Goal: Task Accomplishment & Management: Manage account settings

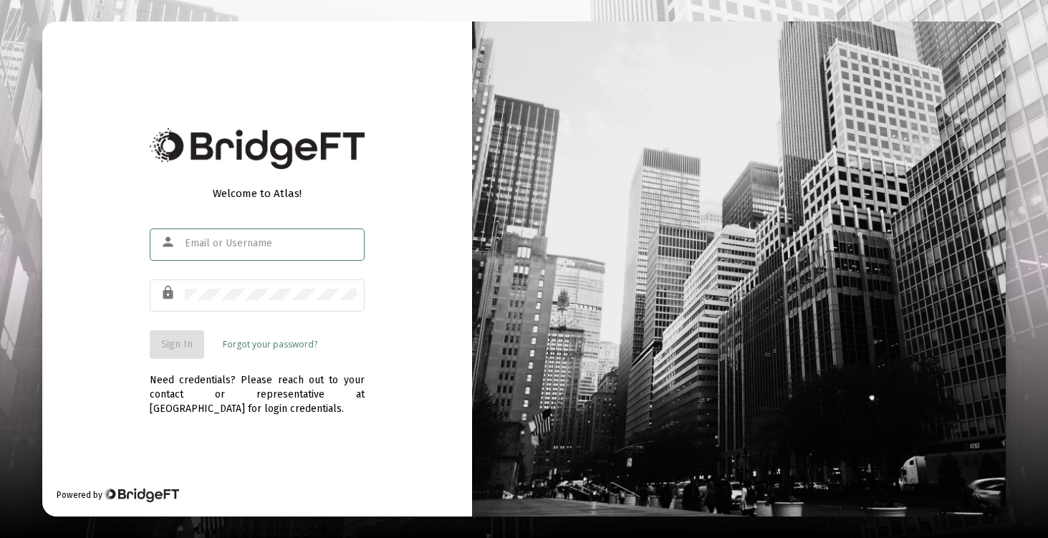
type input "[EMAIL_ADDRESS][DOMAIN_NAME]"
click at [178, 354] on button "Sign In" at bounding box center [177, 344] width 54 height 29
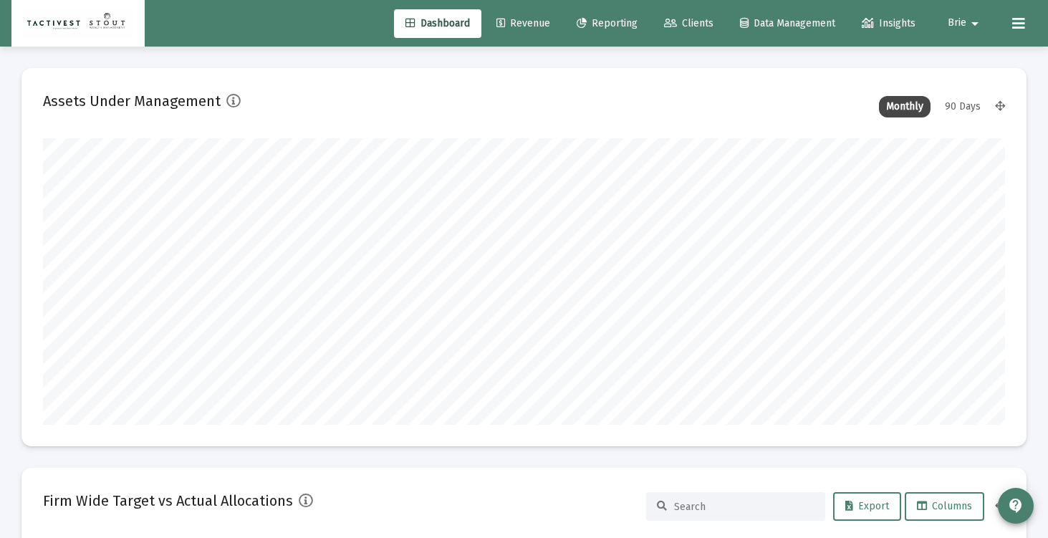
type input "2025-09-26"
click at [606, 23] on span "Reporting" at bounding box center [606, 23] width 61 height 12
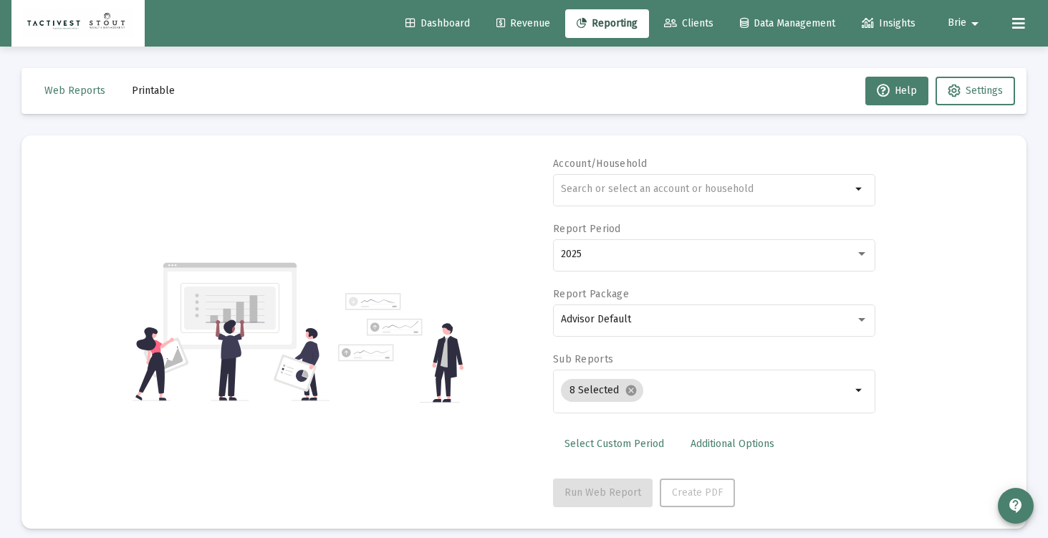
click at [511, 30] on link "Revenue" at bounding box center [523, 23] width 77 height 29
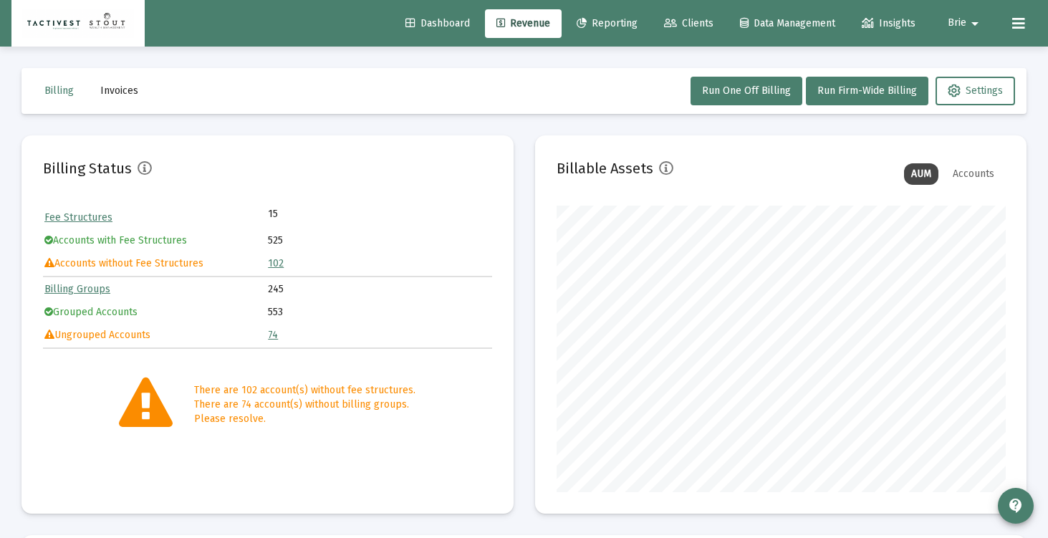
scroll to position [286, 448]
click at [823, 97] on button "Run Firm-Wide Billing" at bounding box center [867, 91] width 122 height 29
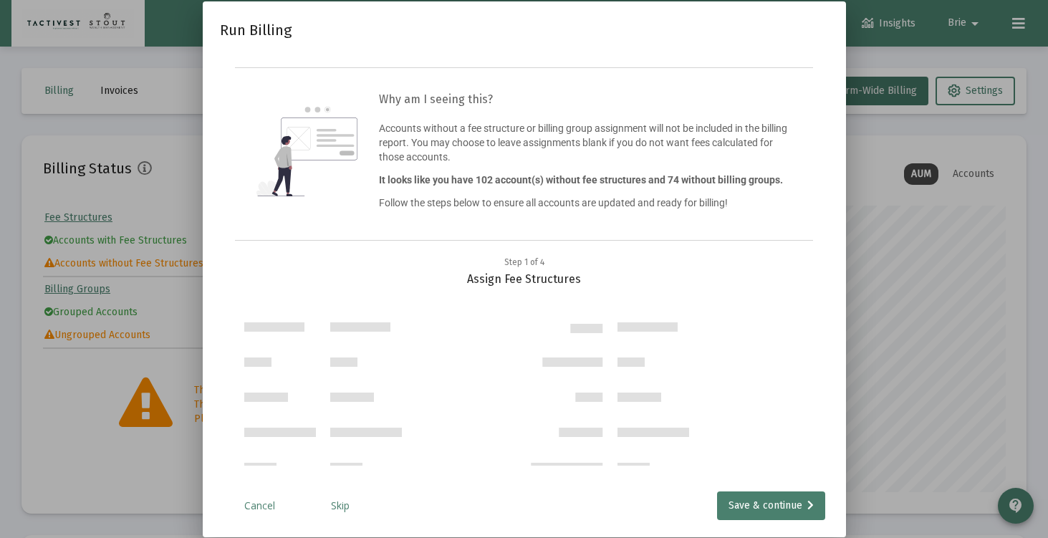
scroll to position [2715, 0]
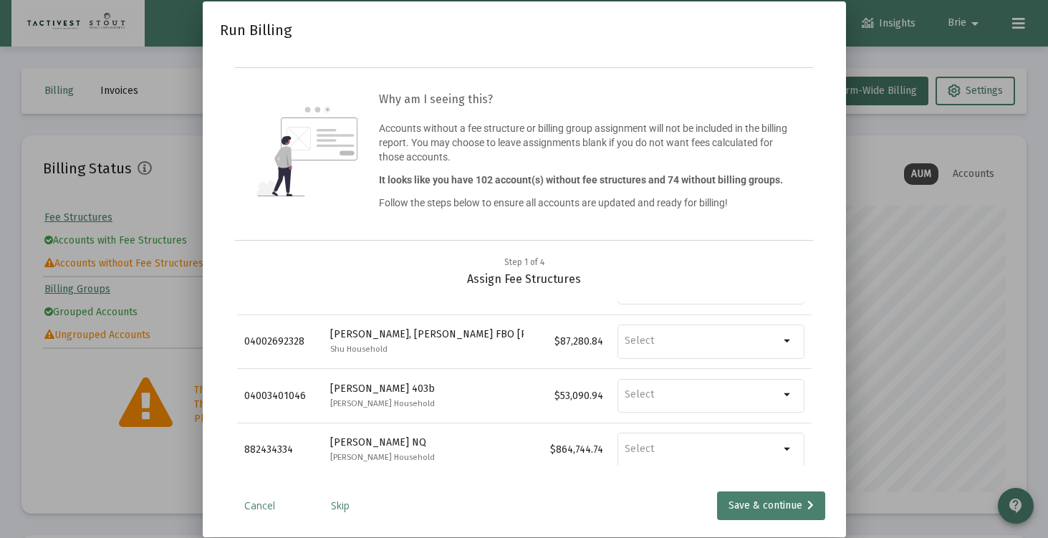
click at [341, 507] on link "Skip" at bounding box center [340, 505] width 72 height 14
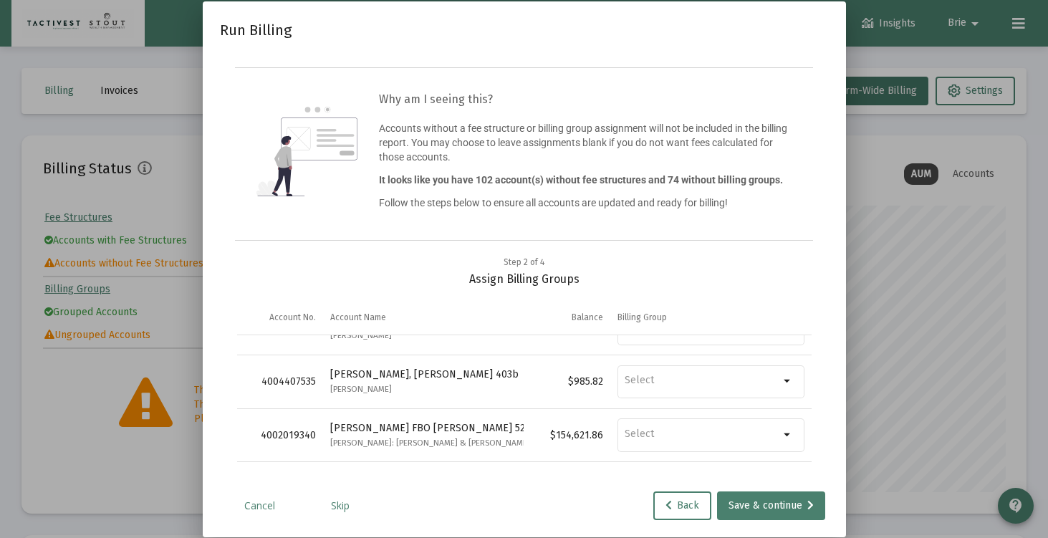
scroll to position [3, 0]
click at [247, 509] on link "Cancel" at bounding box center [260, 505] width 72 height 14
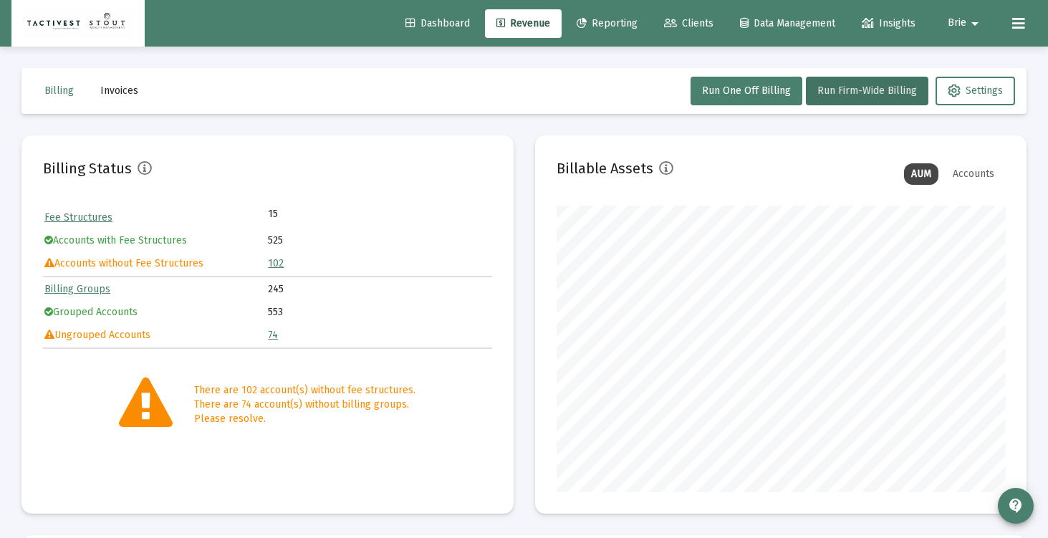
click at [680, 7] on div "Dashboard Revenue Reporting Clients Data Management Insights Brie arrow_drop_do…" at bounding box center [523, 23] width 1025 height 47
click at [680, 25] on span "Clients" at bounding box center [688, 23] width 49 height 12
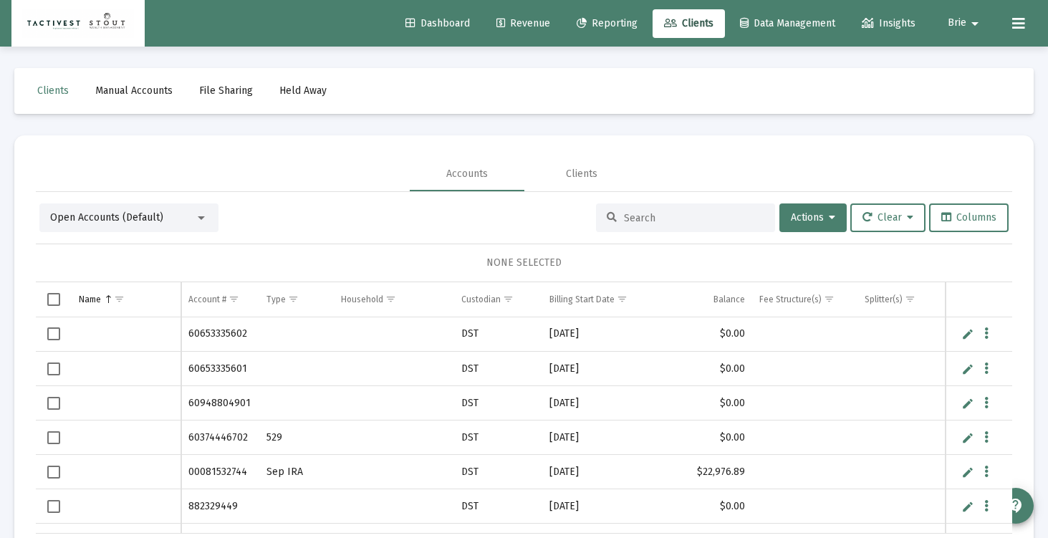
click at [206, 221] on div at bounding box center [201, 217] width 13 height 11
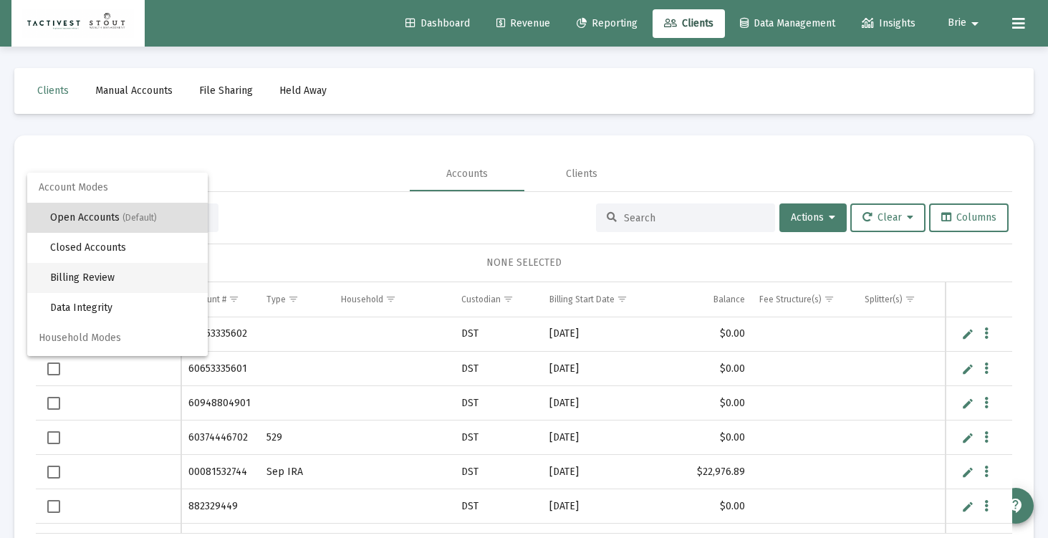
scroll to position [27, 0]
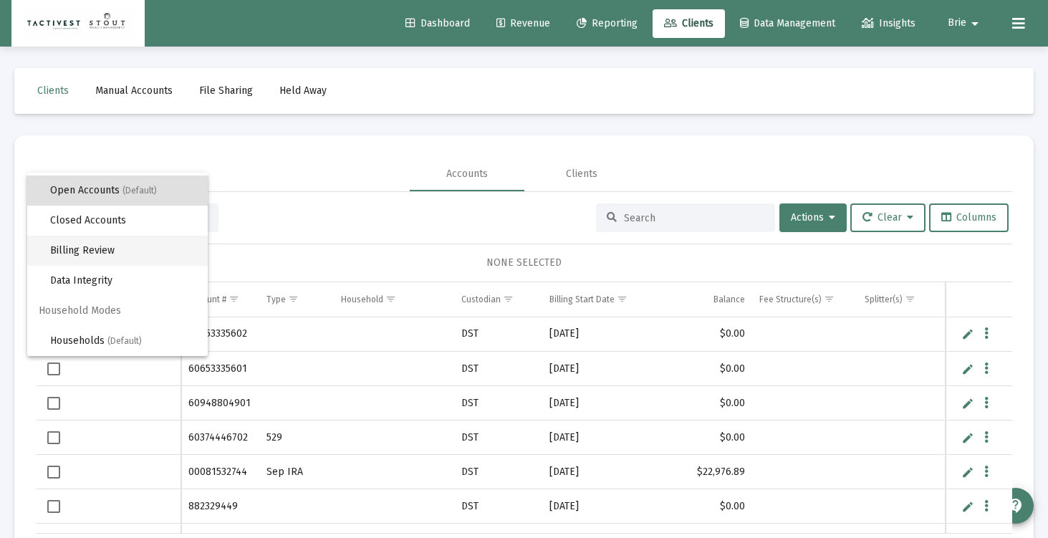
click at [130, 248] on span "Billing Review" at bounding box center [123, 251] width 146 height 30
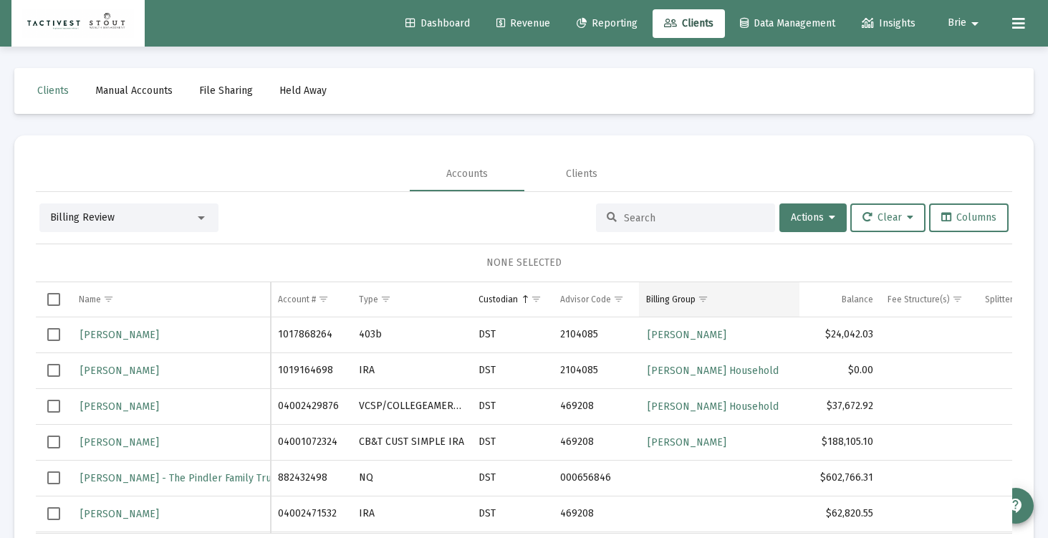
click at [707, 299] on span "Show filter options for column 'Billing Group'" at bounding box center [702, 299] width 11 height 11
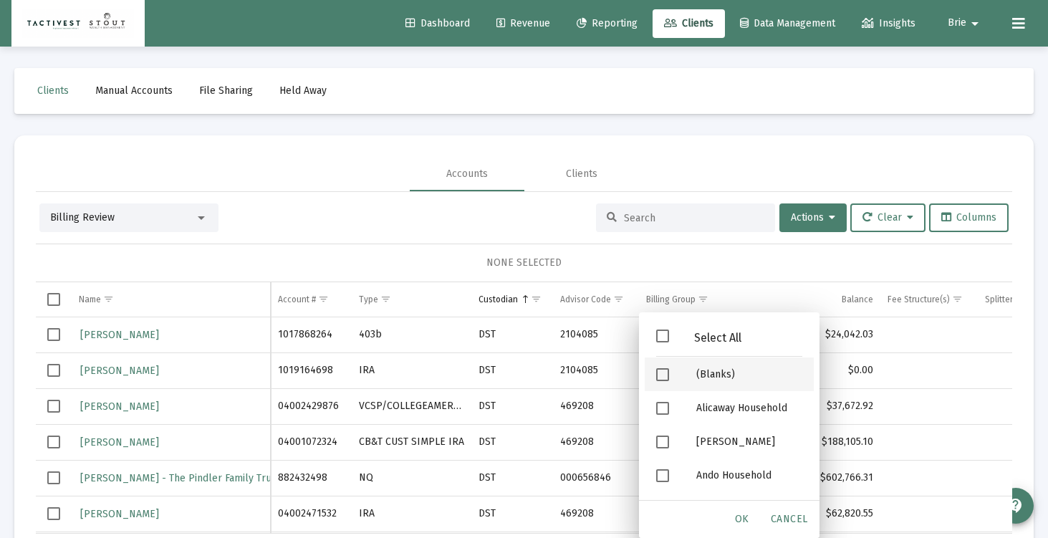
click at [667, 375] on span "Filter options" at bounding box center [662, 374] width 13 height 13
click at [752, 516] on div "OK" at bounding box center [742, 519] width 46 height 26
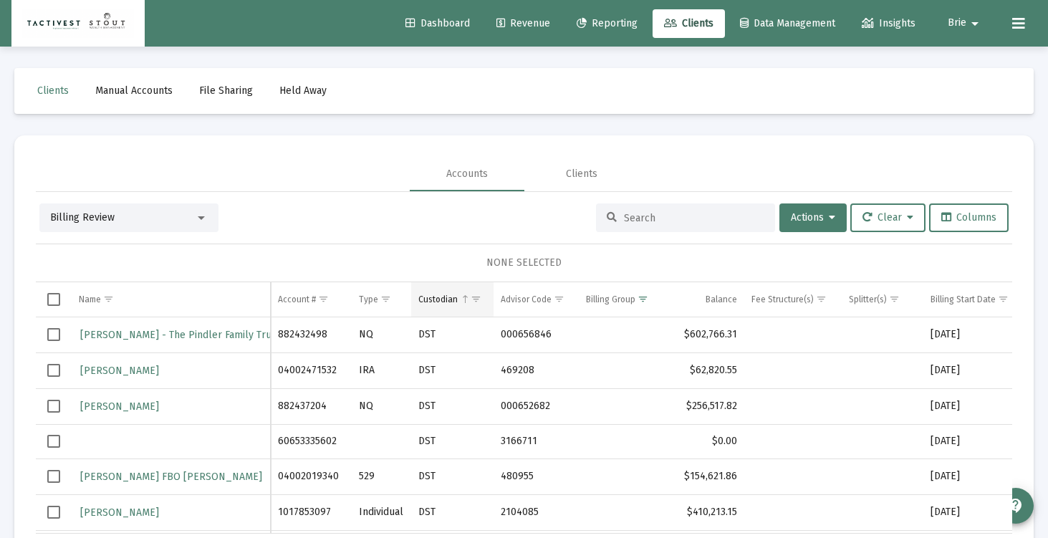
click at [470, 297] on span "Show filter options for column 'Custodian'" at bounding box center [475, 299] width 11 height 11
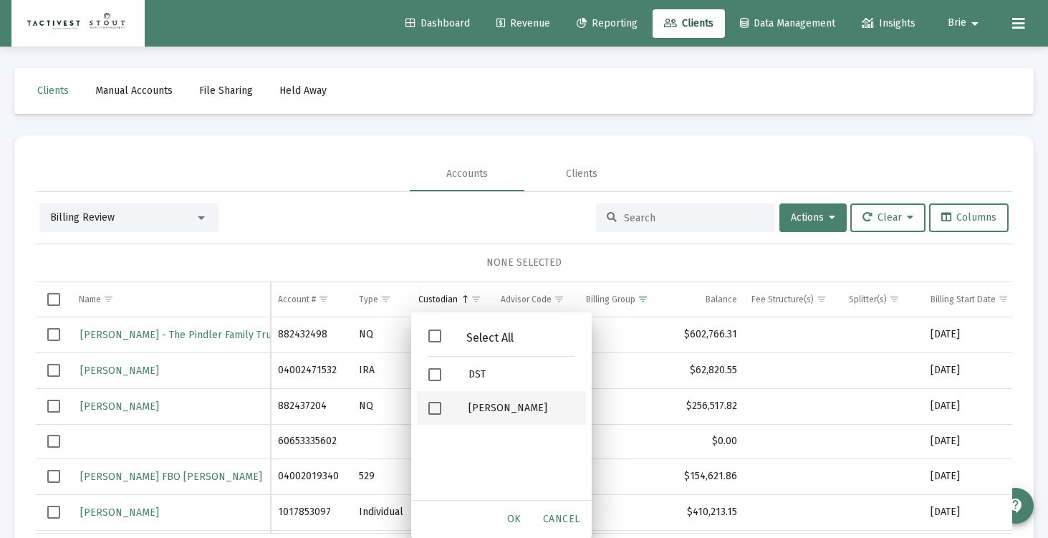
click at [432, 407] on span "Filter options" at bounding box center [434, 408] width 13 height 13
click at [521, 512] on div "OK" at bounding box center [514, 519] width 46 height 26
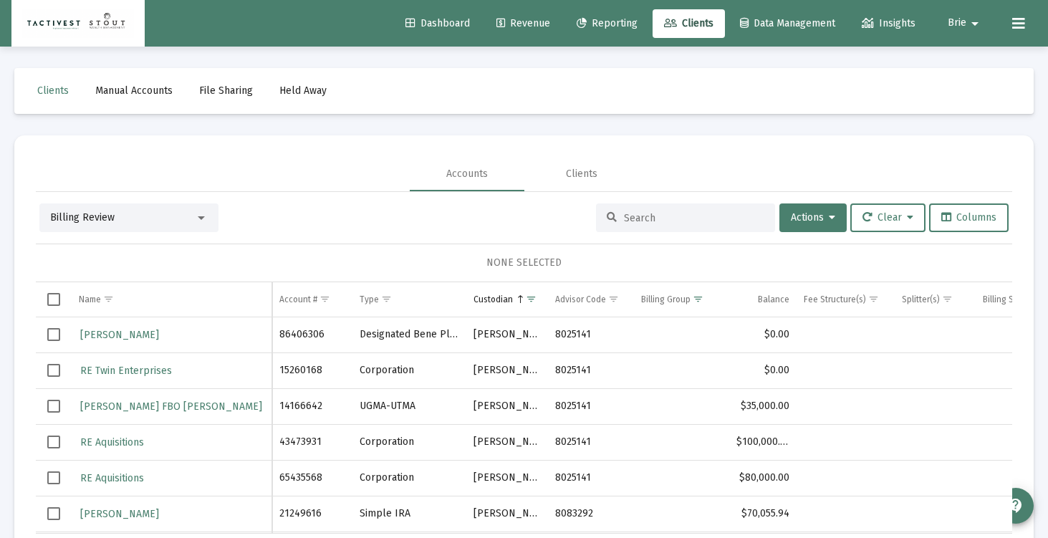
click at [55, 332] on span "Select row" at bounding box center [53, 334] width 13 height 13
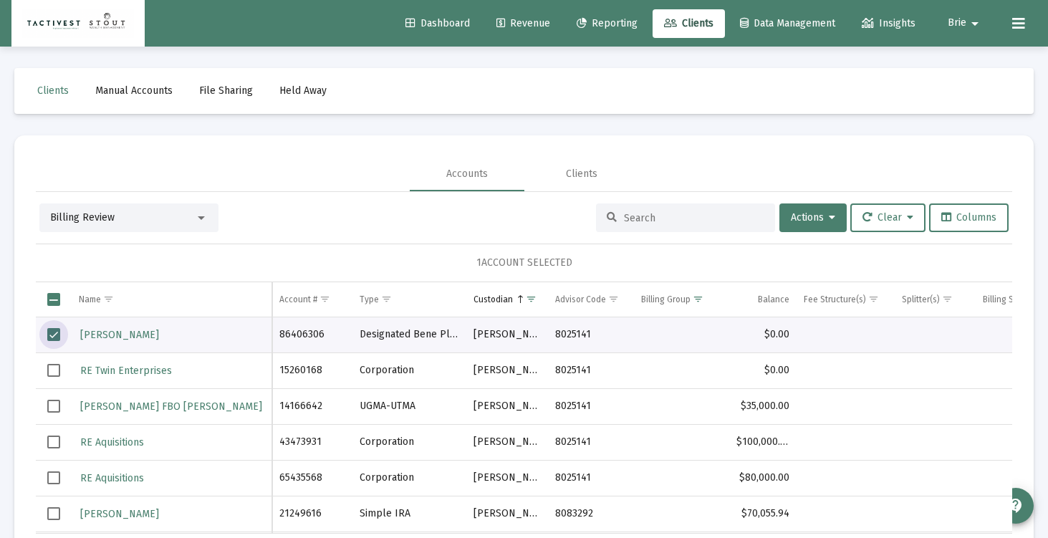
click at [55, 378] on td "Data grid" at bounding box center [54, 370] width 36 height 36
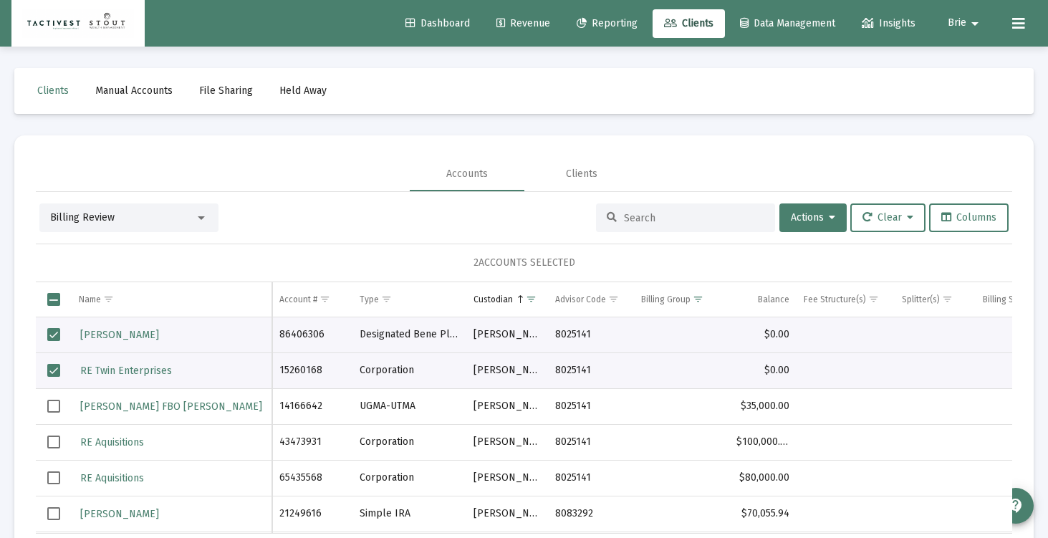
click at [55, 375] on span "Select row" at bounding box center [53, 370] width 13 height 13
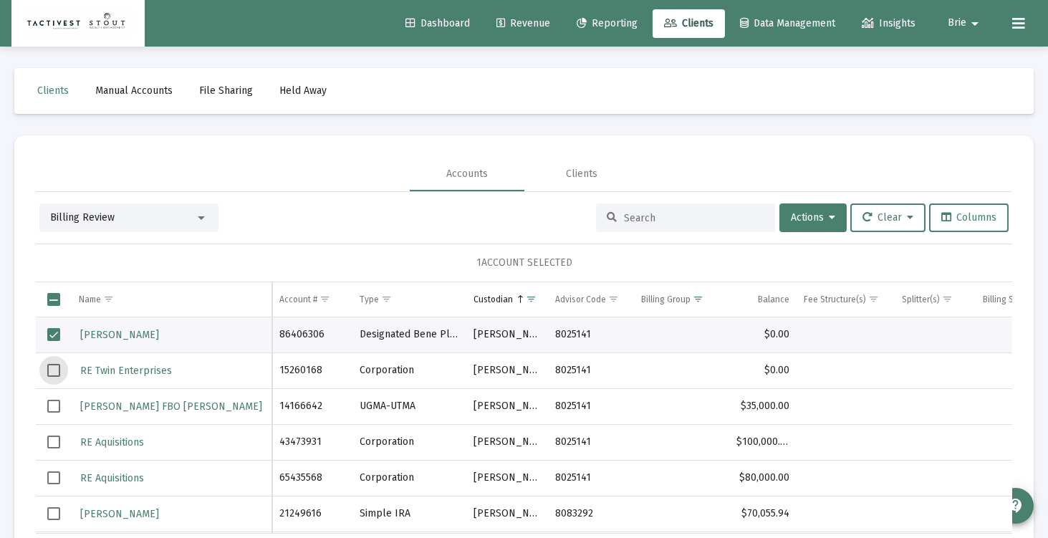
click at [55, 335] on span "Select row" at bounding box center [53, 334] width 13 height 13
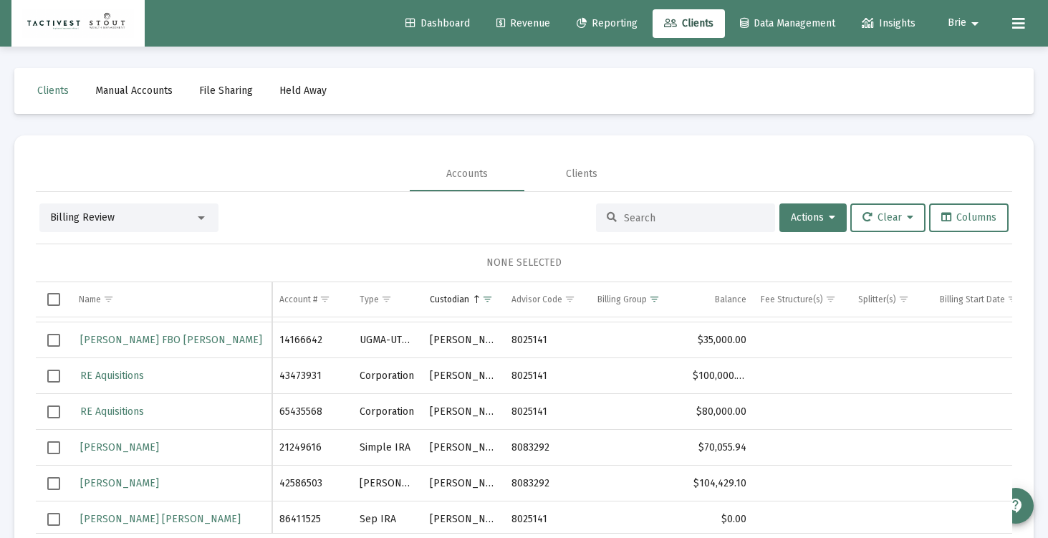
scroll to position [70, 0]
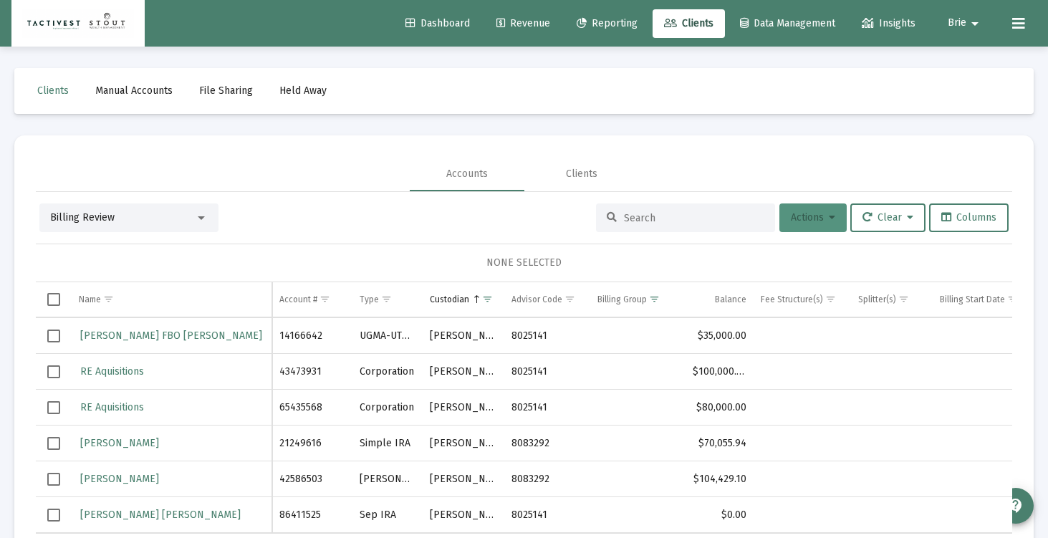
click at [793, 230] on button "Actions" at bounding box center [812, 217] width 67 height 29
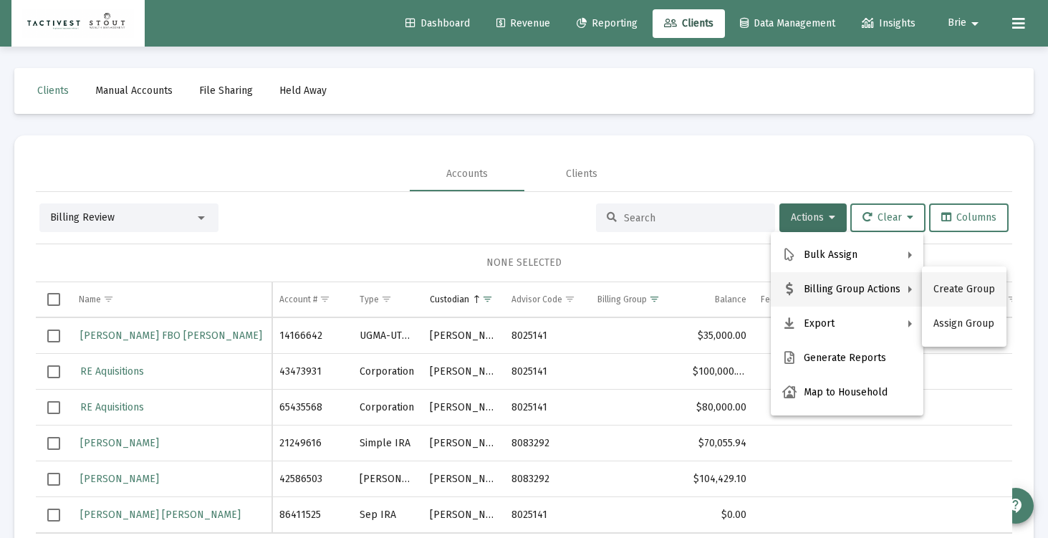
click at [934, 294] on button "Create Group" at bounding box center [964, 289] width 84 height 34
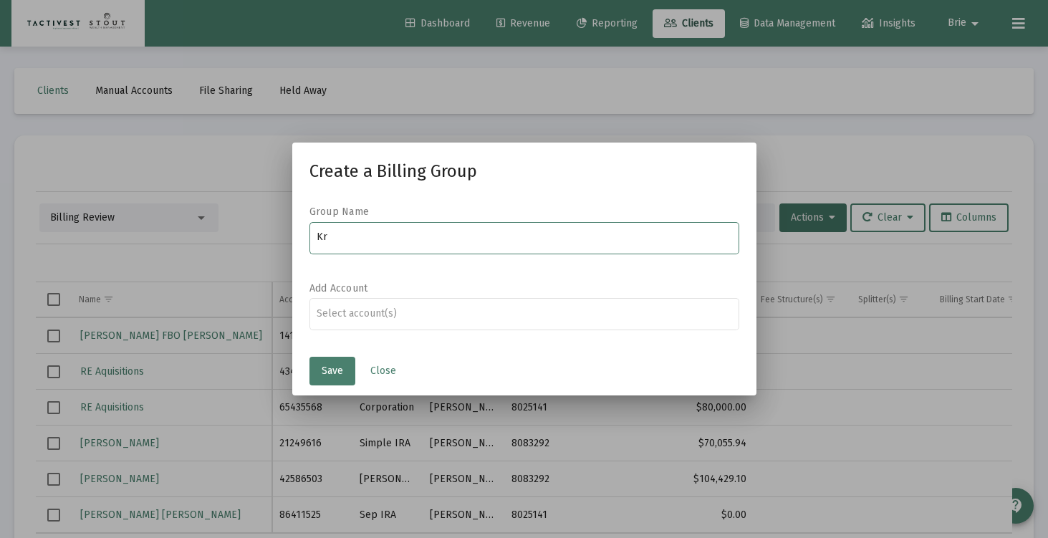
type input "K"
type input "Kralis, Rachel and Mitch"
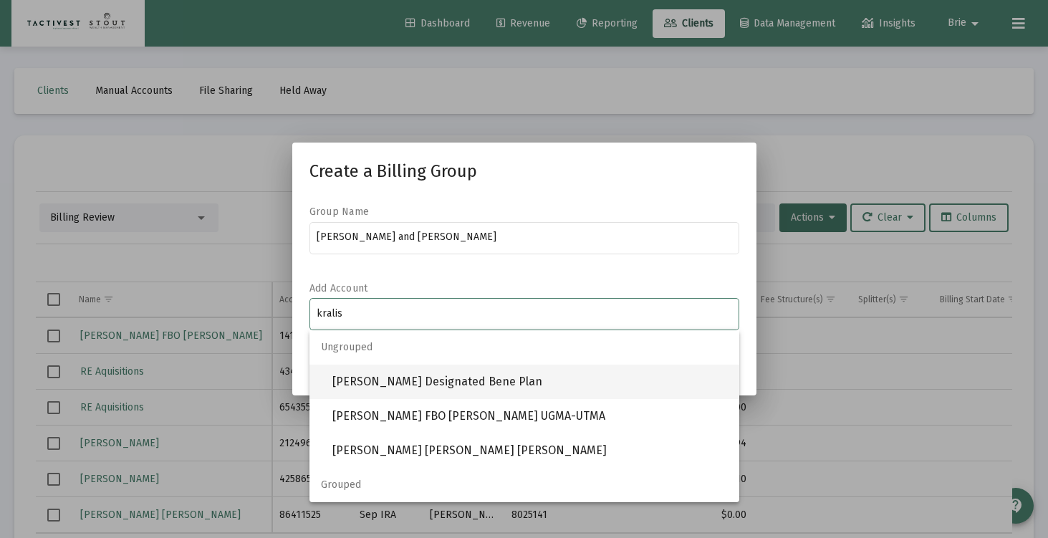
type input "kralis"
click at [423, 392] on span "Ezra-Kralis, Rachel Designated Bene Plan" at bounding box center [529, 381] width 395 height 34
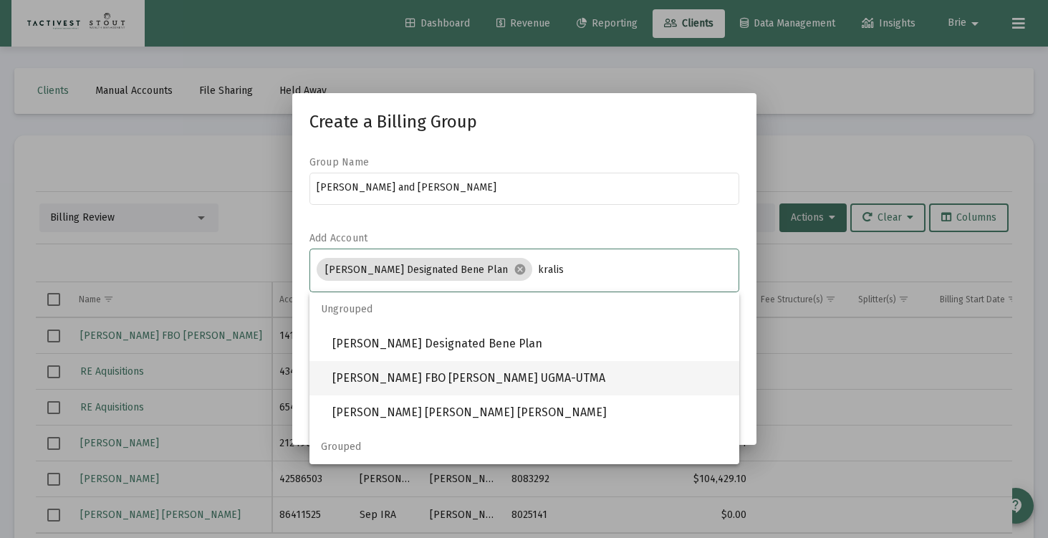
type input "kralis"
click at [559, 374] on span "Ezra-Kralis, Rachel FBO Nathaniel Kralis UGMA-UTMA" at bounding box center [529, 378] width 395 height 34
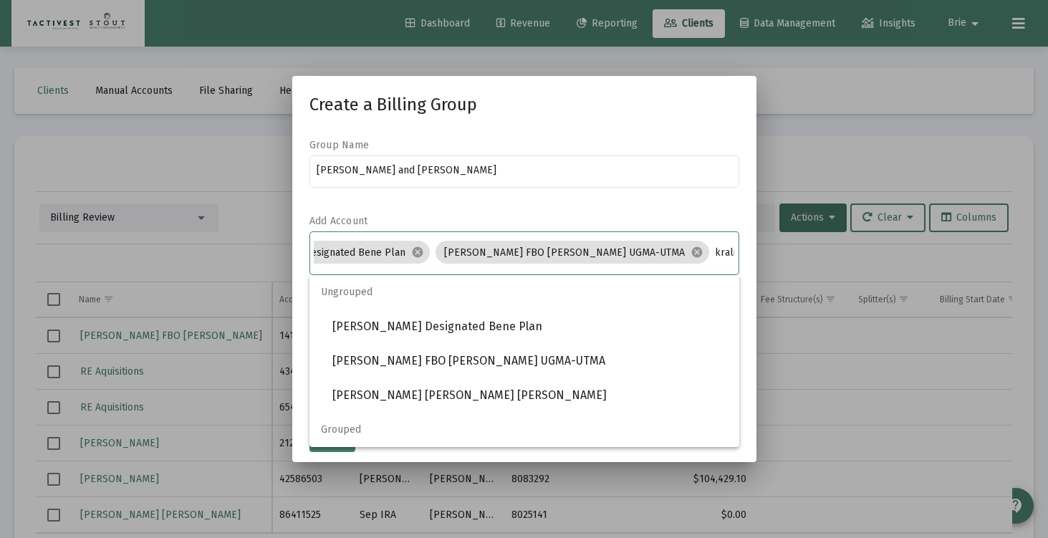
scroll to position [0, 107]
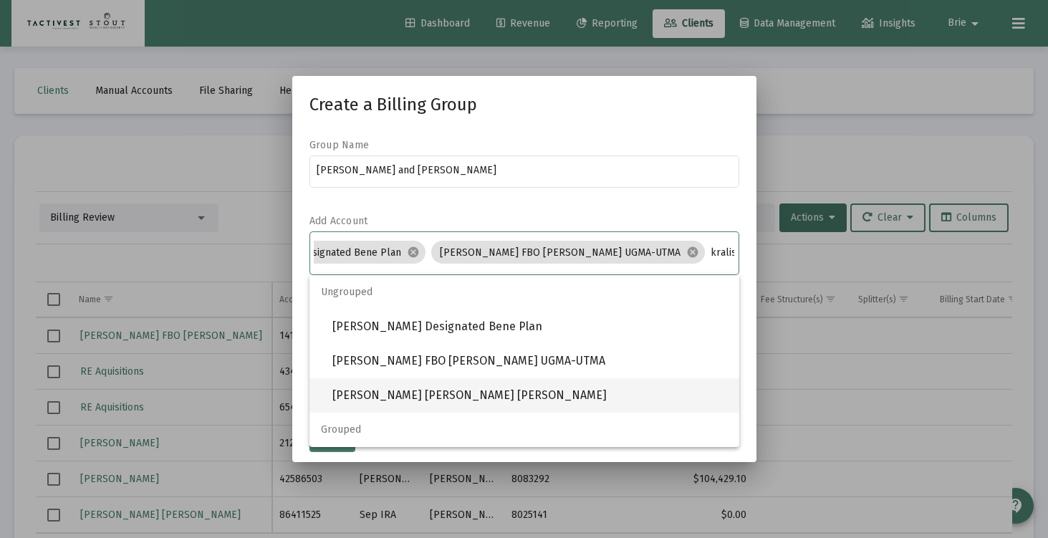
type input "kralis"
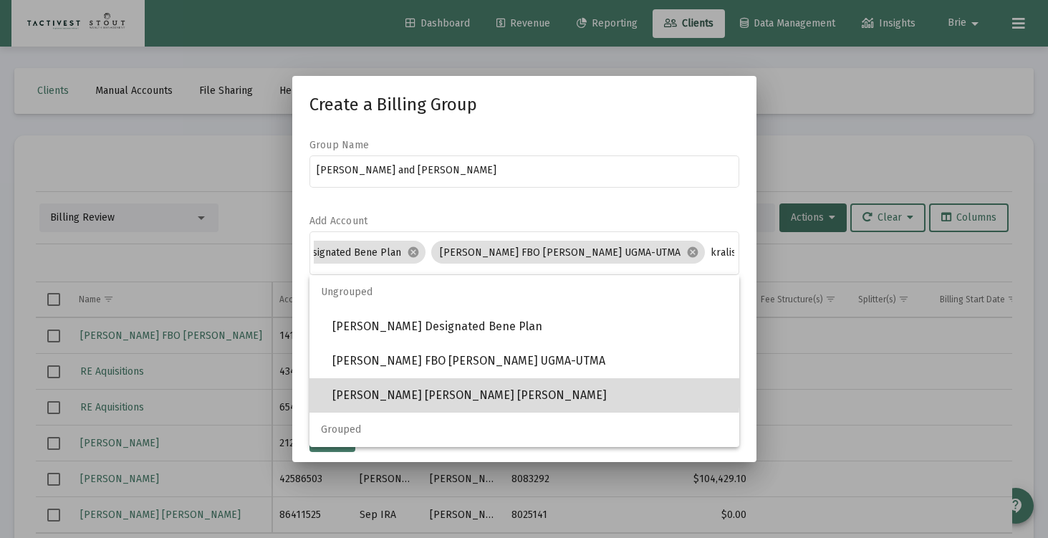
click at [497, 389] on span "RACHEL EZRA-KRALIS Sep IRA" at bounding box center [529, 395] width 395 height 34
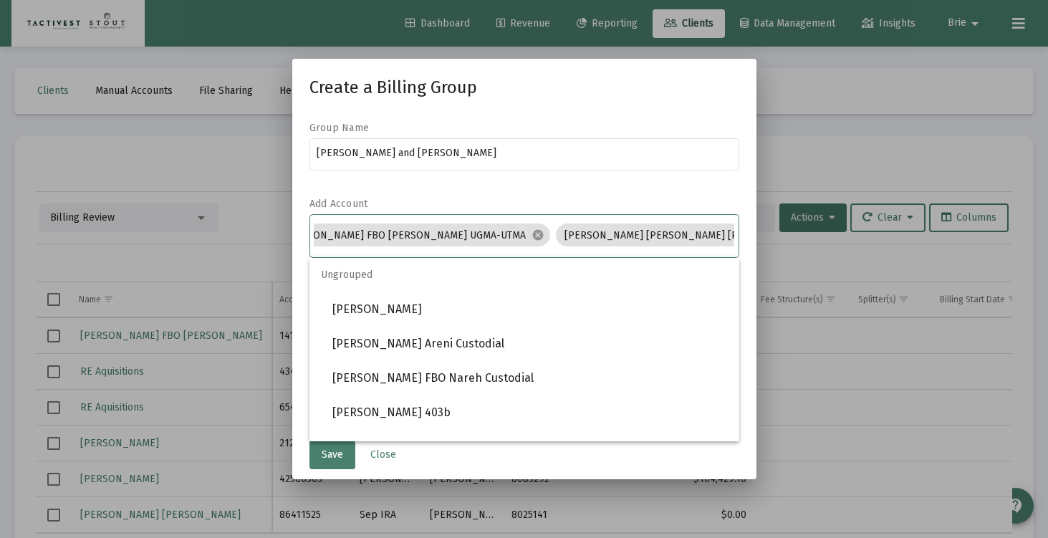
scroll to position [0, 271]
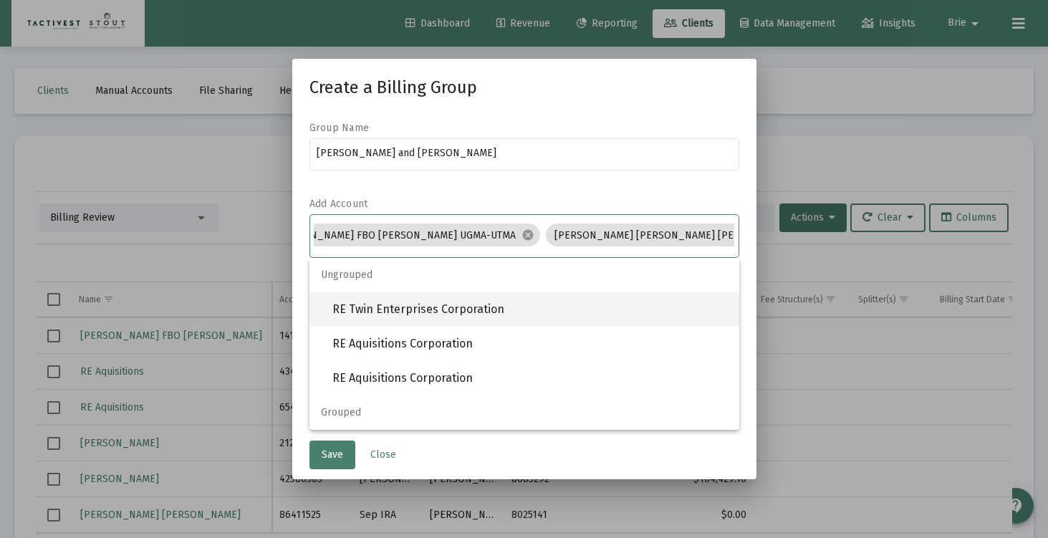
type input "re"
click at [488, 300] on span "RE Twin Enterprises Corporation" at bounding box center [529, 309] width 395 height 34
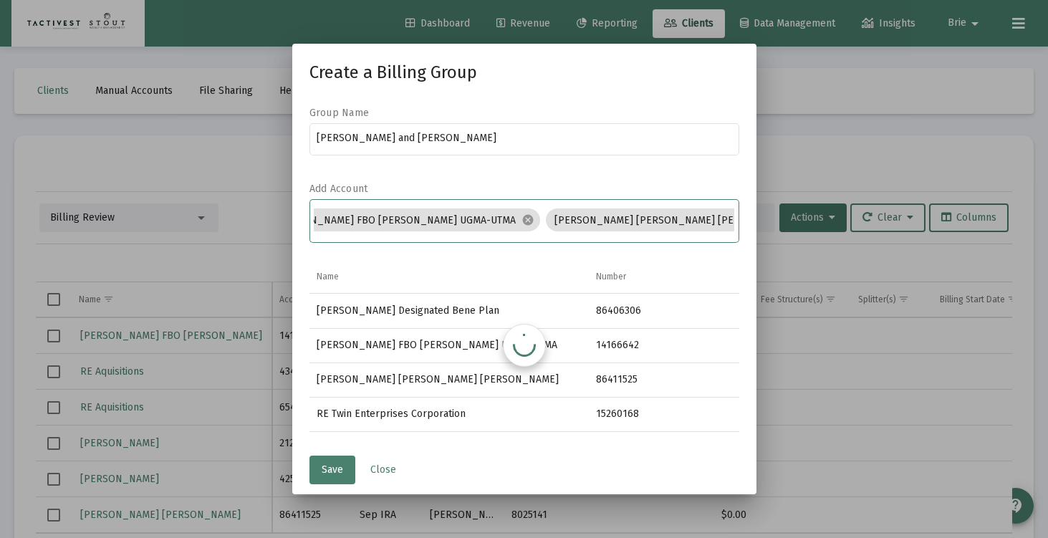
scroll to position [0, 359]
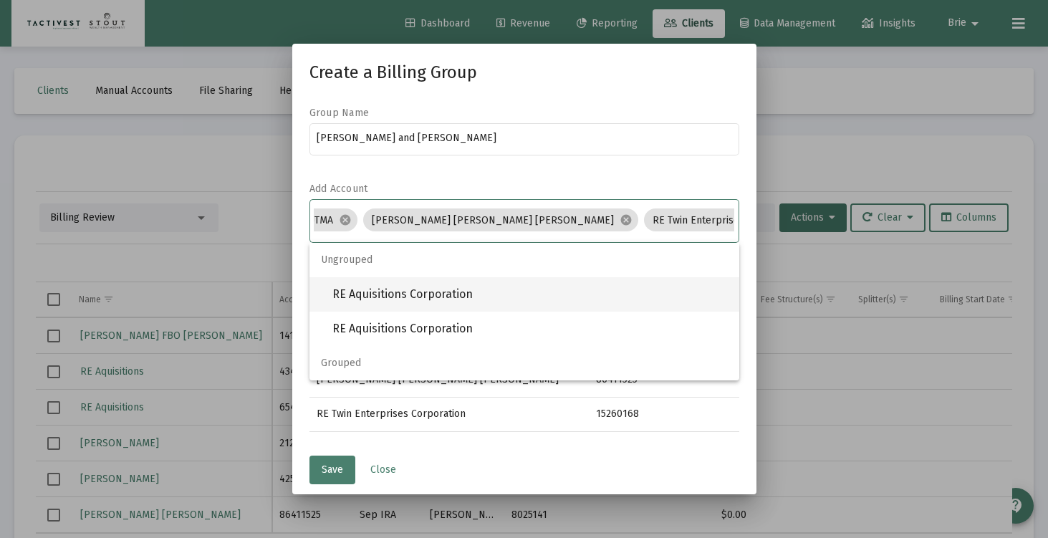
type input "re a"
click at [499, 301] on span "RE Aquisitions Corporation" at bounding box center [529, 294] width 395 height 34
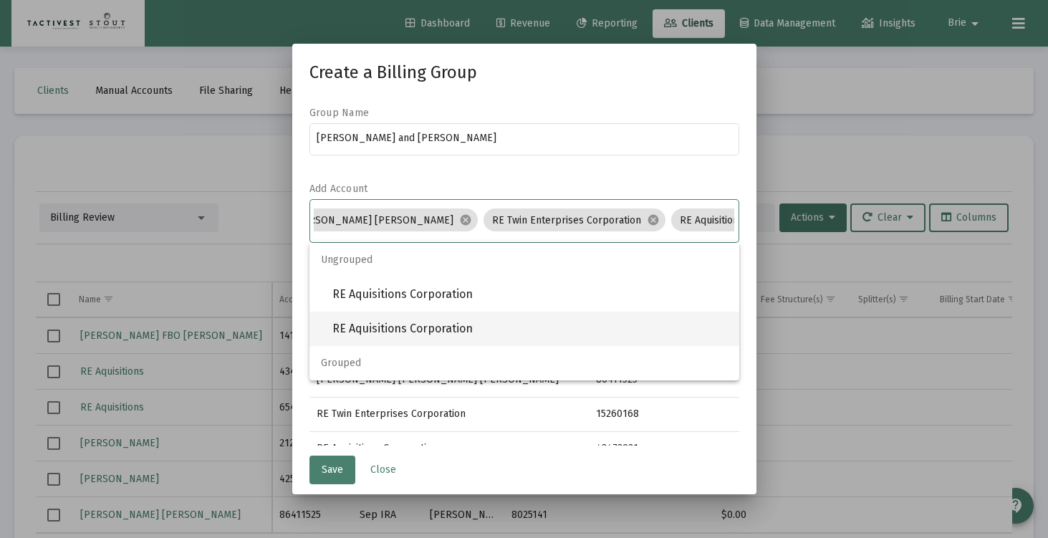
type input "re a"
click at [498, 327] on span "RE Aquisitions Corporation" at bounding box center [529, 328] width 395 height 34
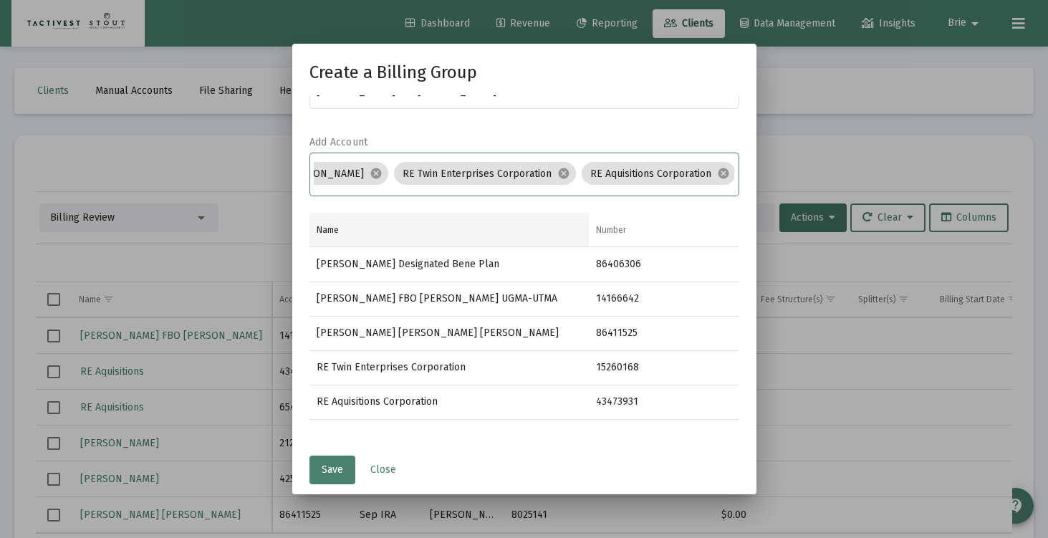
scroll to position [26, 0]
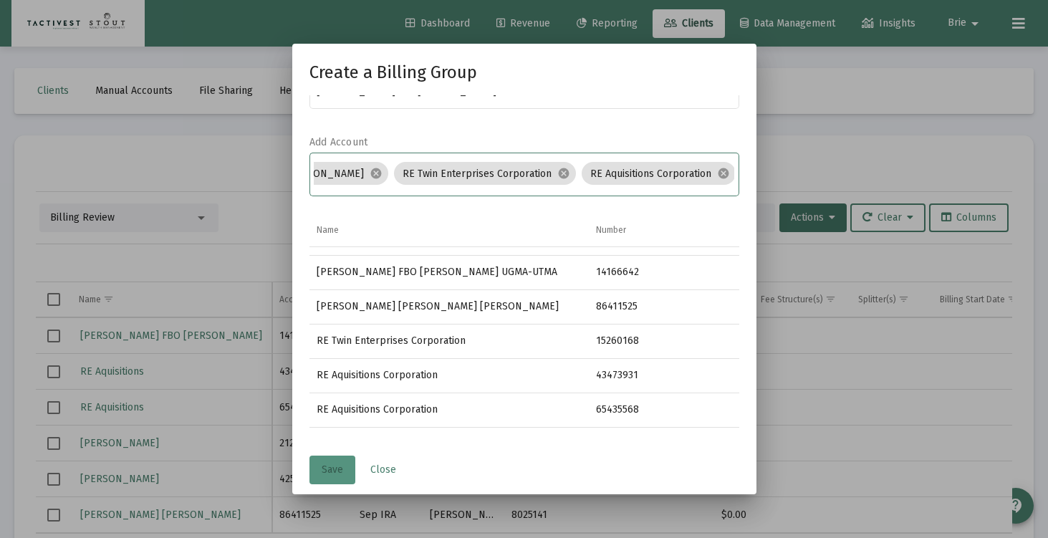
click at [339, 470] on span "Save" at bounding box center [332, 469] width 21 height 12
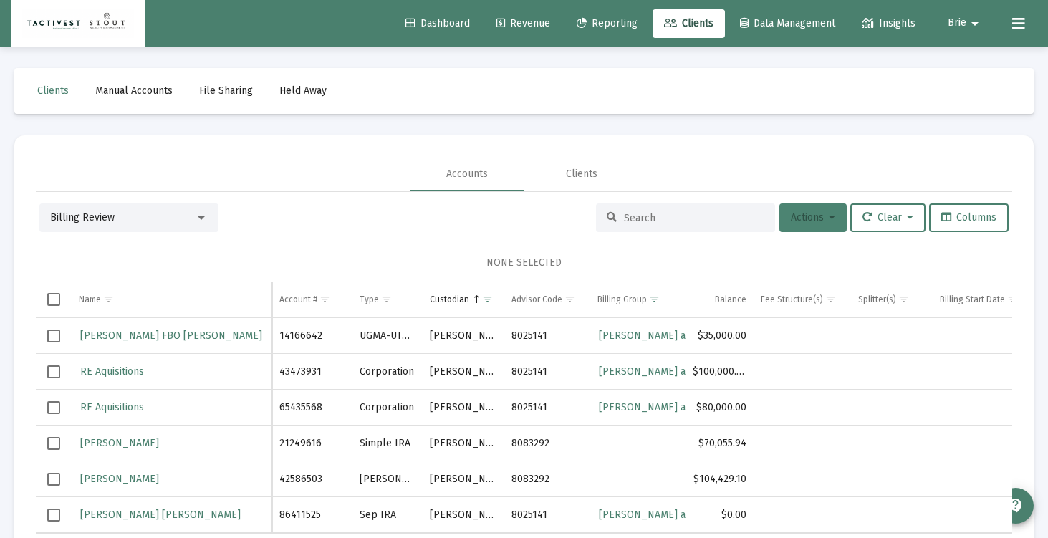
click at [807, 219] on span "Actions" at bounding box center [813, 217] width 44 height 12
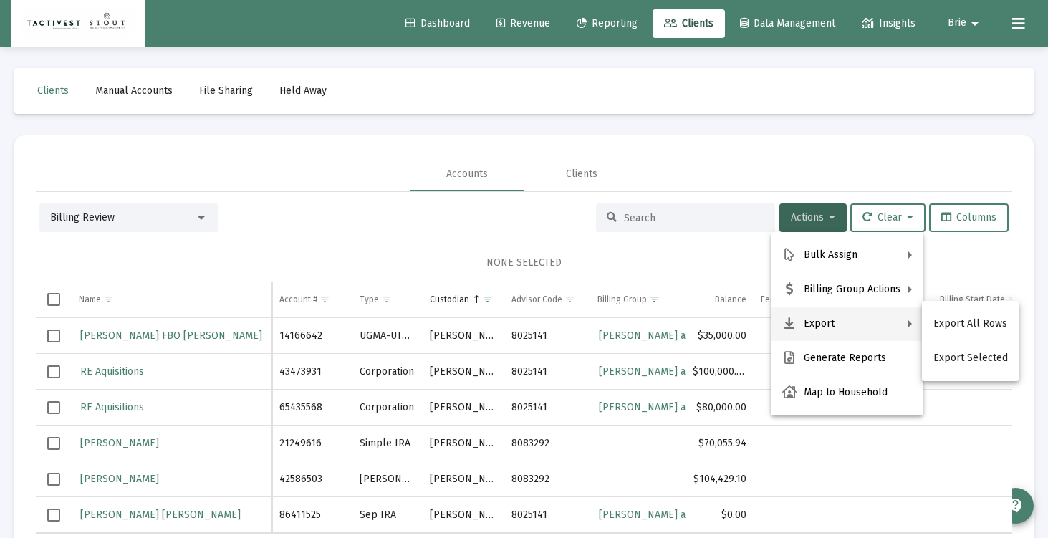
click at [52, 445] on div at bounding box center [524, 269] width 1048 height 538
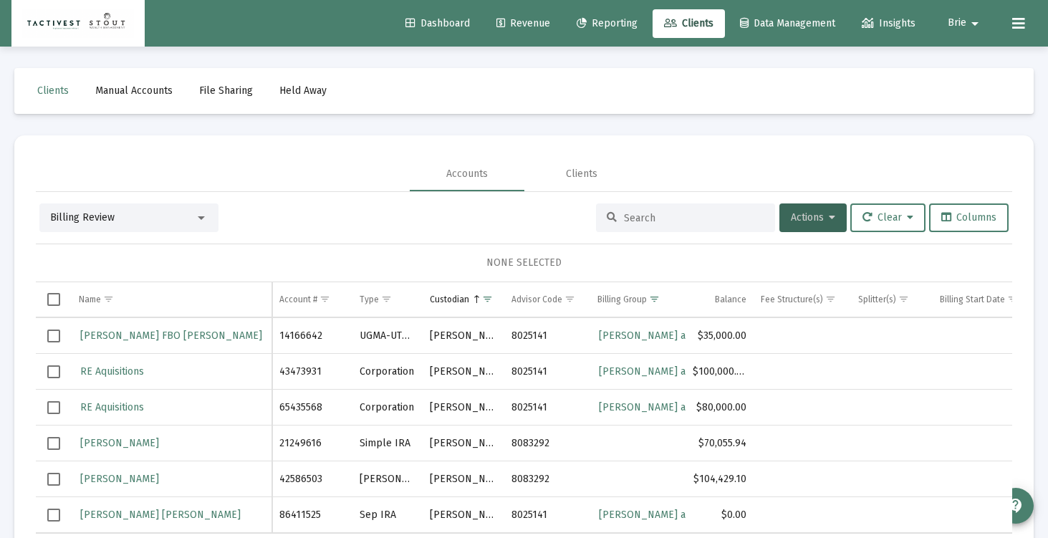
click at [55, 435] on td "Data grid" at bounding box center [54, 443] width 36 height 36
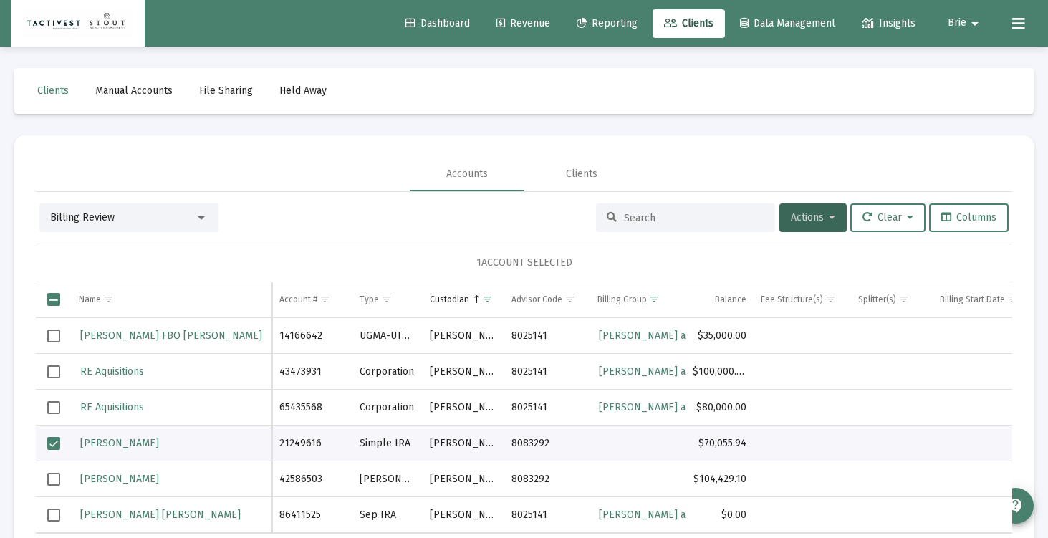
drag, startPoint x: 52, startPoint y: 478, endPoint x: 84, endPoint y: 478, distance: 31.5
click at [52, 478] on span "Select row" at bounding box center [53, 479] width 13 height 13
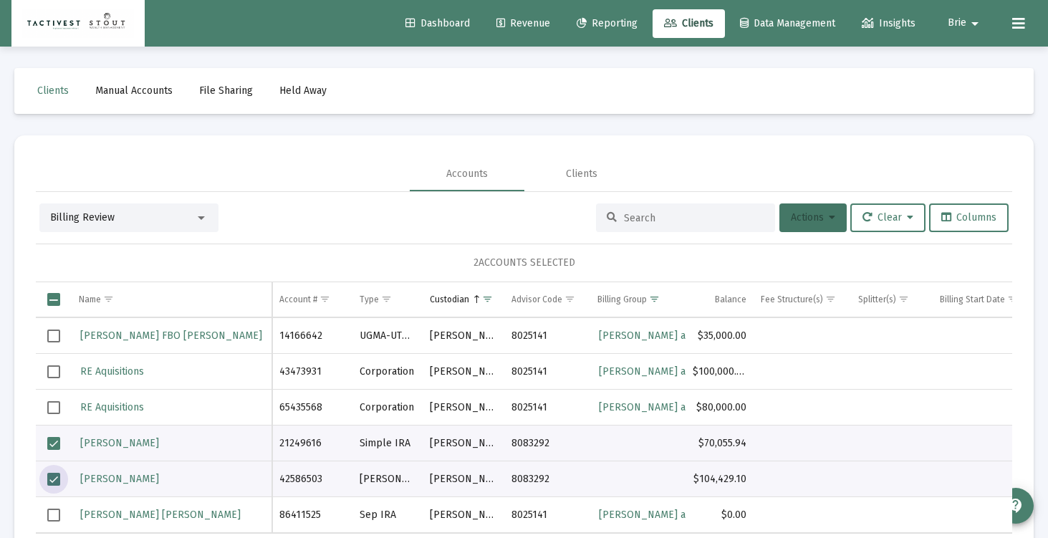
click at [803, 230] on button "Actions" at bounding box center [812, 217] width 67 height 29
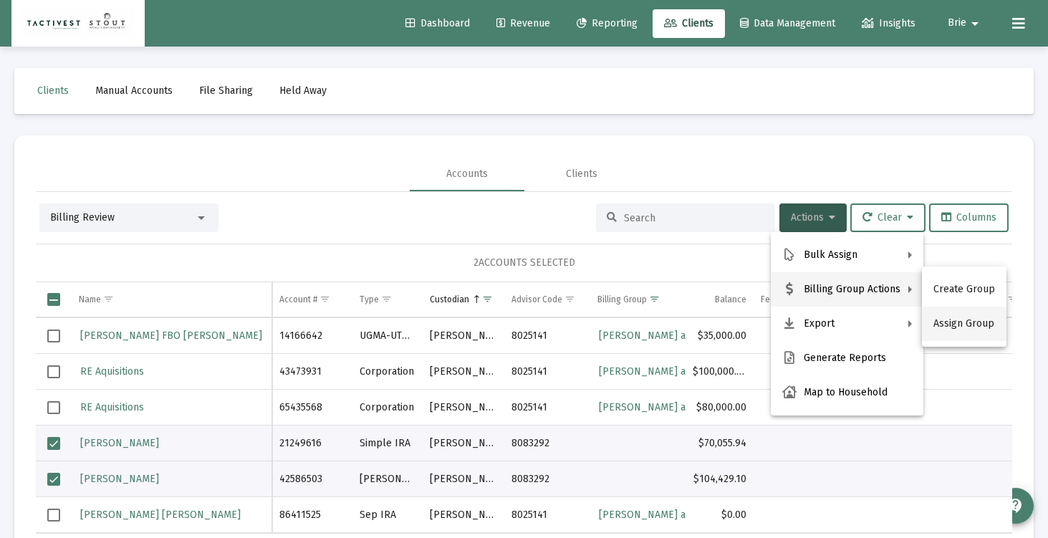
click at [958, 321] on button "Assign Group" at bounding box center [964, 323] width 84 height 34
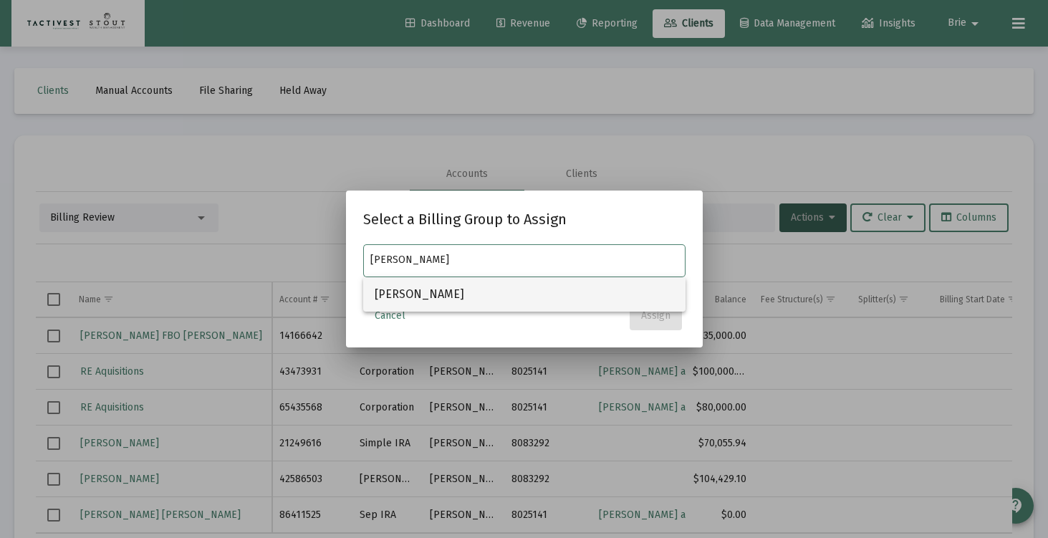
click at [531, 292] on span "[PERSON_NAME]" at bounding box center [523, 294] width 299 height 34
type input "[PERSON_NAME]"
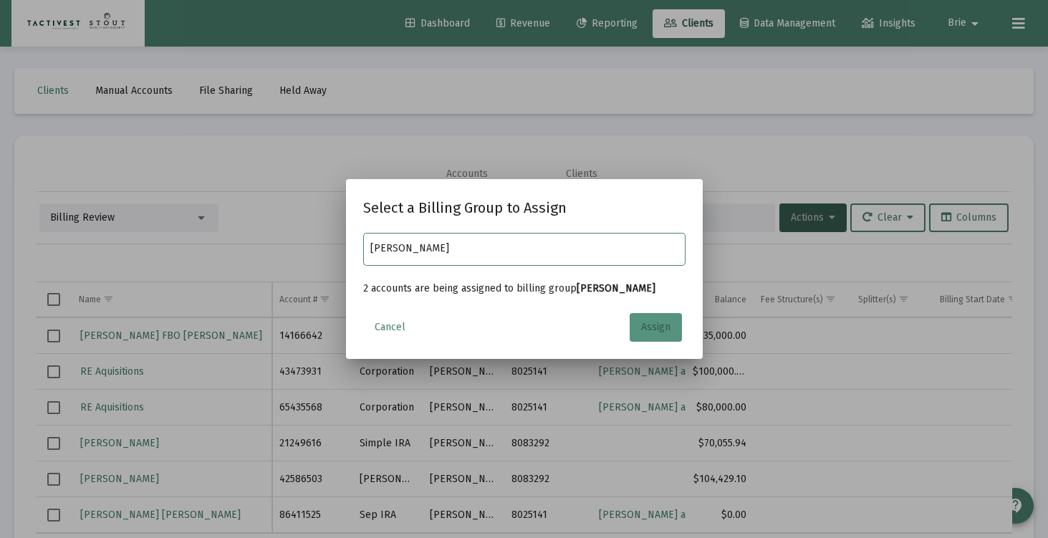
click at [674, 335] on button "Assign" at bounding box center [655, 327] width 52 height 29
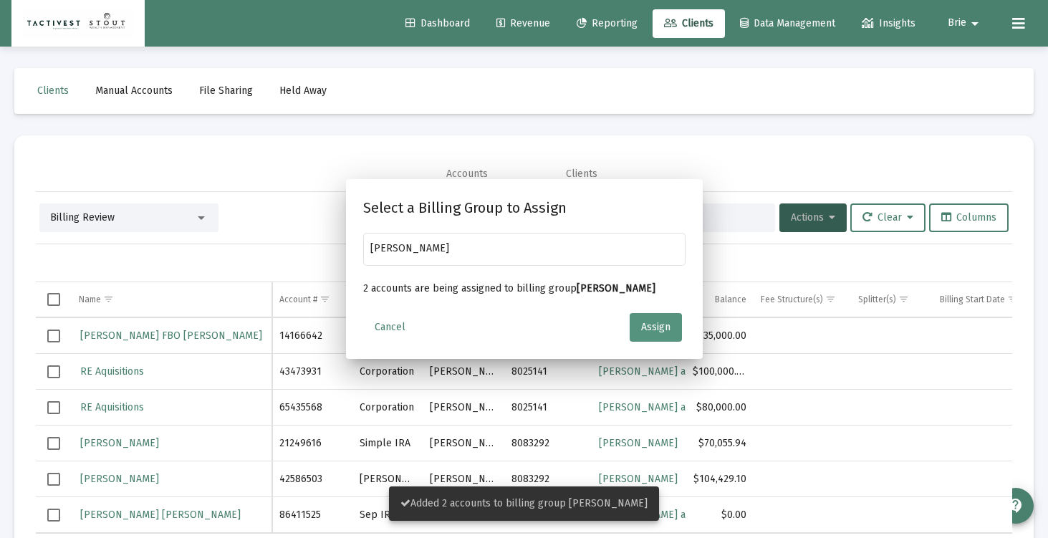
scroll to position [0, 0]
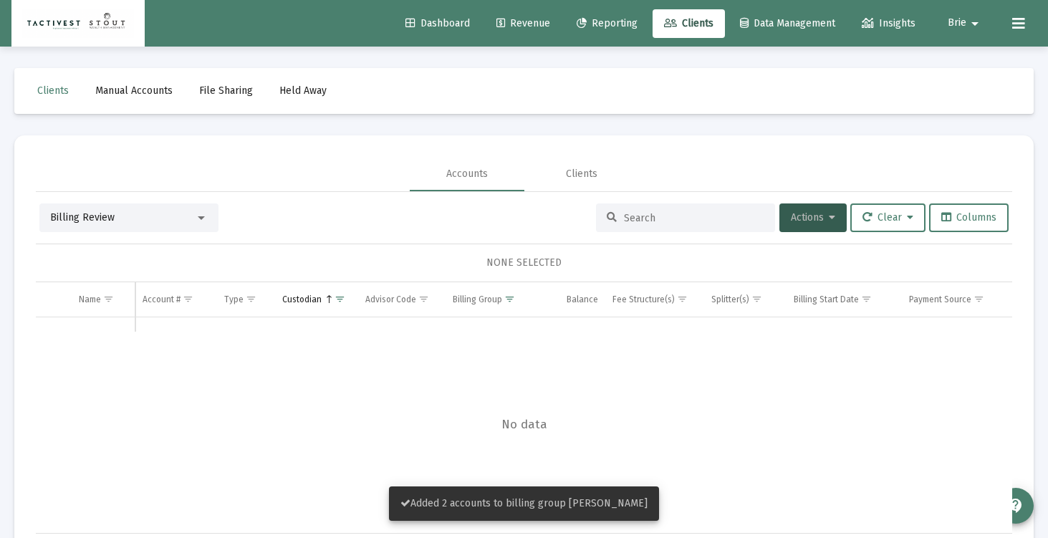
click at [664, 230] on div at bounding box center [685, 217] width 179 height 29
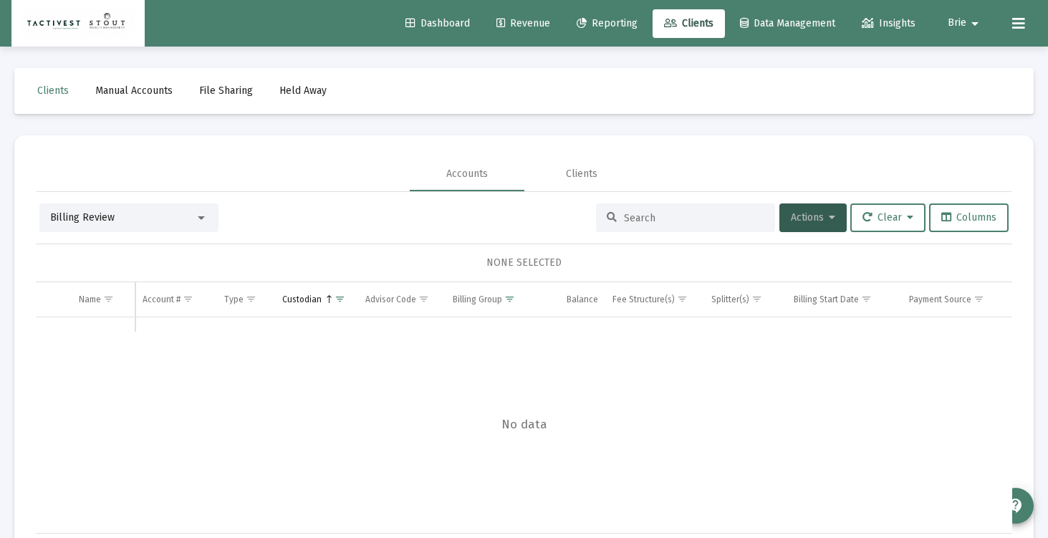
click at [102, 24] on img at bounding box center [78, 23] width 112 height 29
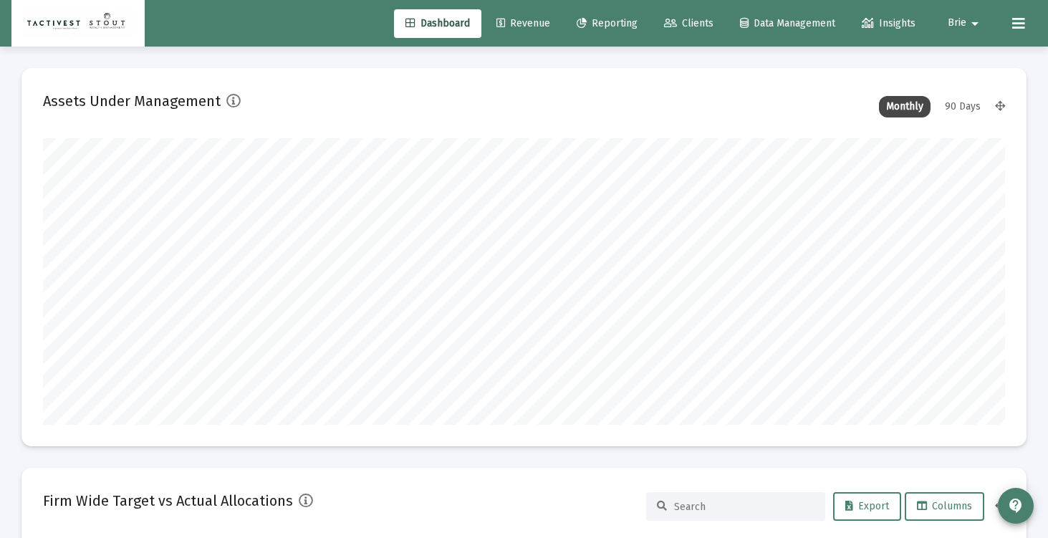
scroll to position [286, 518]
click at [604, 21] on span "Reporting" at bounding box center [606, 23] width 61 height 12
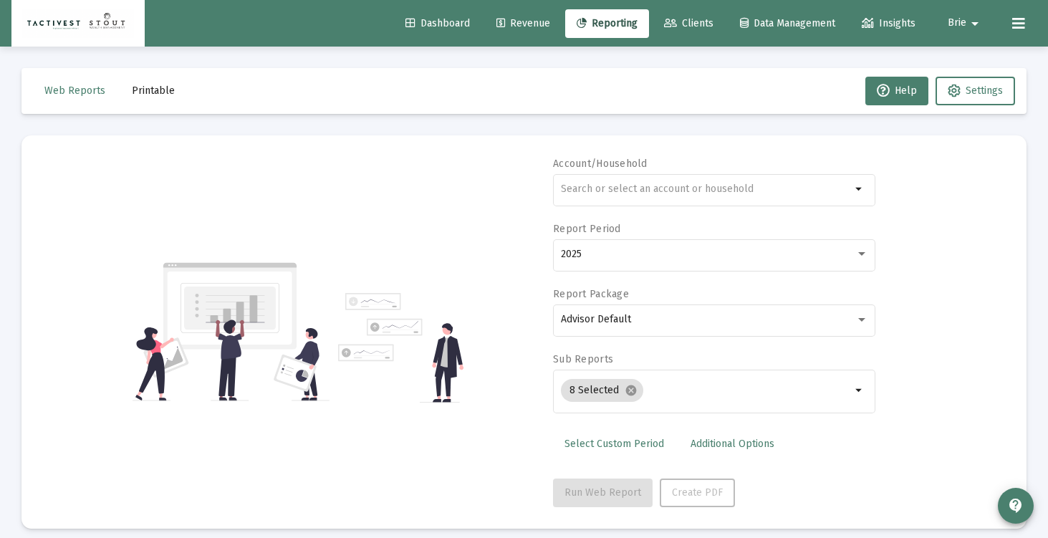
click at [518, 27] on span "Revenue" at bounding box center [523, 23] width 54 height 12
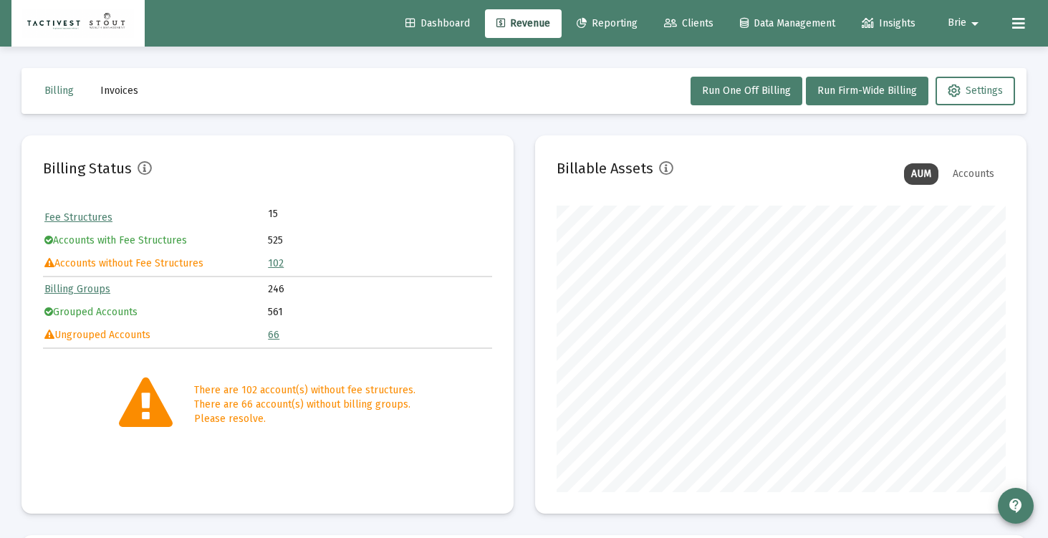
scroll to position [286, 448]
click at [596, 19] on span "Reporting" at bounding box center [606, 23] width 61 height 12
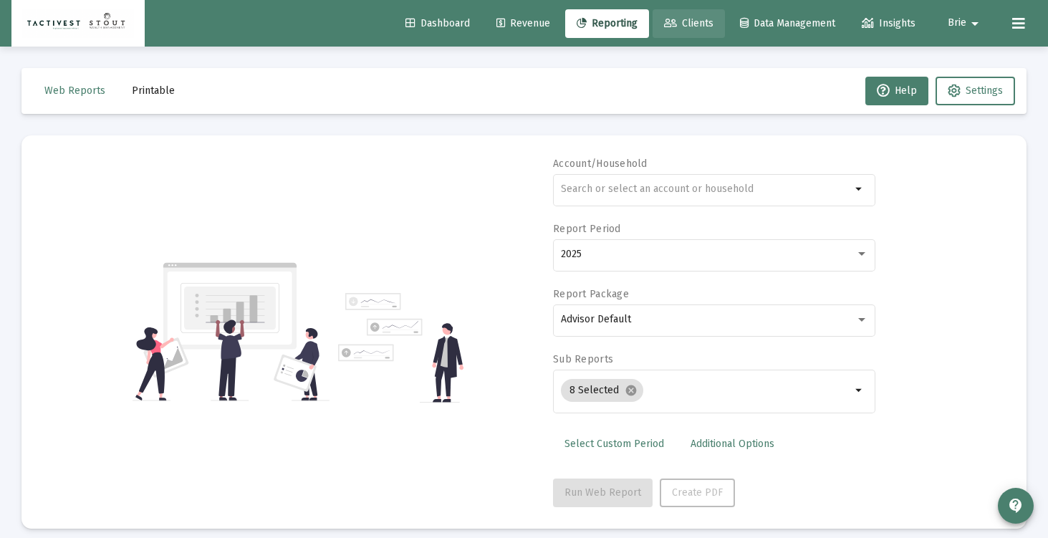
click at [678, 22] on span "Clients" at bounding box center [688, 23] width 49 height 12
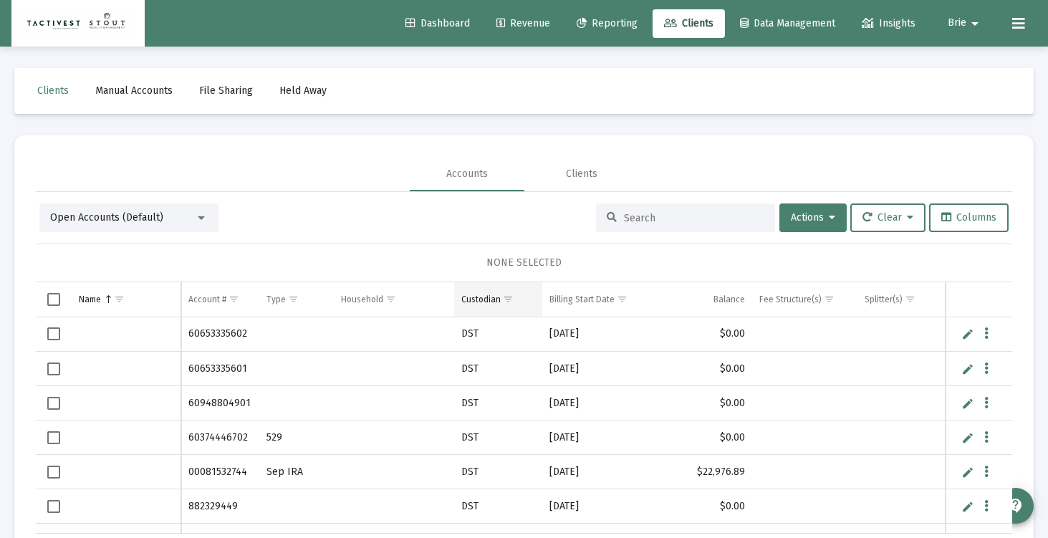
click at [503, 294] on span "Show filter options for column 'Custodian'" at bounding box center [508, 299] width 11 height 11
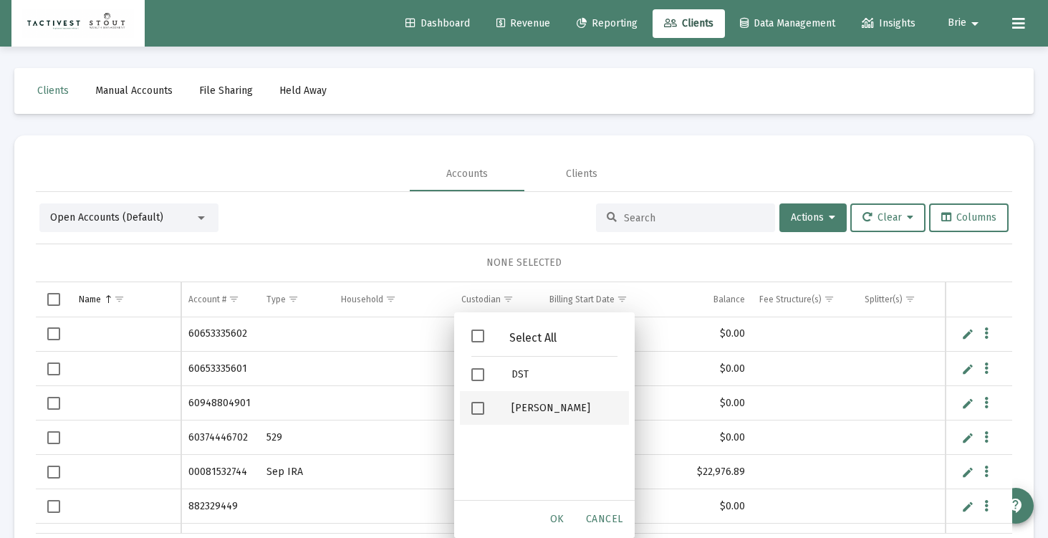
click at [478, 406] on span "Filter options" at bounding box center [477, 408] width 13 height 13
click at [561, 513] on span "OK" at bounding box center [557, 519] width 14 height 12
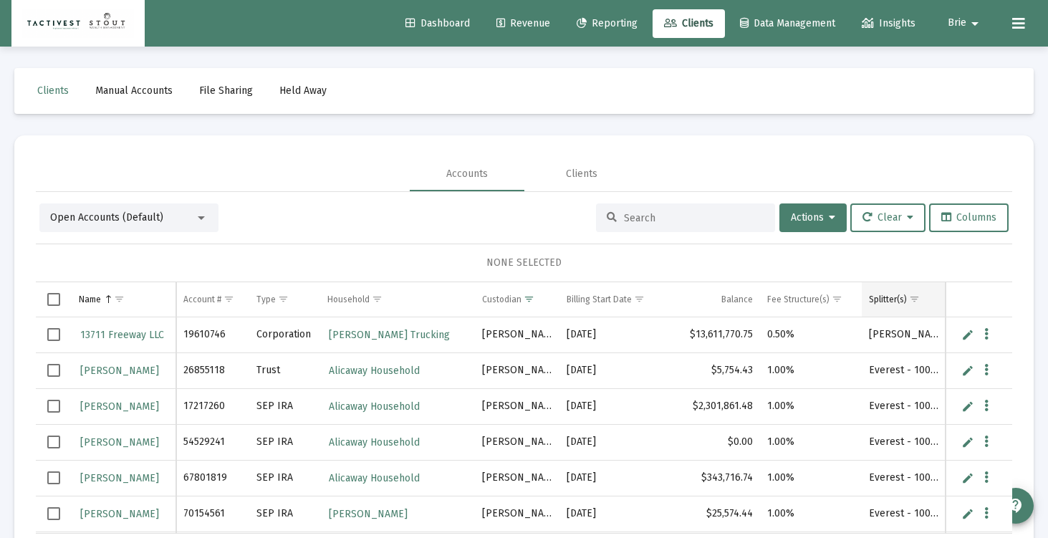
click at [910, 296] on span "Show filter options for column 'Splitter(s)'" at bounding box center [914, 299] width 11 height 11
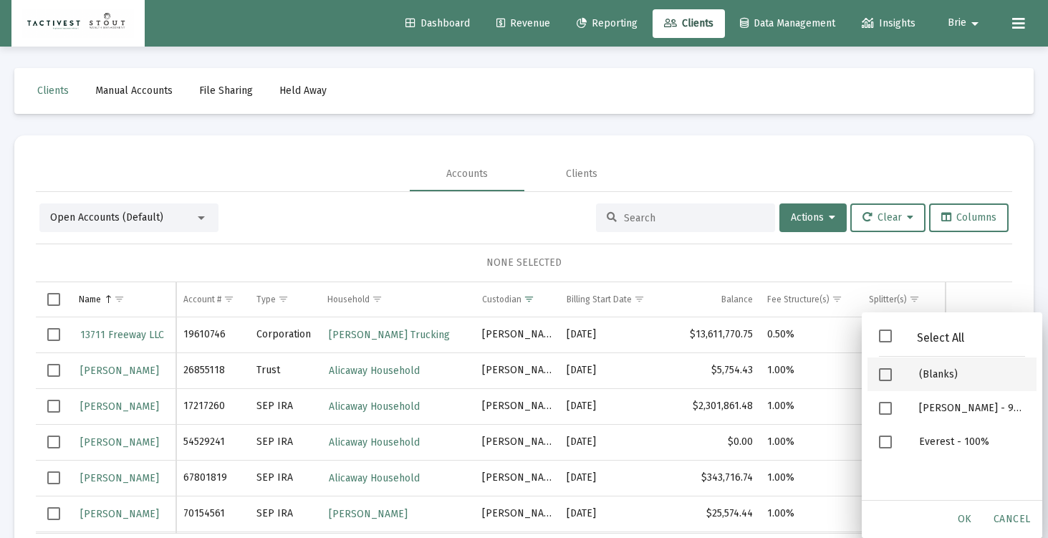
click at [886, 373] on span "Filter options" at bounding box center [885, 374] width 13 height 13
click at [968, 519] on span "OK" at bounding box center [964, 519] width 14 height 12
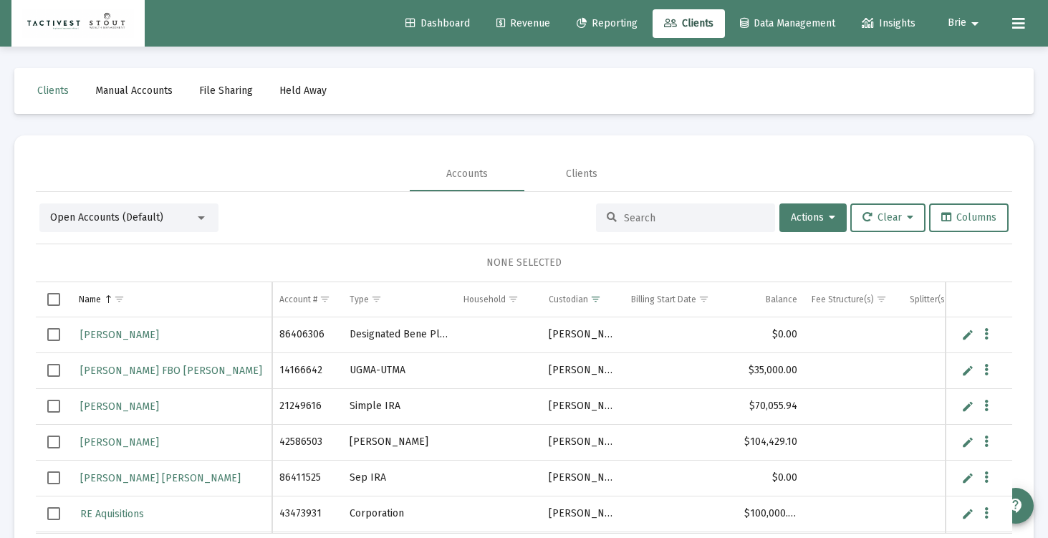
click at [52, 338] on span "Select row" at bounding box center [53, 334] width 13 height 13
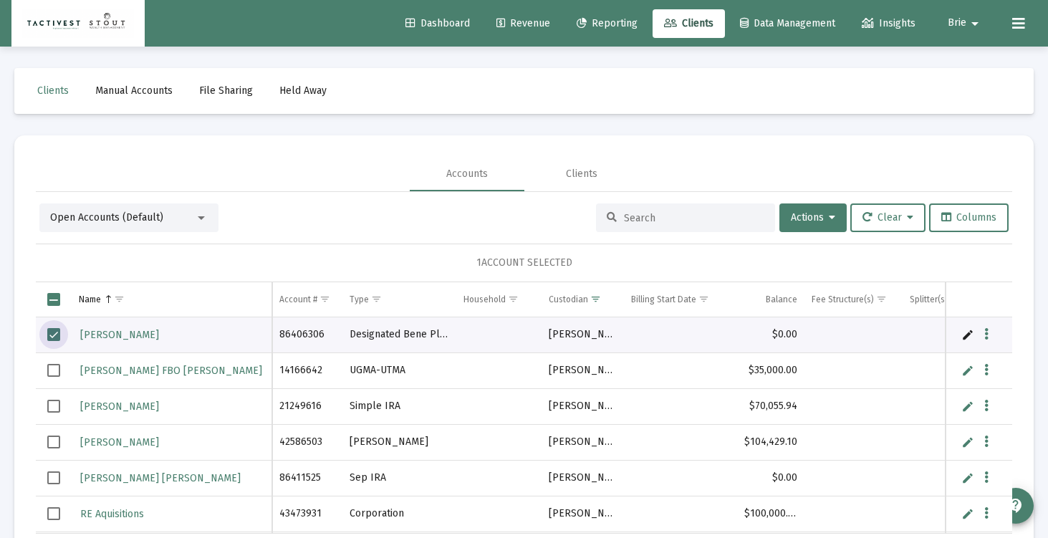
click at [57, 367] on span "Select row" at bounding box center [53, 370] width 13 height 13
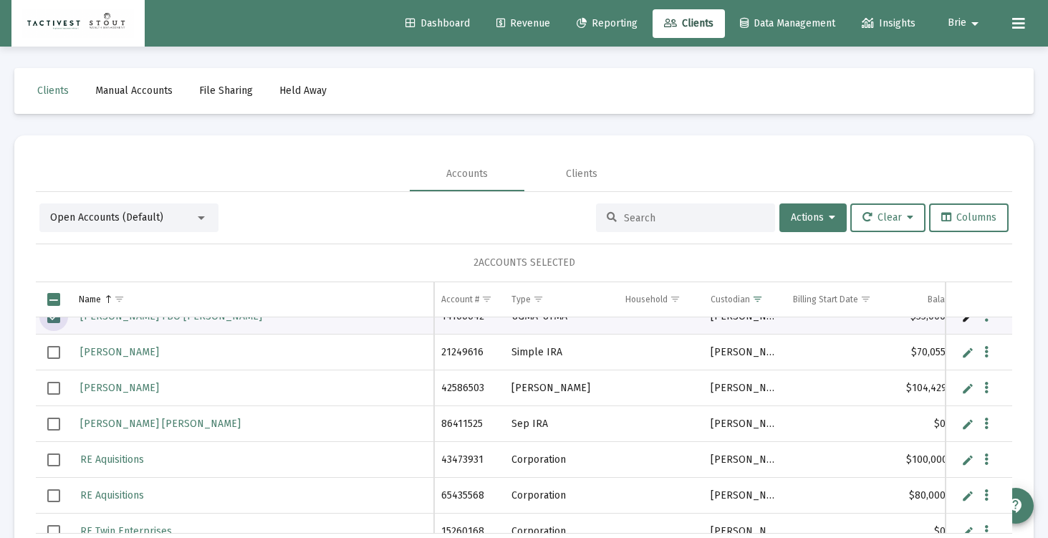
scroll to position [74, 0]
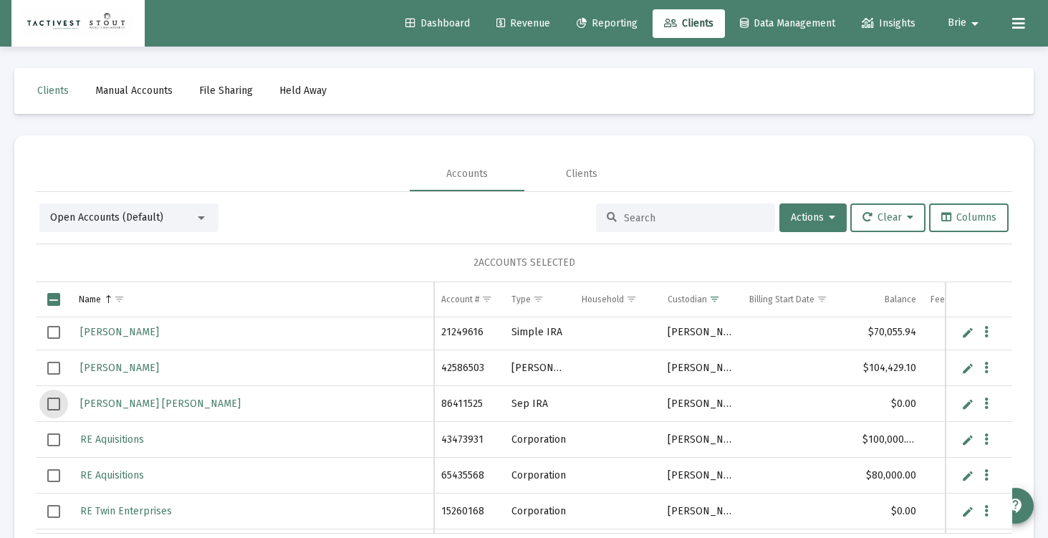
click at [56, 404] on span "Select row" at bounding box center [53, 403] width 13 height 13
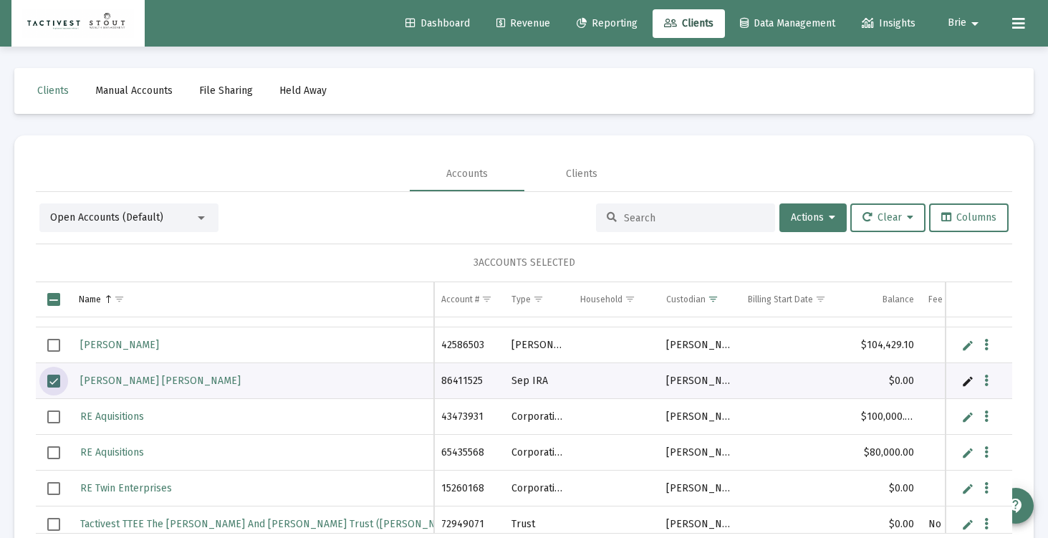
scroll to position [104, 0]
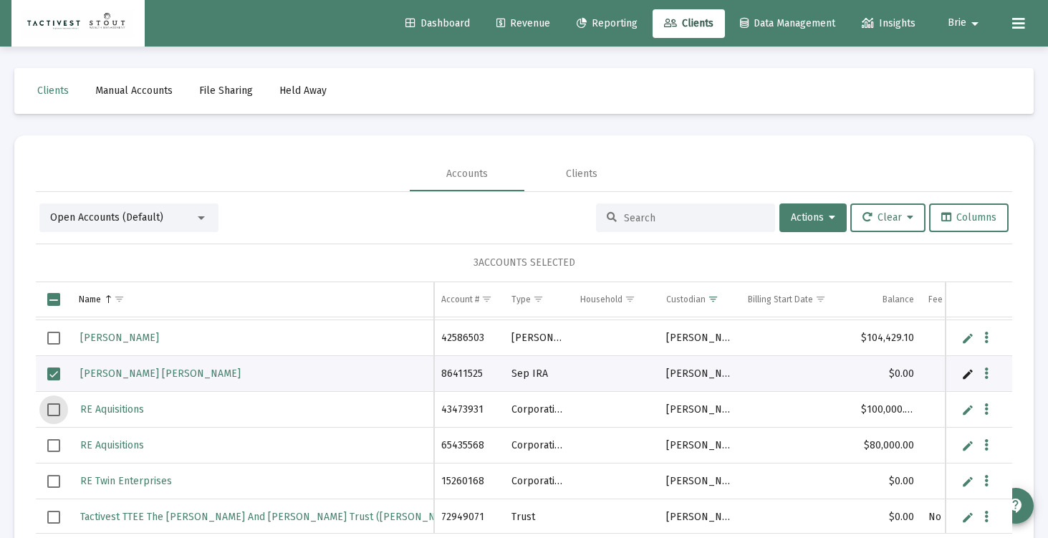
click at [51, 410] on span "Select row" at bounding box center [53, 409] width 13 height 13
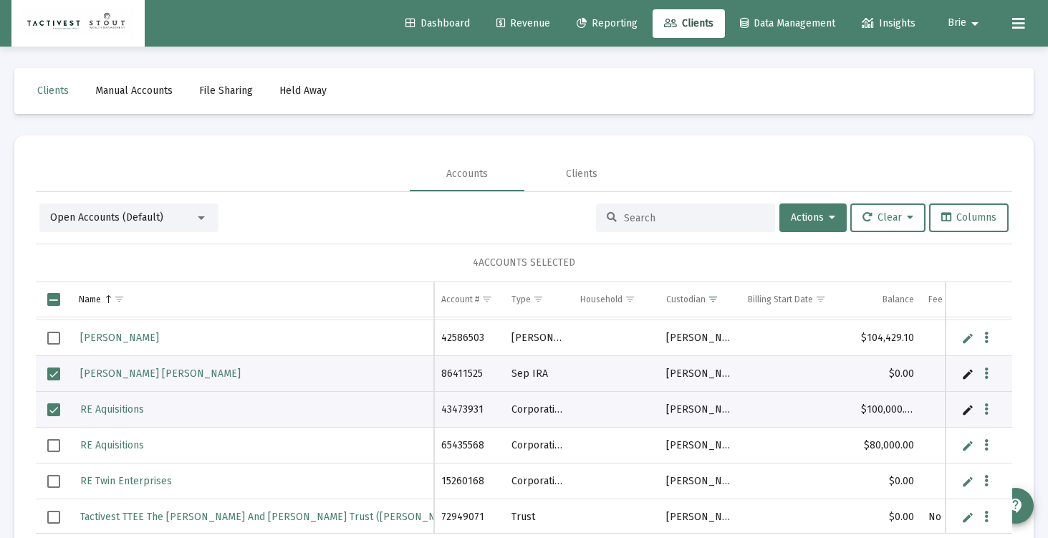
click at [54, 452] on td "Data grid" at bounding box center [54, 445] width 36 height 36
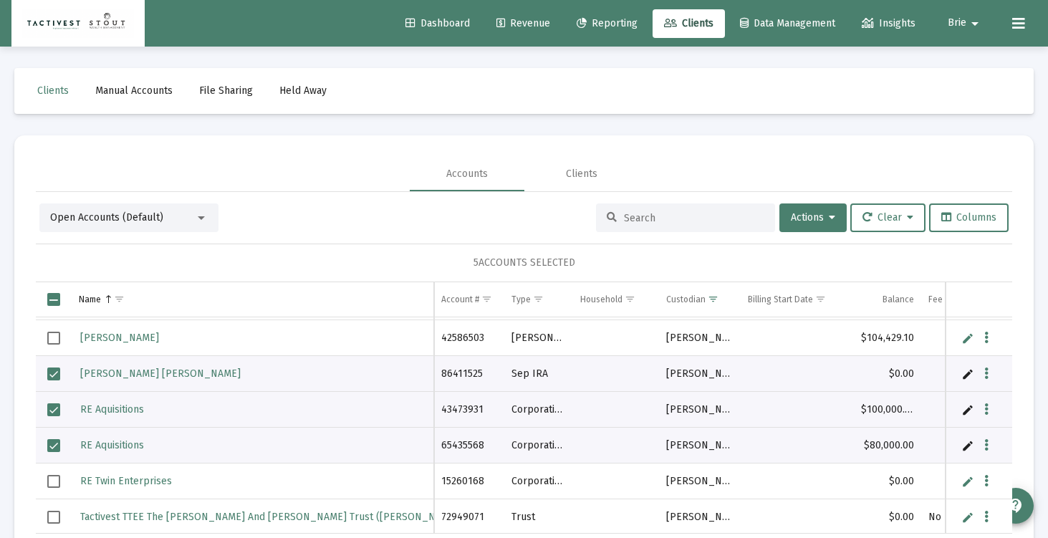
click at [54, 479] on span "Select row" at bounding box center [53, 481] width 13 height 13
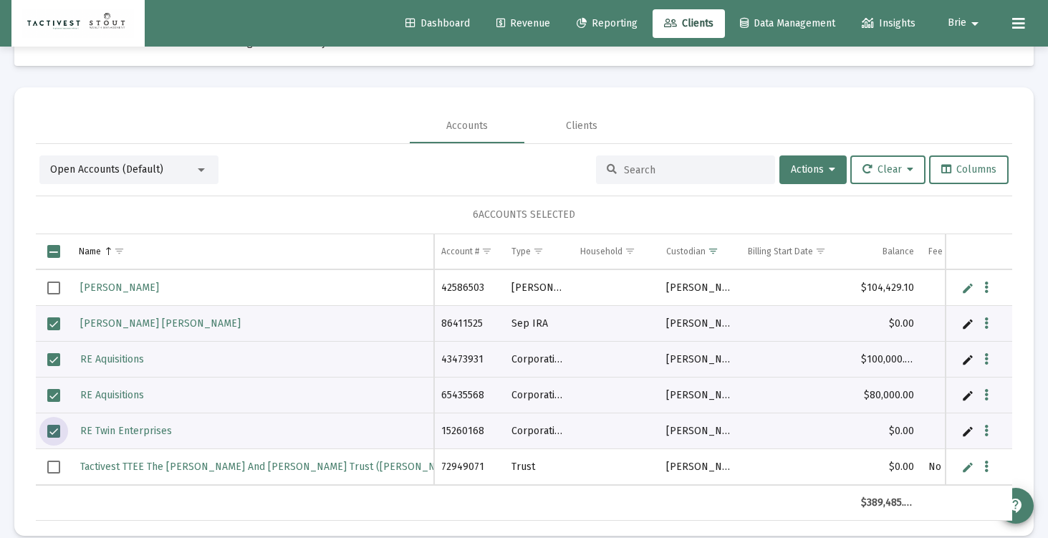
scroll to position [0, 0]
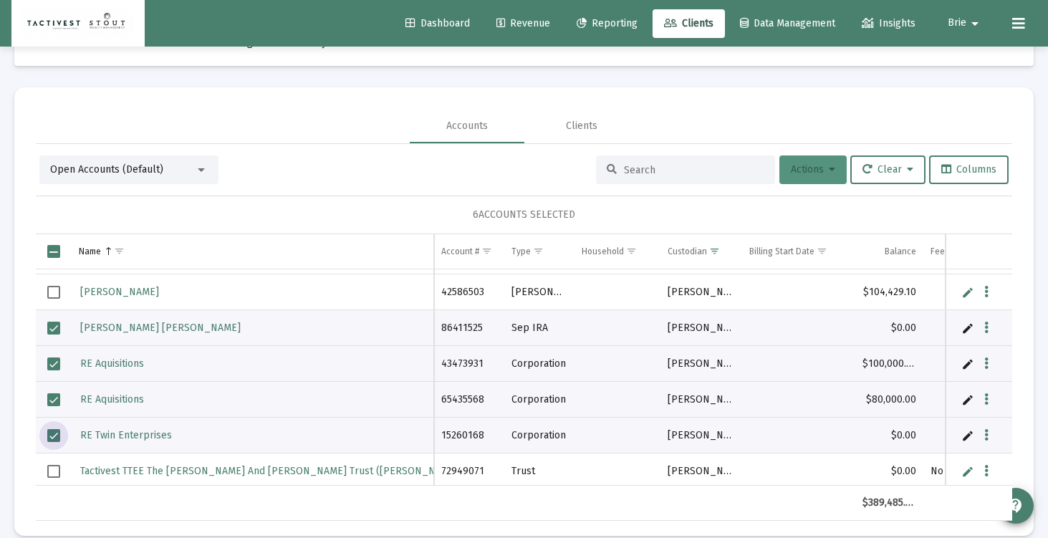
click at [804, 175] on button "Actions" at bounding box center [812, 169] width 67 height 29
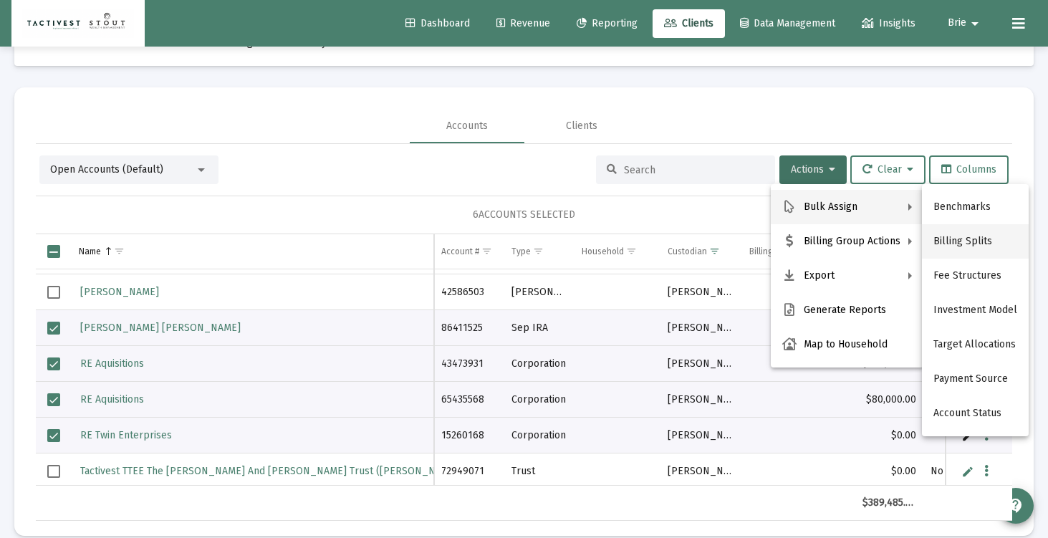
click at [972, 235] on button "Billing Splits" at bounding box center [975, 241] width 107 height 34
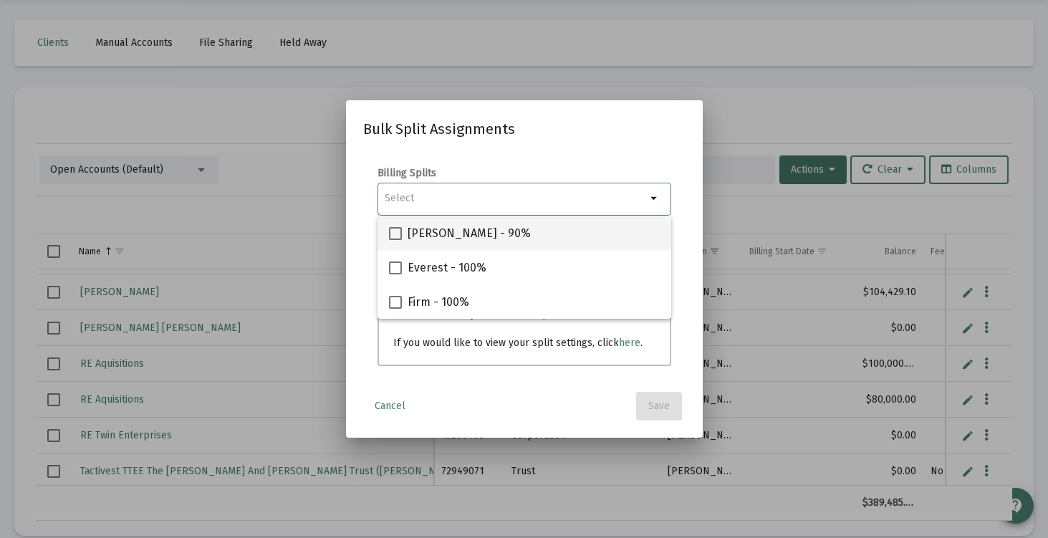
click at [398, 235] on span at bounding box center [395, 233] width 13 height 13
click at [395, 240] on input "[PERSON_NAME] - 90%" at bounding box center [395, 240] width 1 height 1
checkbox input "true"
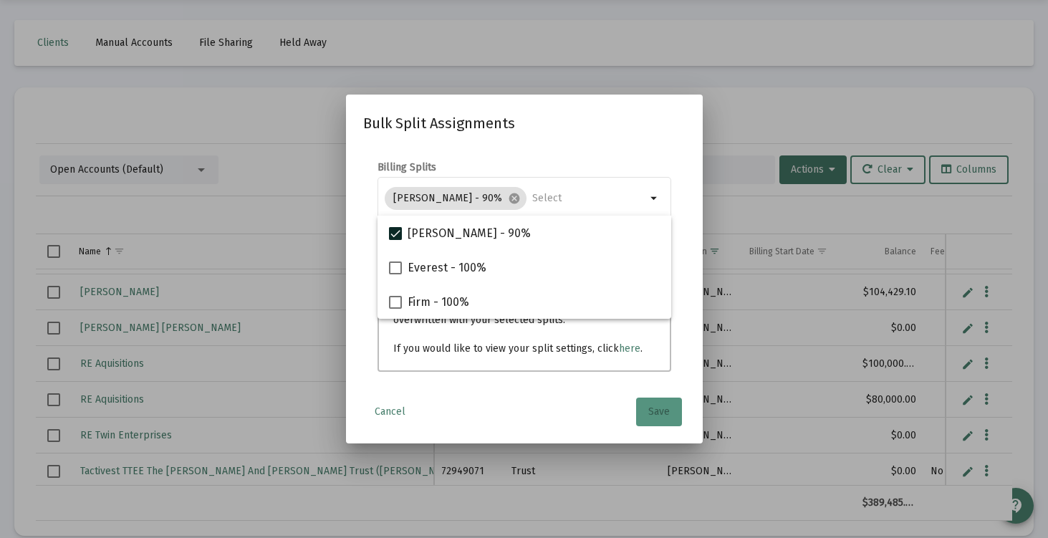
click at [670, 409] on button "Save" at bounding box center [659, 411] width 46 height 29
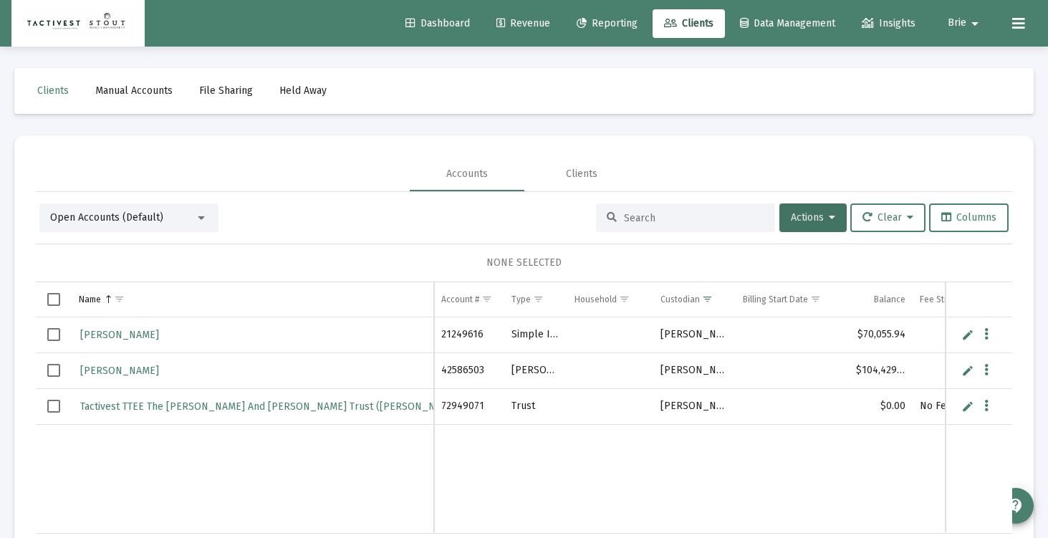
click at [55, 301] on span "Select all" at bounding box center [53, 299] width 13 height 13
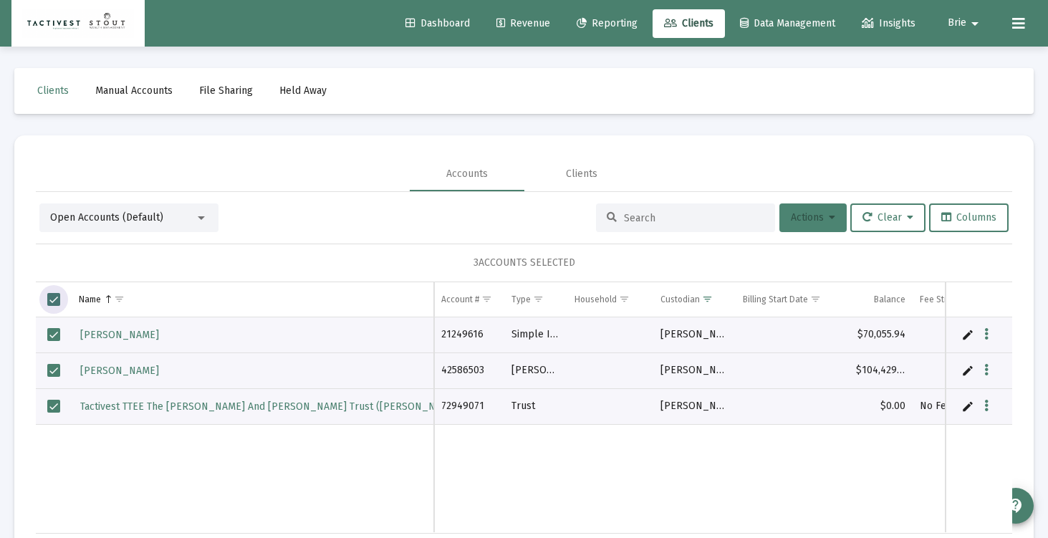
click at [829, 222] on button "Actions" at bounding box center [812, 217] width 67 height 29
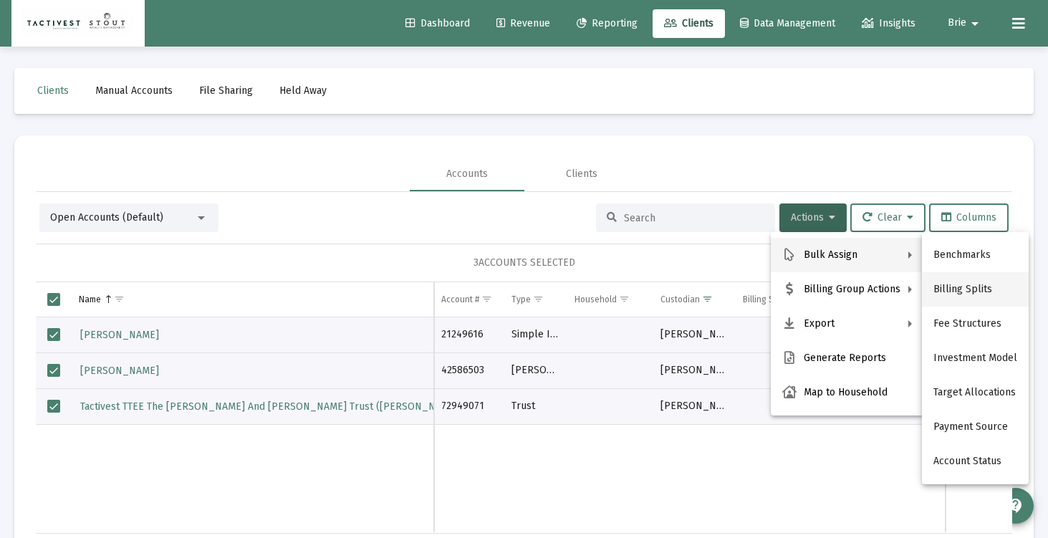
click at [953, 289] on button "Billing Splits" at bounding box center [975, 289] width 107 height 34
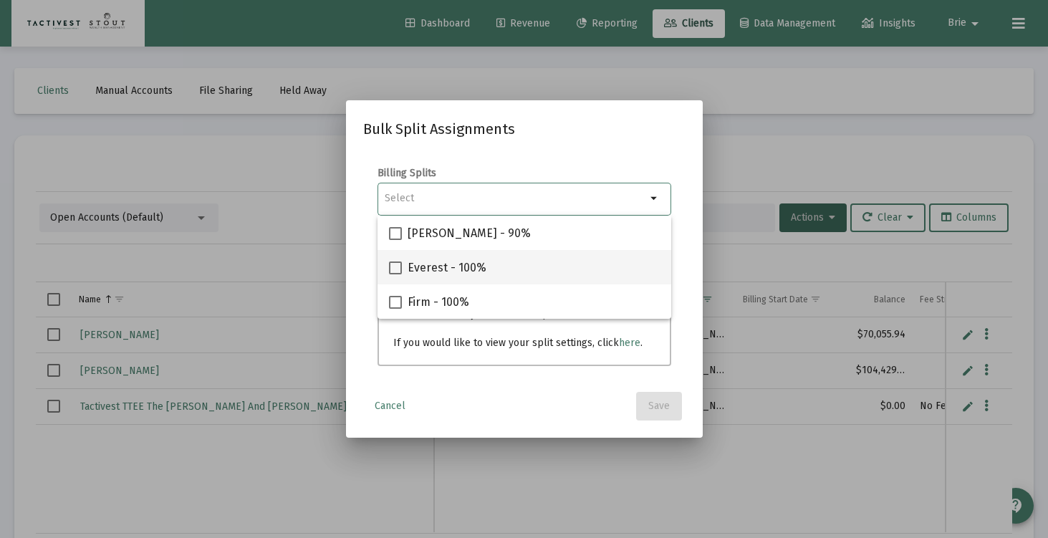
click at [440, 265] on span "Everest - 100%" at bounding box center [446, 267] width 79 height 17
click at [395, 274] on input "Everest - 100%" at bounding box center [395, 274] width 1 height 1
checkbox input "true"
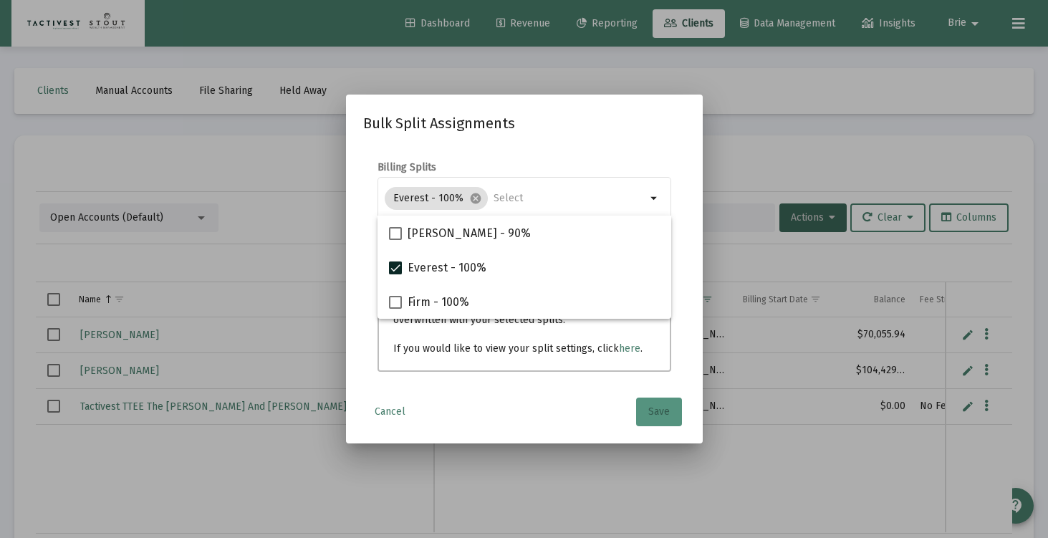
click at [649, 410] on span "Save" at bounding box center [658, 411] width 21 height 12
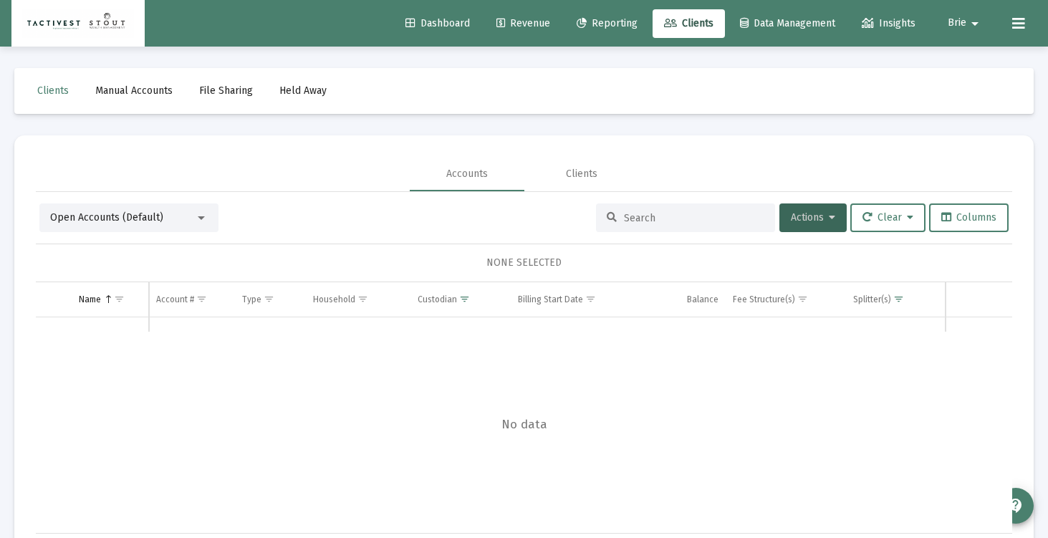
click at [566, 18] on link "Reporting" at bounding box center [607, 23] width 84 height 29
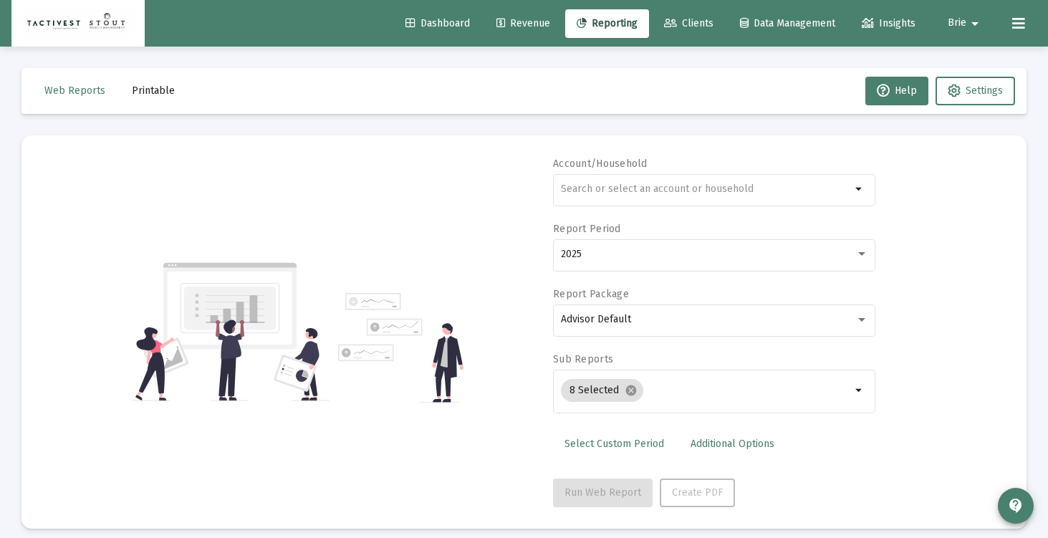
click at [523, 24] on span "Revenue" at bounding box center [523, 23] width 54 height 12
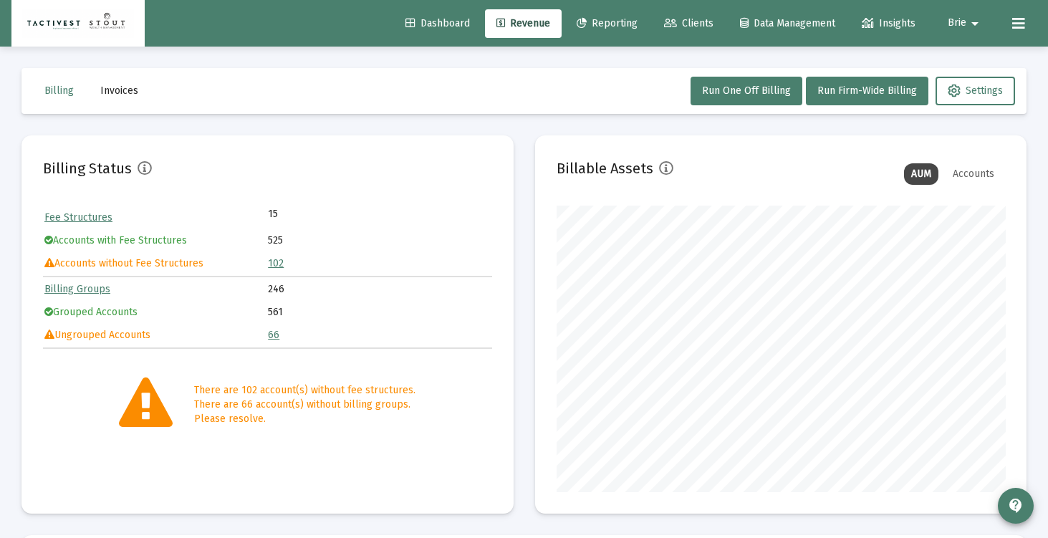
click at [604, 29] on link "Reporting" at bounding box center [607, 23] width 84 height 29
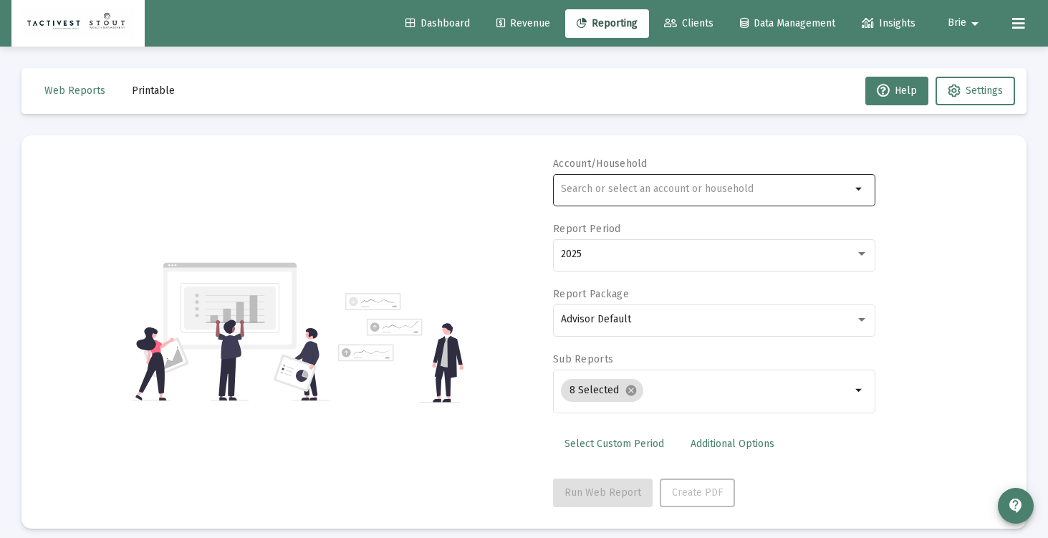
click at [676, 185] on input "text" at bounding box center [706, 188] width 290 height 11
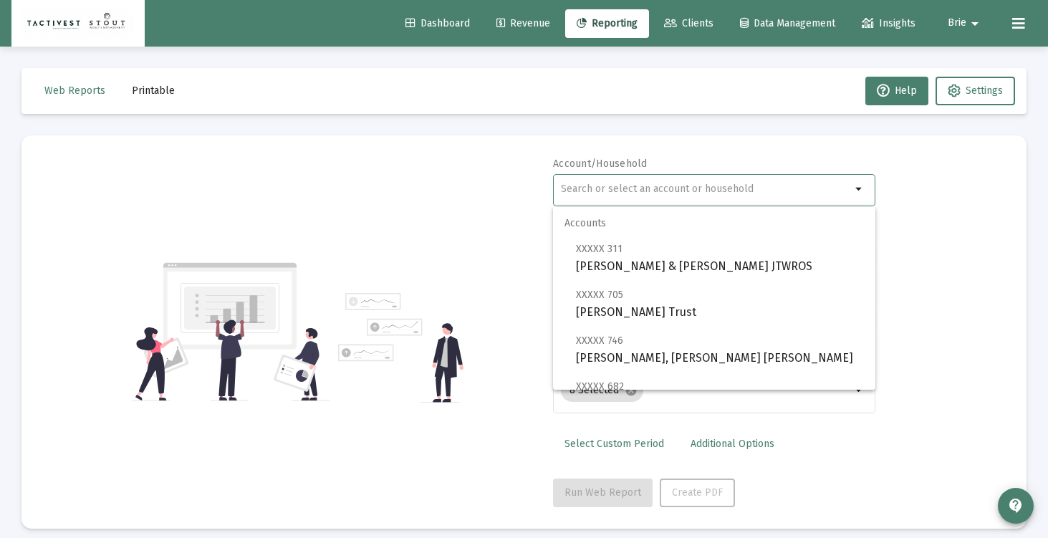
click at [509, 165] on div "Account/Household arrow_drop_down Report Period 2025 Report Package Advisor Def…" at bounding box center [524, 332] width 962 height 350
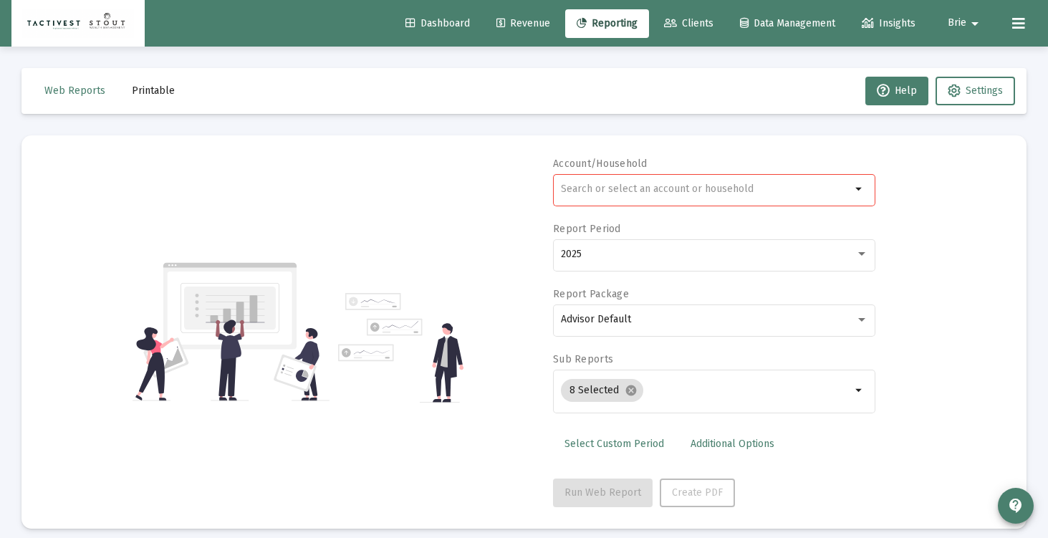
click at [524, 26] on span "Revenue" at bounding box center [523, 23] width 54 height 12
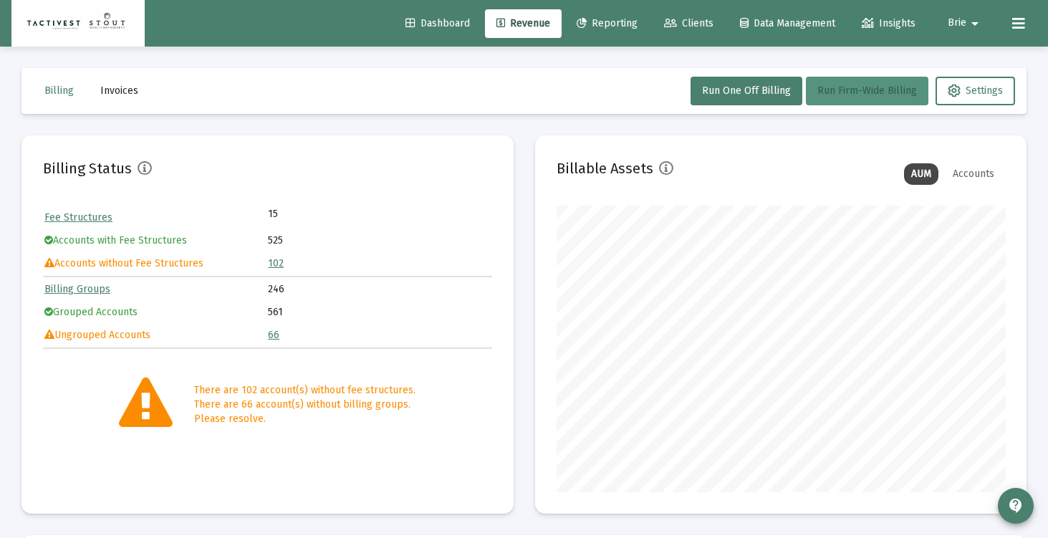
click at [838, 102] on button "Run Firm-Wide Billing" at bounding box center [867, 91] width 122 height 29
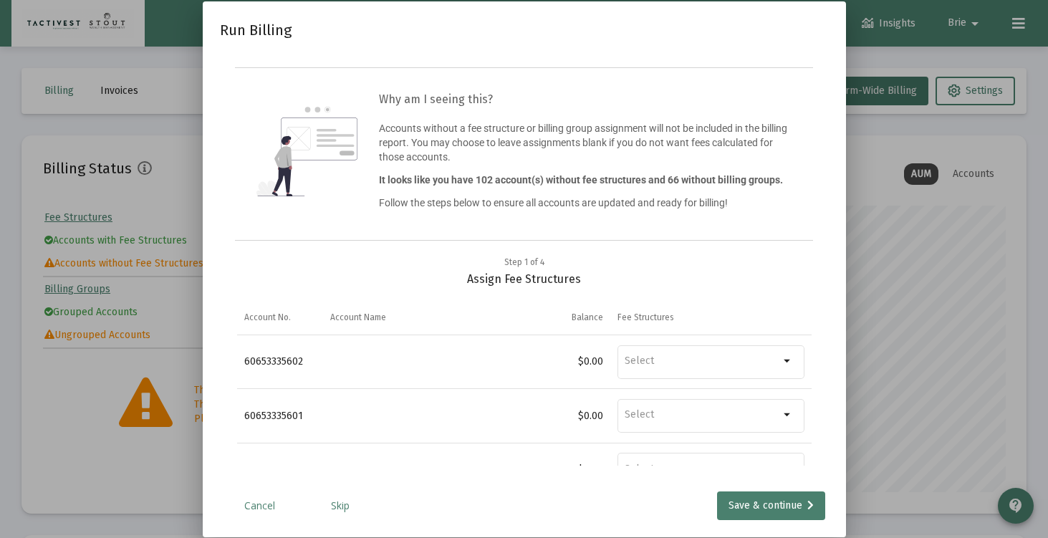
click at [341, 504] on link "Skip" at bounding box center [340, 505] width 72 height 14
click at [347, 502] on link "Skip" at bounding box center [340, 505] width 72 height 14
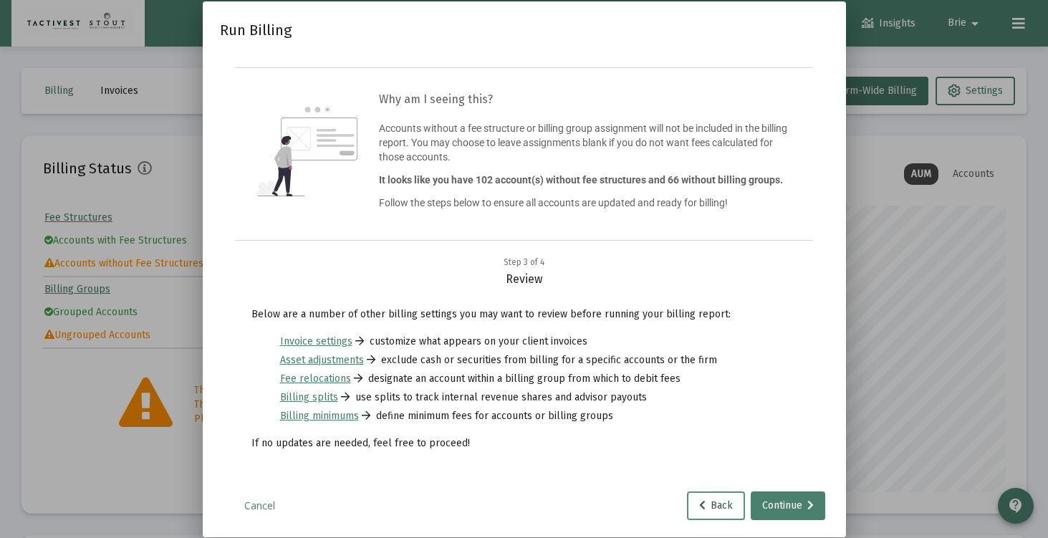
click at [713, 507] on span "Back" at bounding box center [716, 505] width 34 height 12
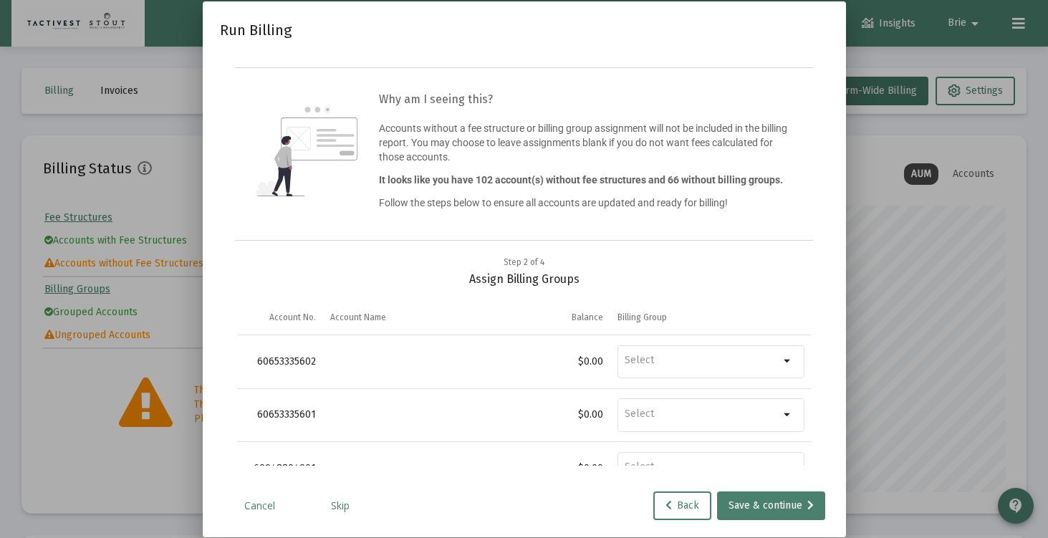
click at [713, 506] on div "Back Save & continue" at bounding box center [738, 505] width 179 height 29
click at [688, 506] on span "Back" at bounding box center [682, 505] width 34 height 12
click at [738, 507] on div "Save & continue" at bounding box center [770, 505] width 85 height 29
click at [768, 506] on div "Save & continue" at bounding box center [770, 505] width 85 height 29
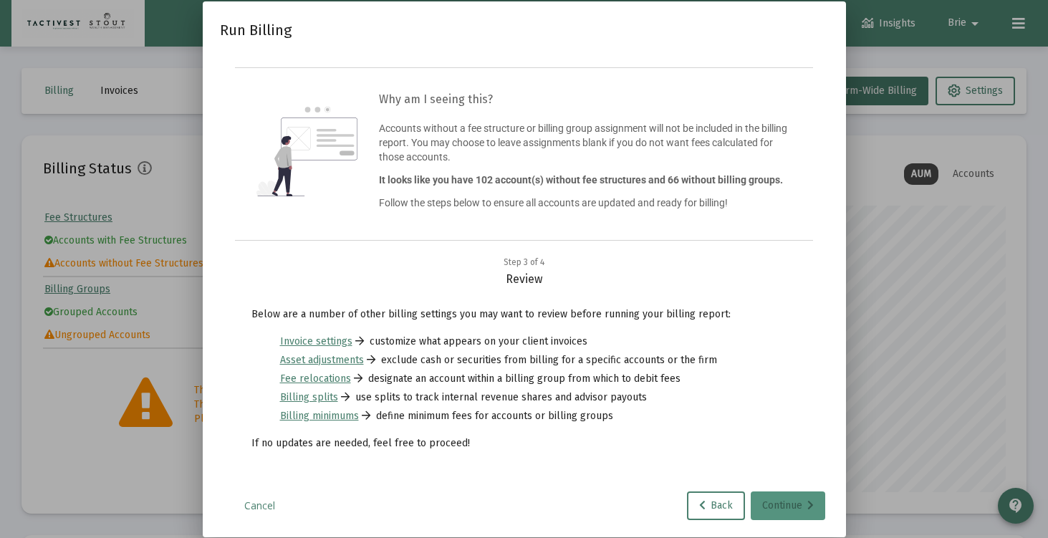
click at [778, 501] on div "Continue" at bounding box center [788, 505] width 52 height 29
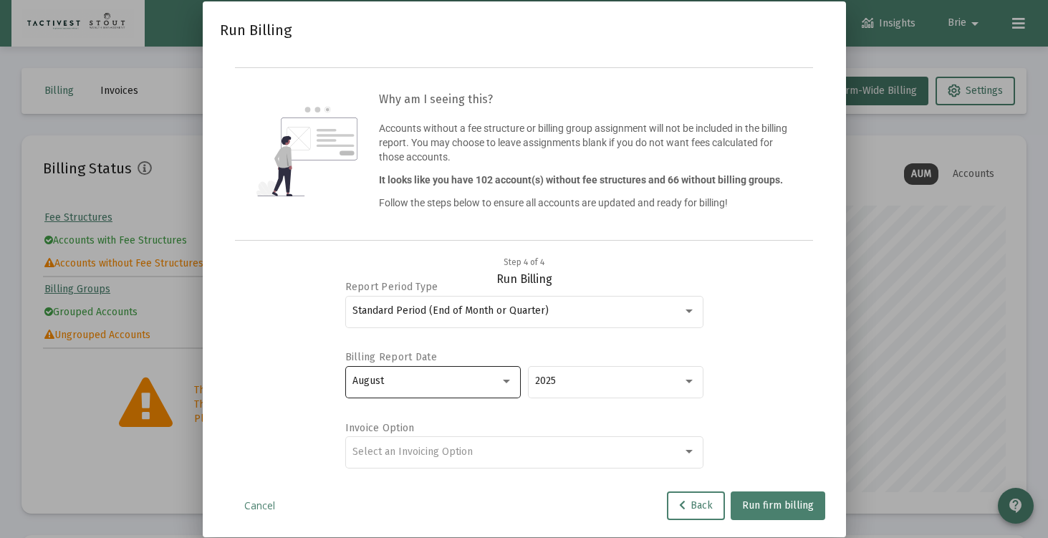
click at [468, 388] on div "August" at bounding box center [432, 380] width 160 height 35
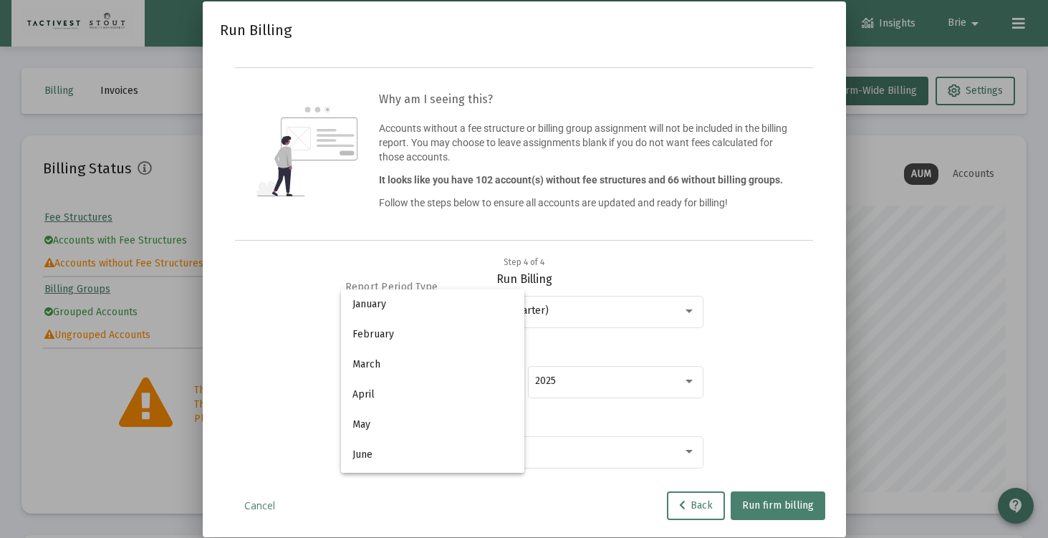
scroll to position [134, 0]
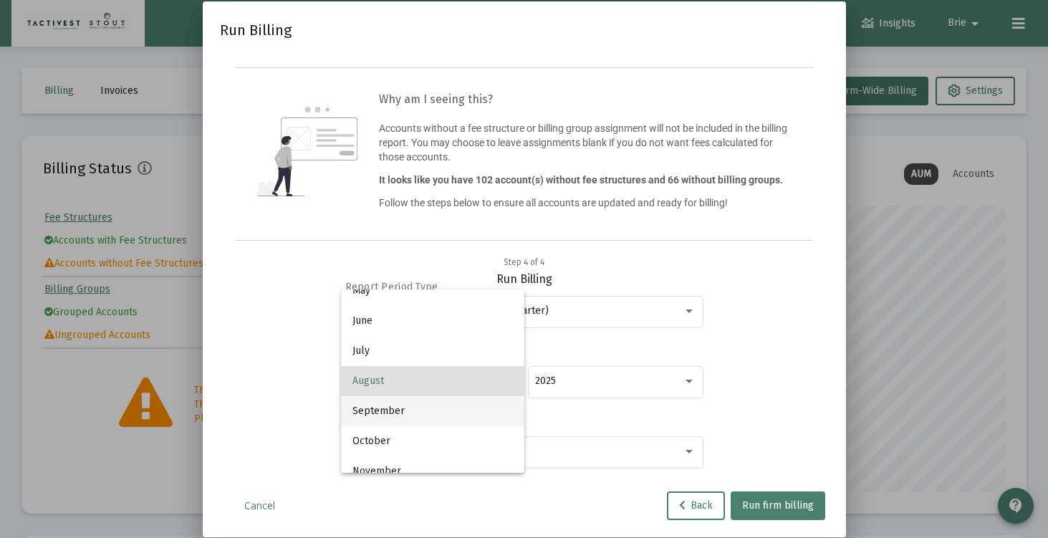
click at [468, 414] on span "September" at bounding box center [432, 411] width 160 height 30
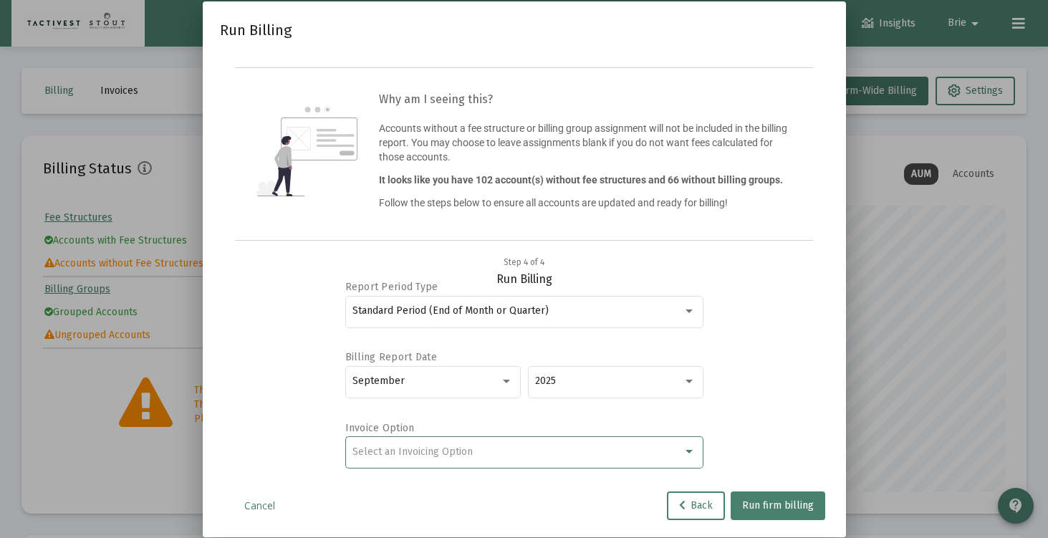
click at [477, 449] on div "Select an Invoicing Option" at bounding box center [517, 451] width 330 height 11
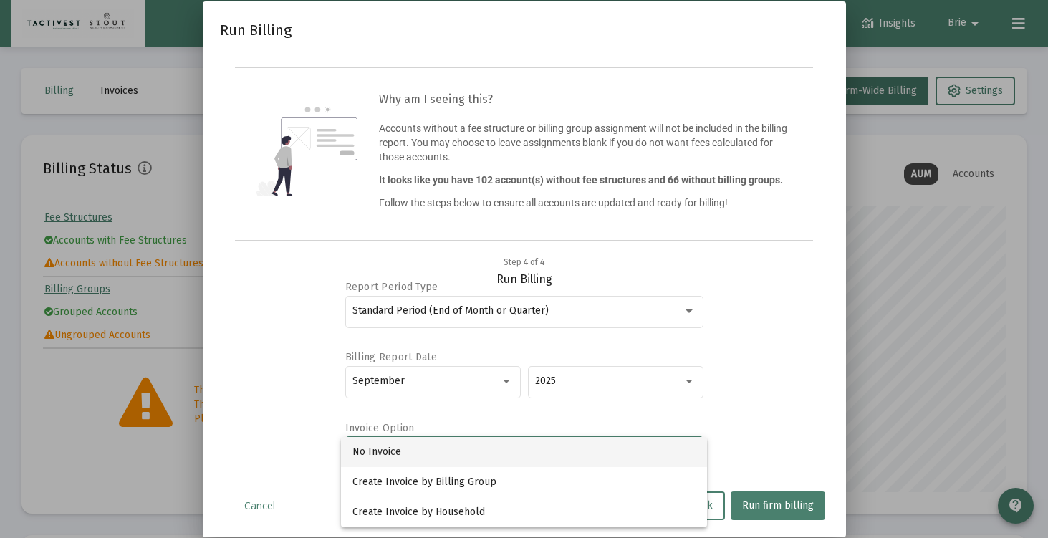
click at [479, 460] on span "No Invoice" at bounding box center [523, 452] width 343 height 30
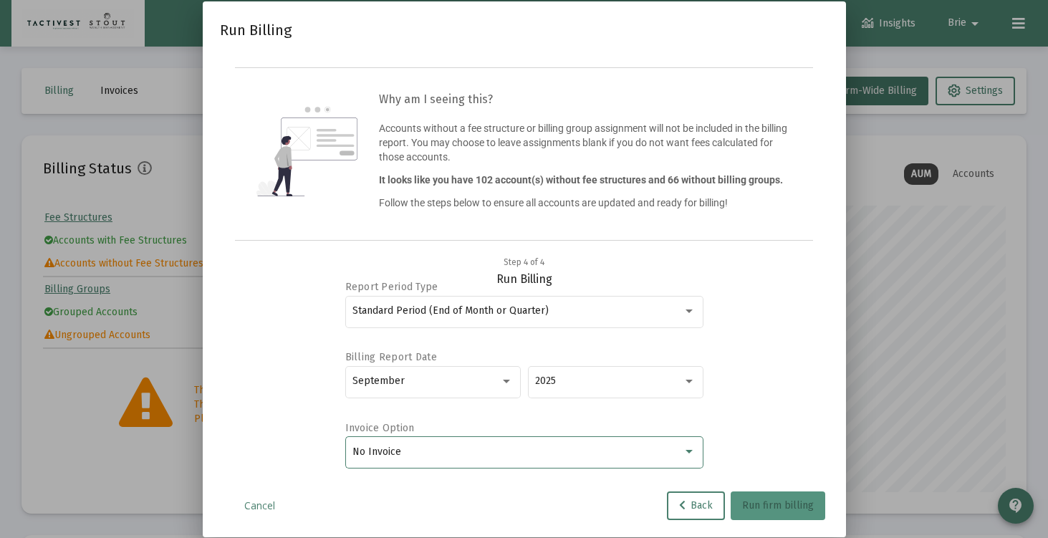
click at [799, 517] on button "Run firm billing" at bounding box center [777, 505] width 95 height 29
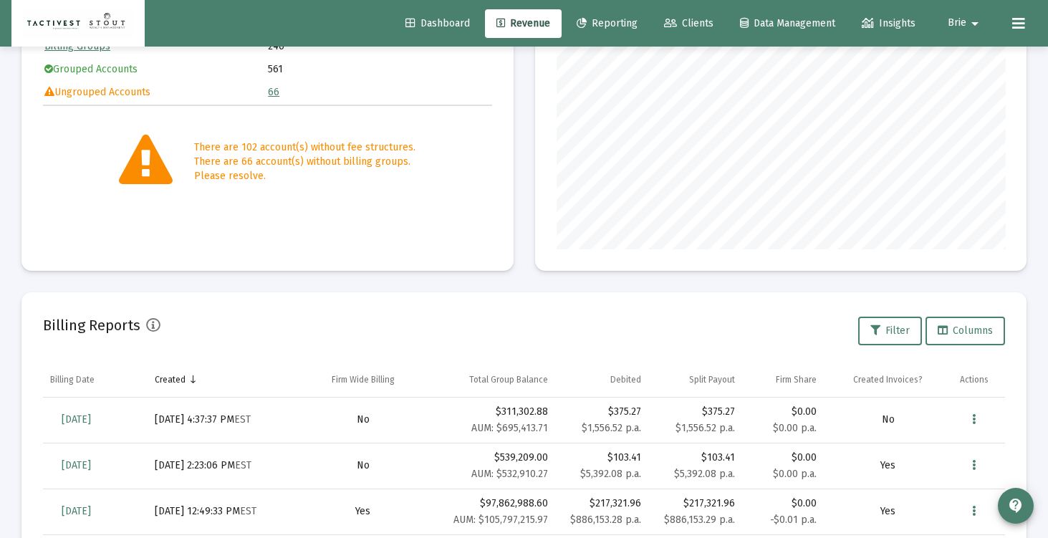
scroll to position [248, 0]
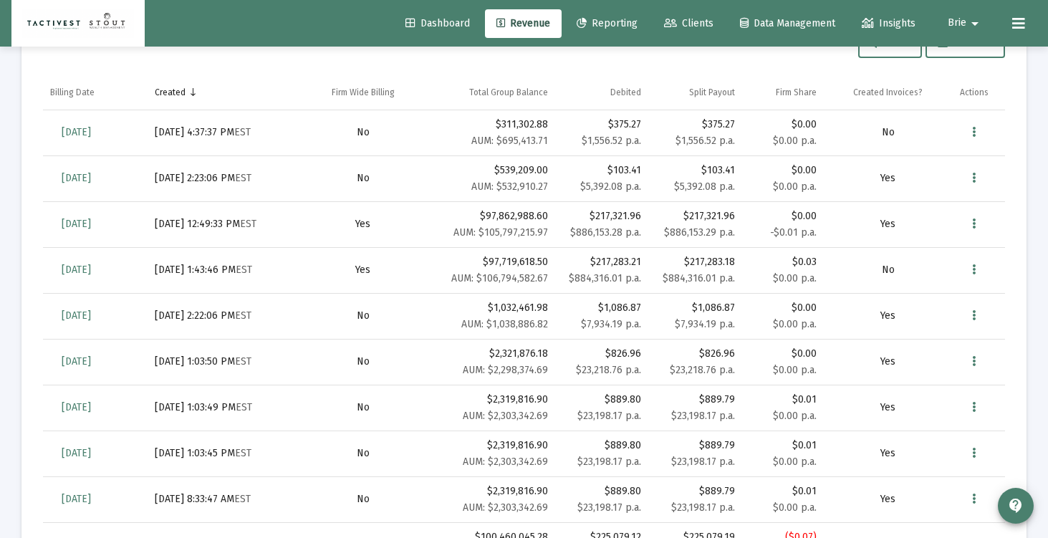
scroll to position [448, 0]
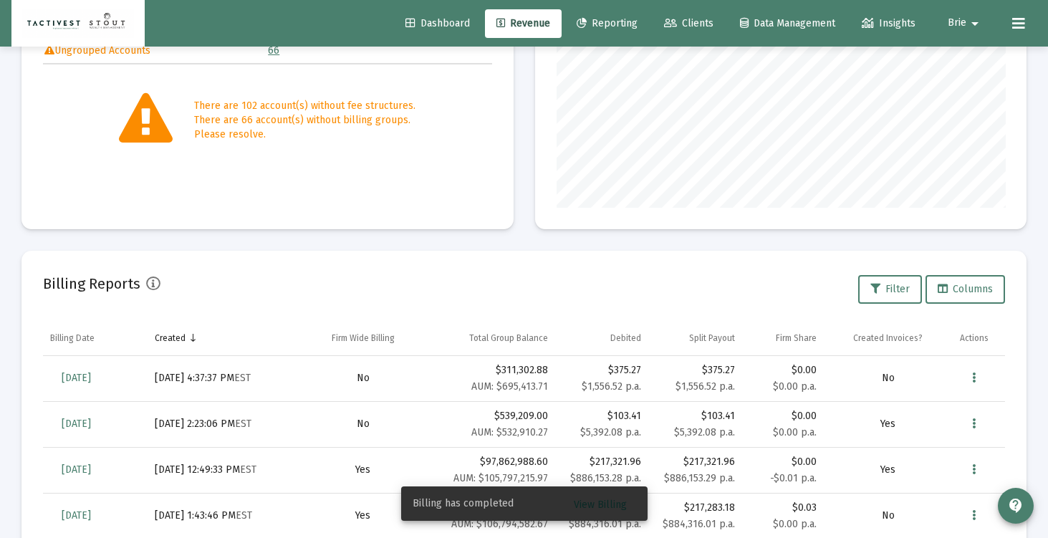
scroll to position [292, 0]
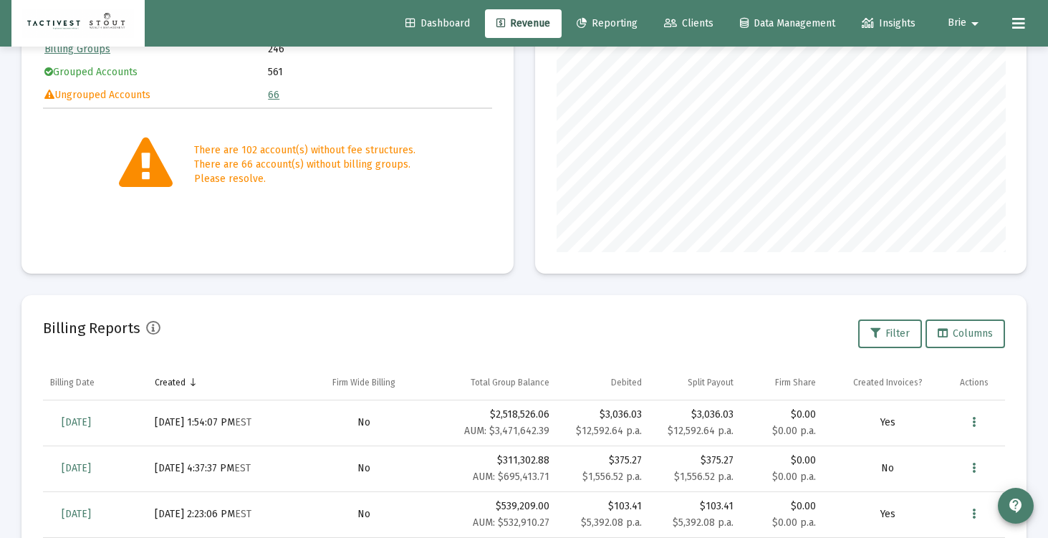
scroll to position [227, 0]
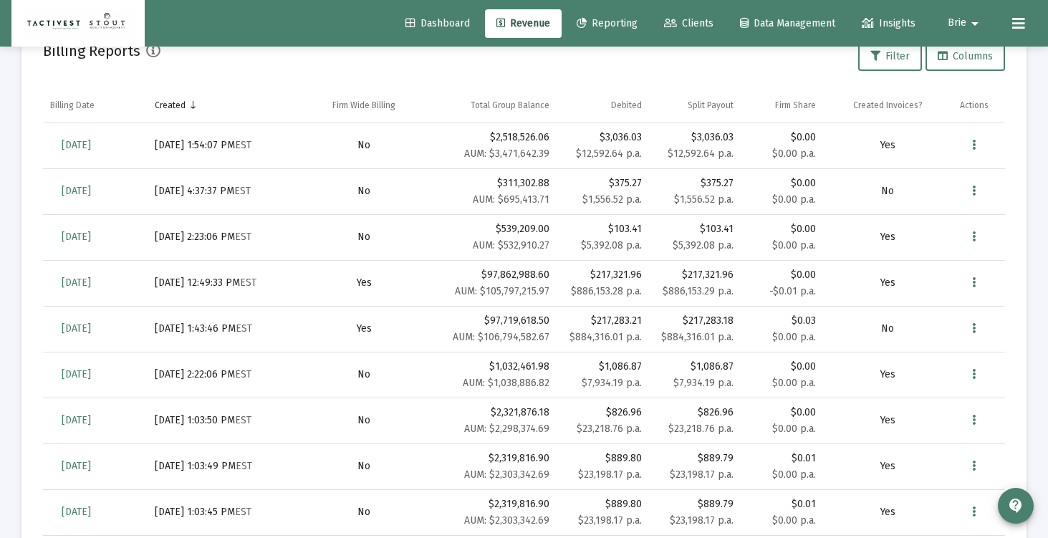
scroll to position [397, 0]
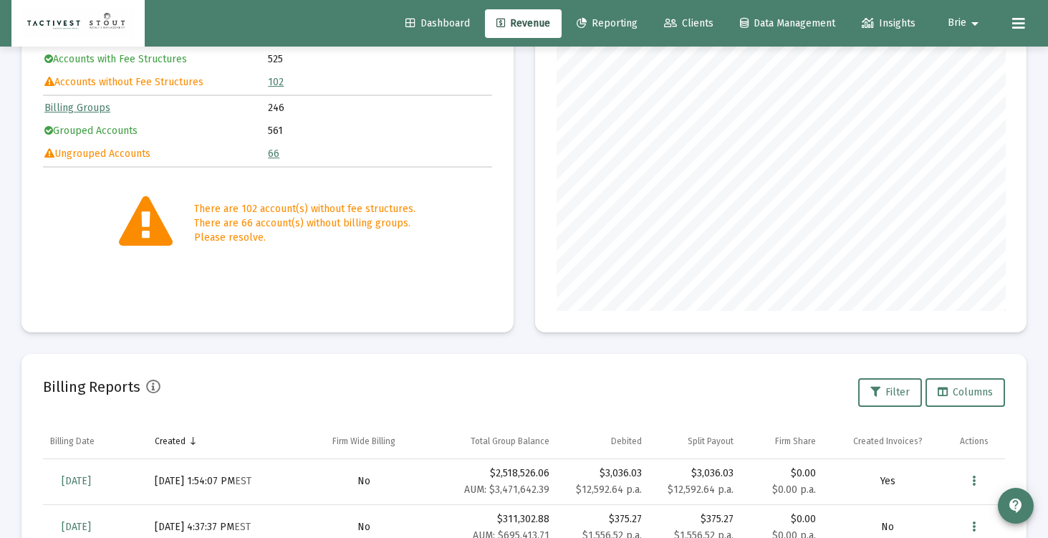
scroll to position [269, 0]
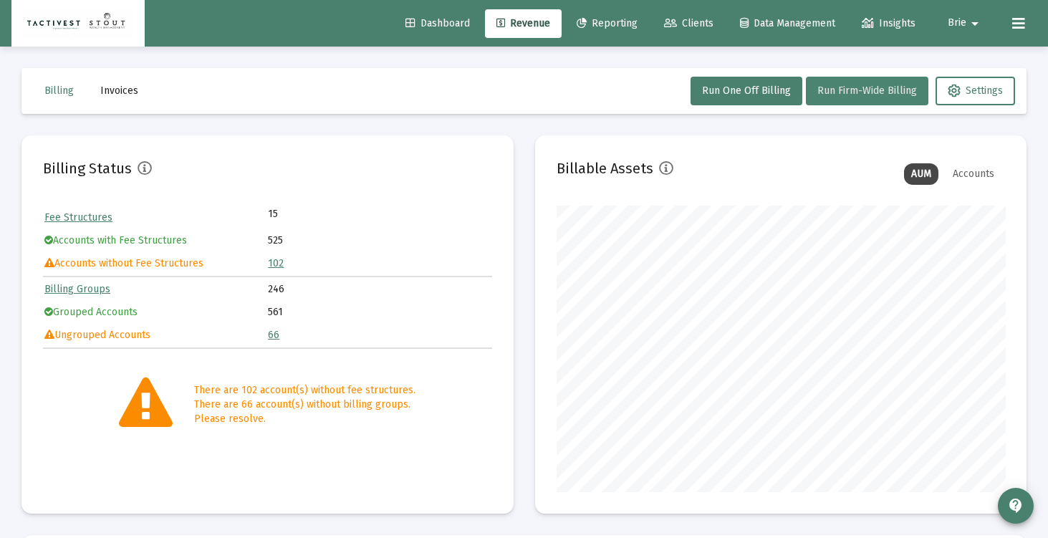
click at [824, 99] on button "Run Firm-Wide Billing" at bounding box center [867, 91] width 122 height 29
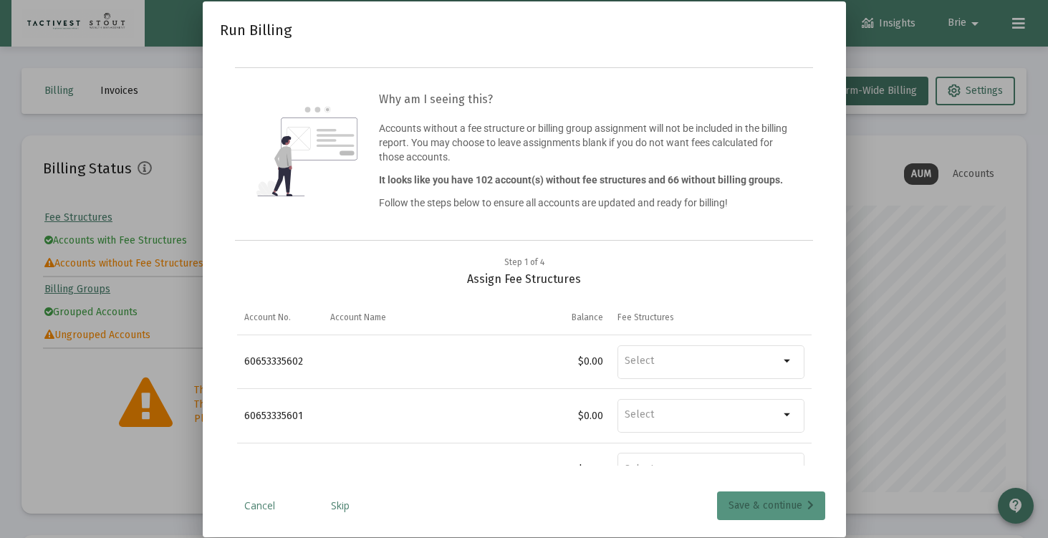
click at [800, 519] on div "Save & continue" at bounding box center [770, 505] width 85 height 29
click at [799, 510] on div "Save & continue" at bounding box center [770, 505] width 85 height 29
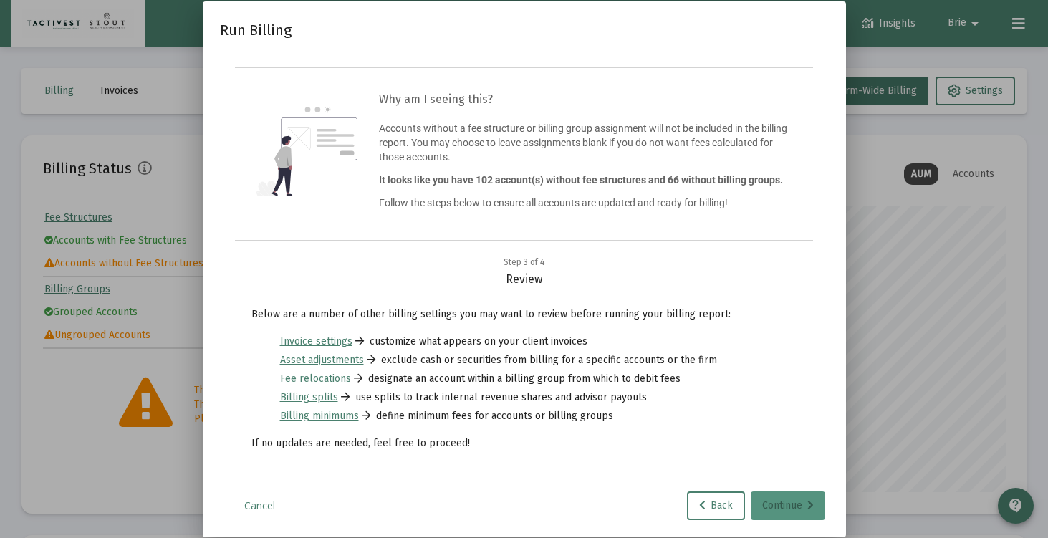
click at [786, 498] on div "Continue" at bounding box center [788, 505] width 52 height 29
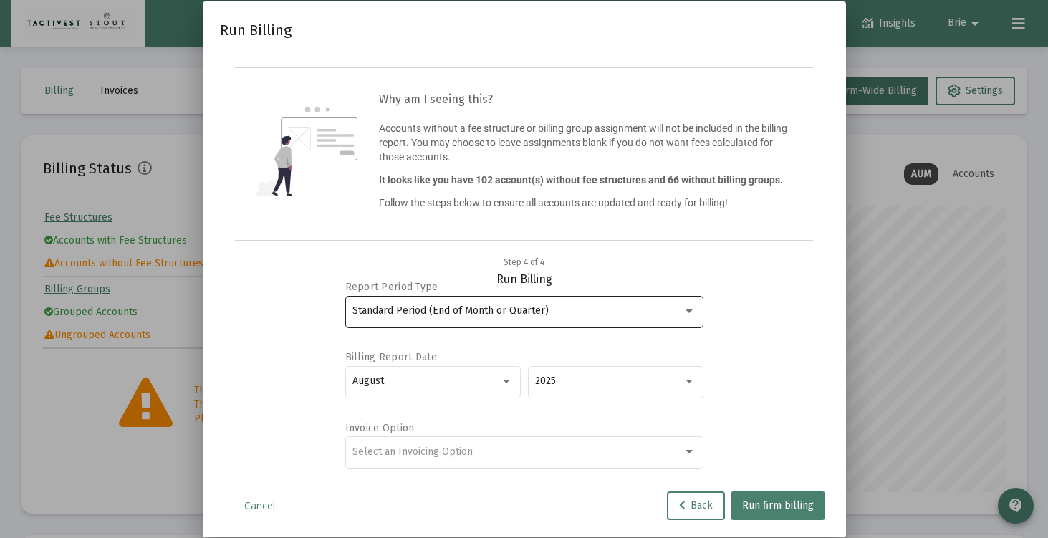
click at [473, 319] on div "Standard Period (End of Month or Quarter)" at bounding box center [523, 310] width 343 height 35
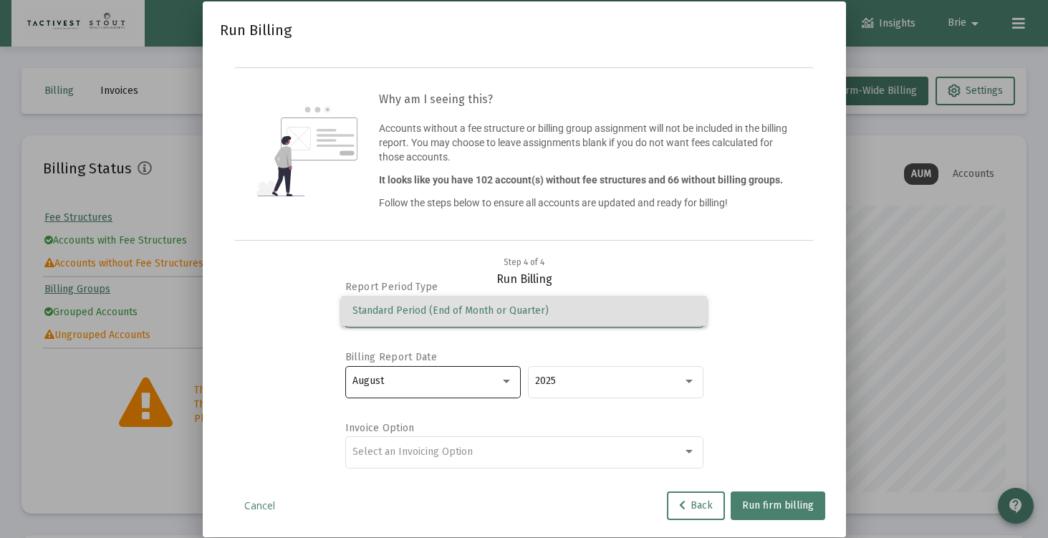
click at [473, 382] on div at bounding box center [524, 269] width 1048 height 538
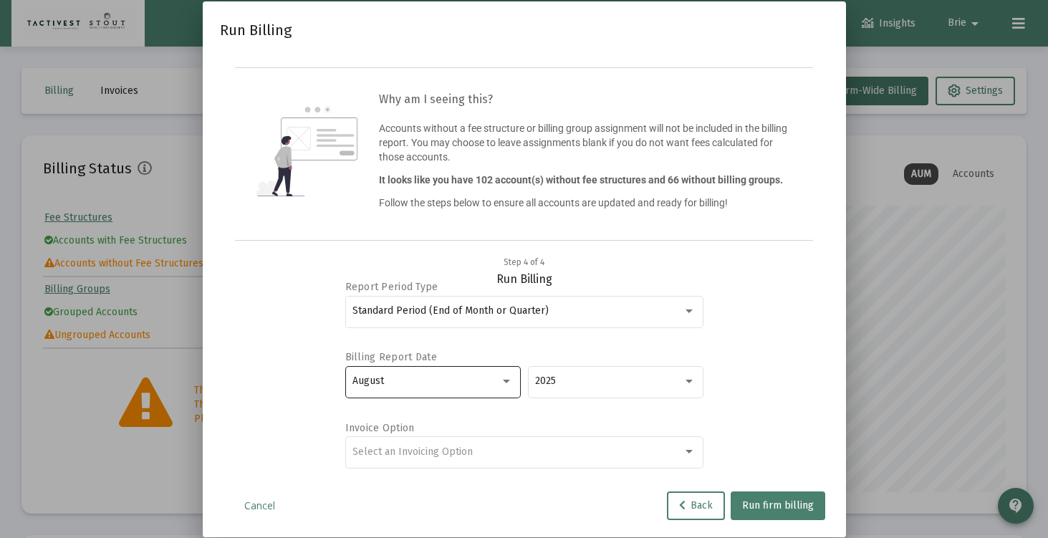
click at [474, 386] on div "August" at bounding box center [426, 380] width 148 height 11
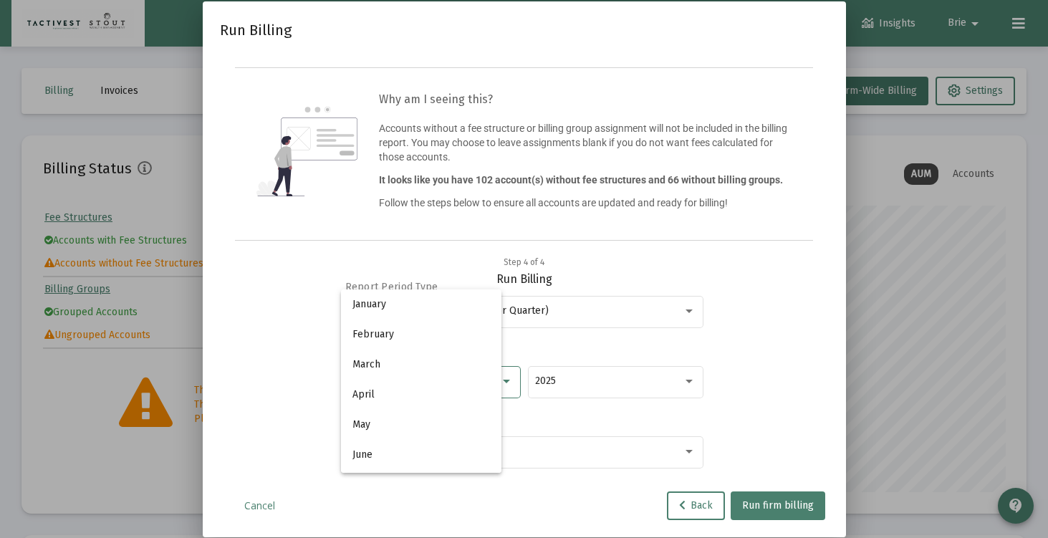
scroll to position [134, 0]
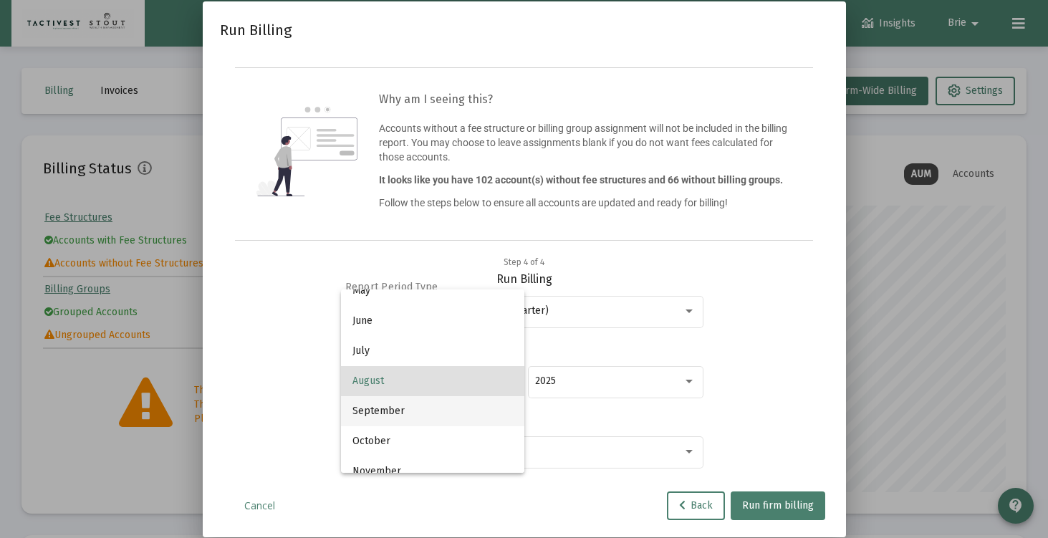
click at [450, 410] on span "September" at bounding box center [432, 411] width 160 height 30
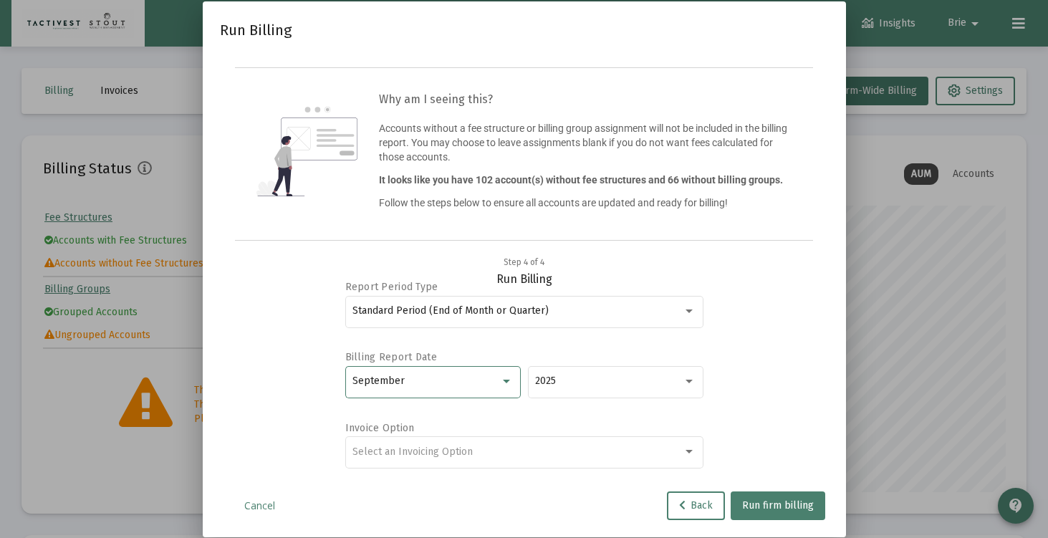
click at [729, 414] on div "Report Period Type Standard Period (End of Month or Quarter) Billing Report Dat…" at bounding box center [524, 375] width 574 height 179
click at [622, 307] on div "Standard Period (End of Month or Quarter)" at bounding box center [517, 310] width 330 height 11
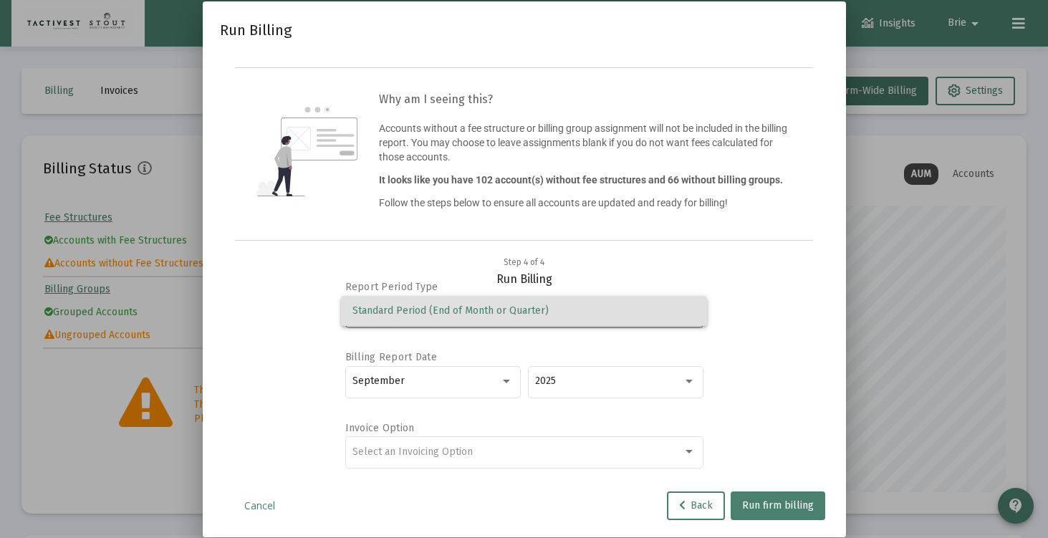
click at [622, 307] on span "Standard Period (End of Month or Quarter)" at bounding box center [523, 311] width 343 height 30
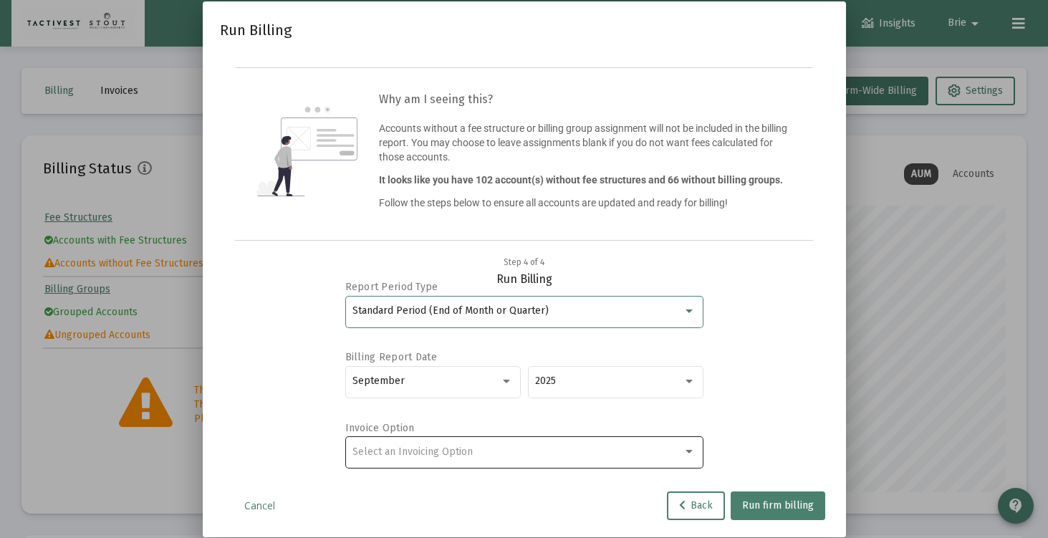
click at [559, 450] on div "Select an Invoicing Option" at bounding box center [517, 451] width 330 height 11
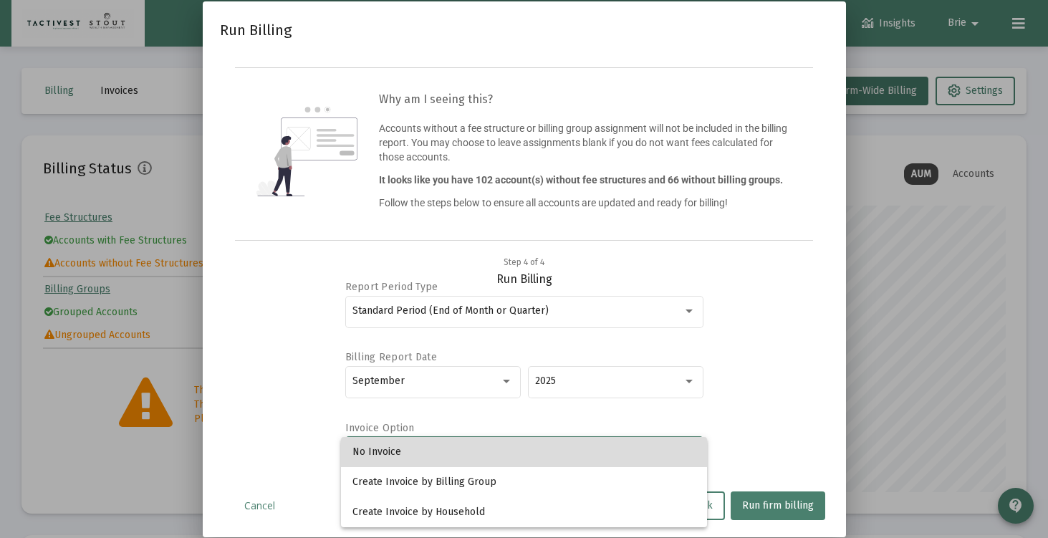
click at [559, 443] on span "No Invoice" at bounding box center [523, 452] width 343 height 30
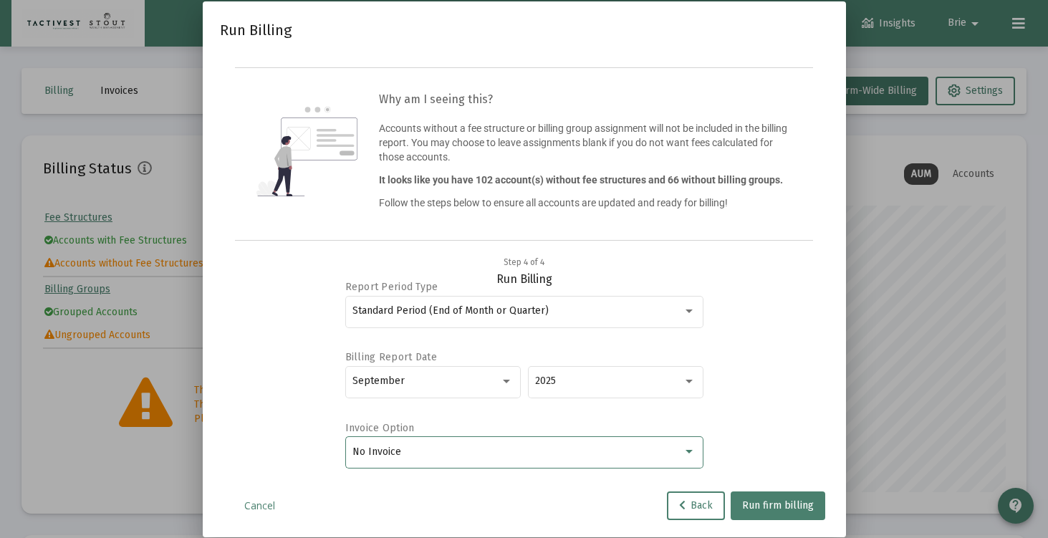
click at [733, 411] on div "Report Period Type Standard Period (End of Month or Quarter) Billing Report Dat…" at bounding box center [524, 375] width 574 height 179
click at [771, 510] on span "Run firm billing" at bounding box center [778, 505] width 72 height 12
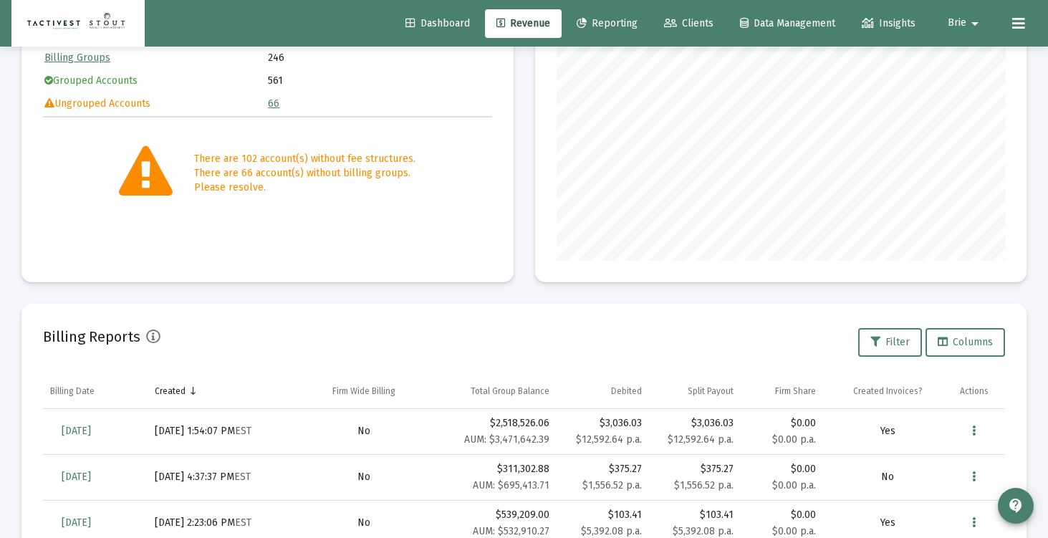
scroll to position [231, 0]
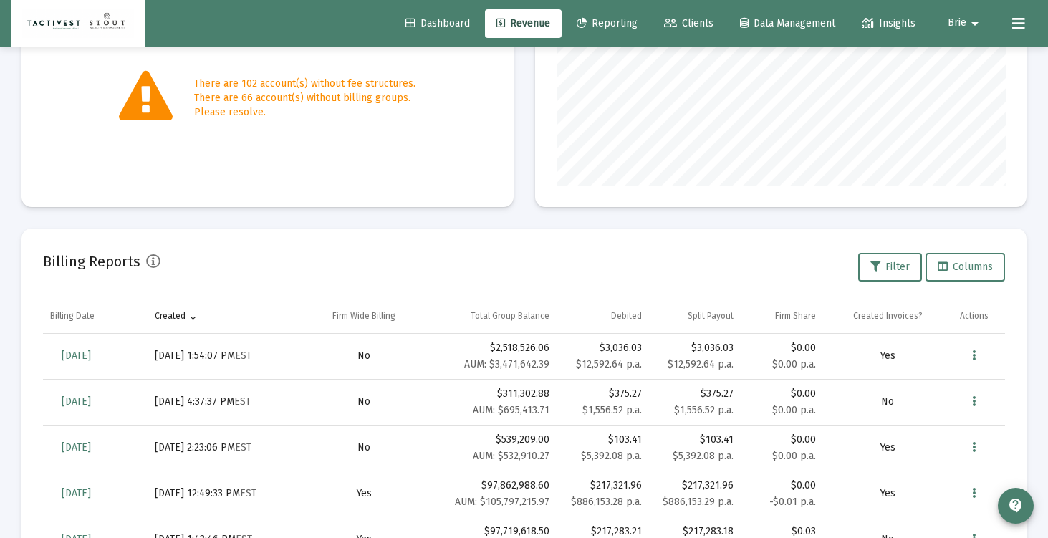
scroll to position [306, 0]
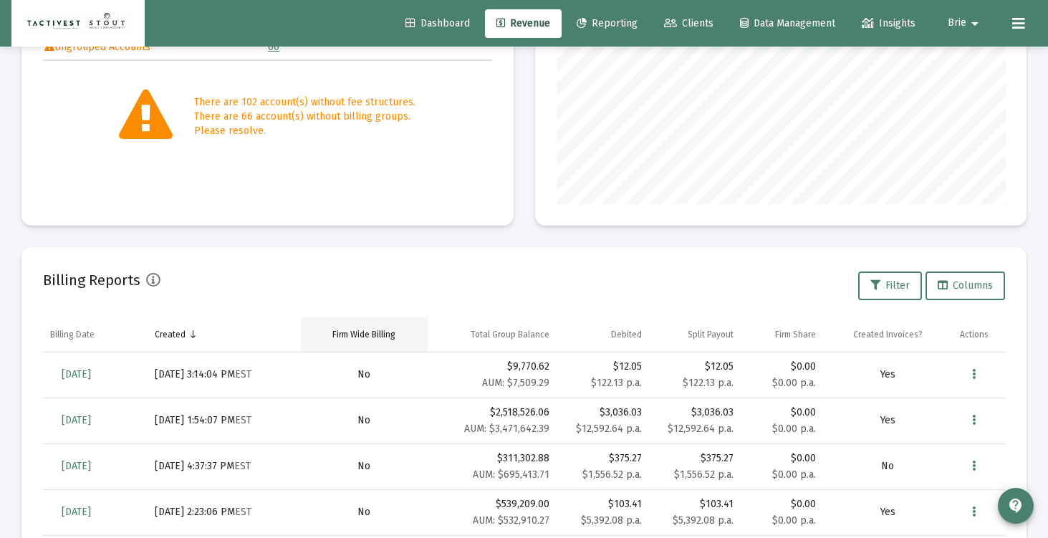
scroll to position [332, 0]
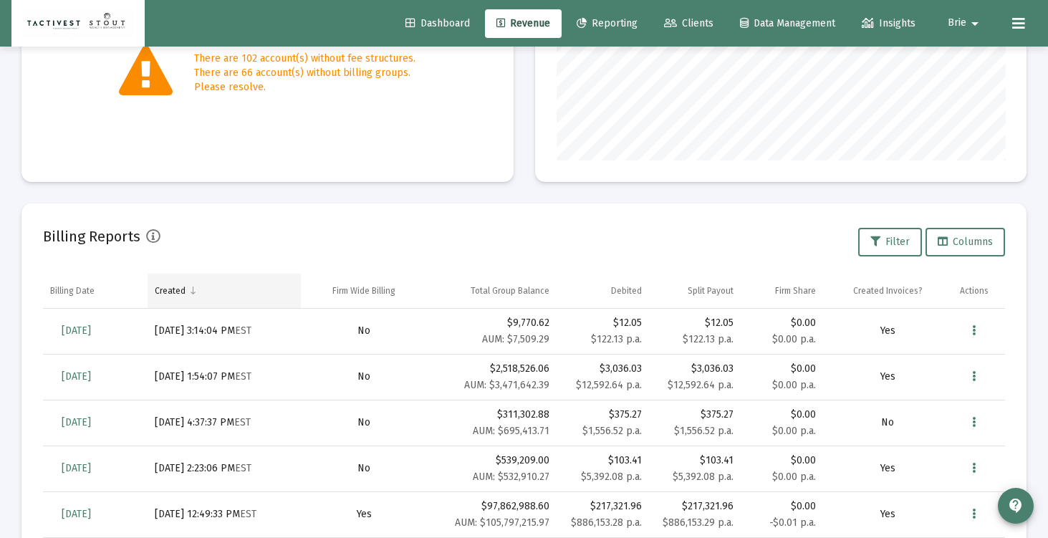
click at [182, 296] on div "Created" at bounding box center [170, 290] width 31 height 11
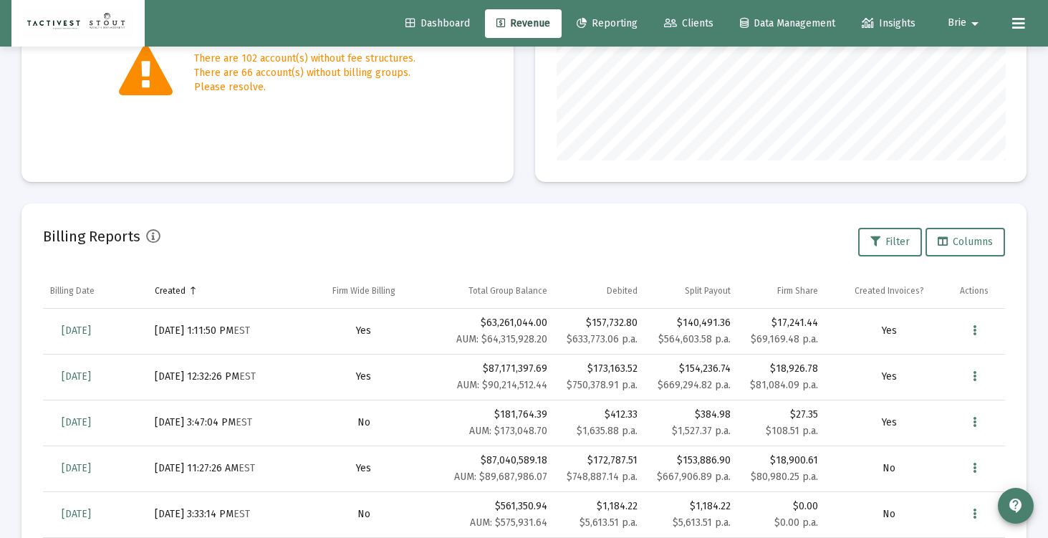
click at [182, 296] on div "Created" at bounding box center [170, 290] width 31 height 11
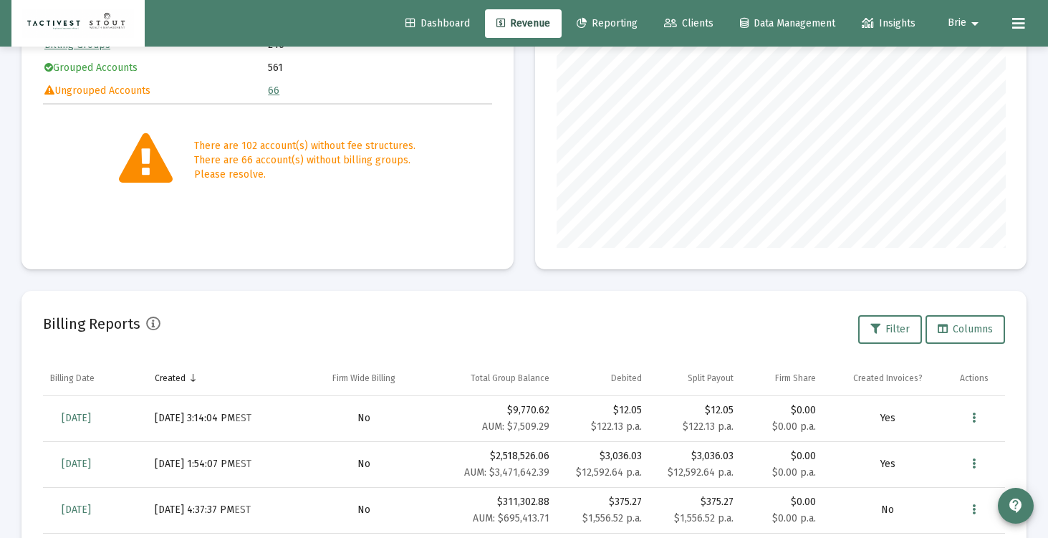
scroll to position [265, 0]
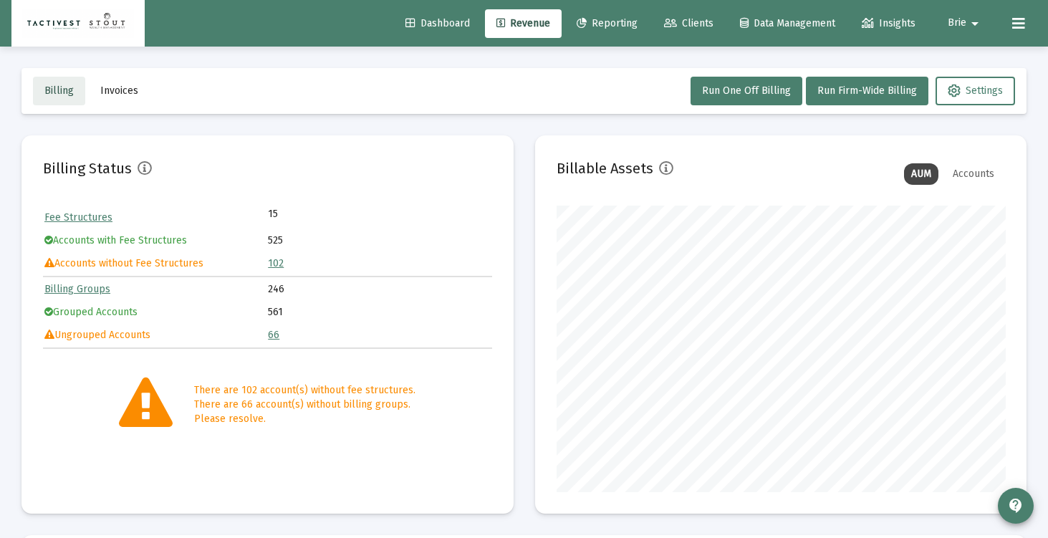
click at [59, 92] on span "Billing" at bounding box center [58, 90] width 29 height 12
click at [411, 22] on span "Dashboard" at bounding box center [437, 23] width 64 height 12
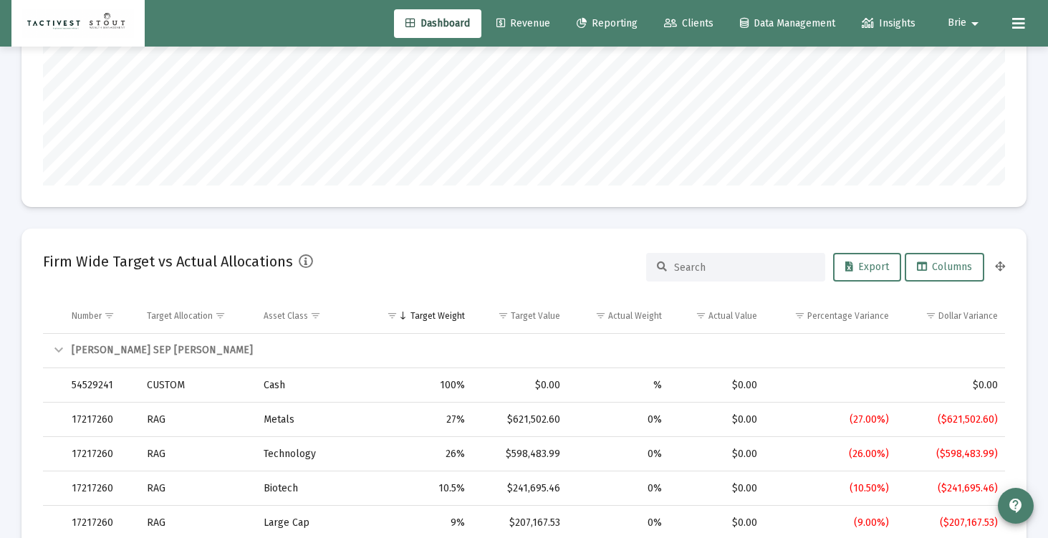
click at [606, 33] on link "Reporting" at bounding box center [607, 23] width 84 height 29
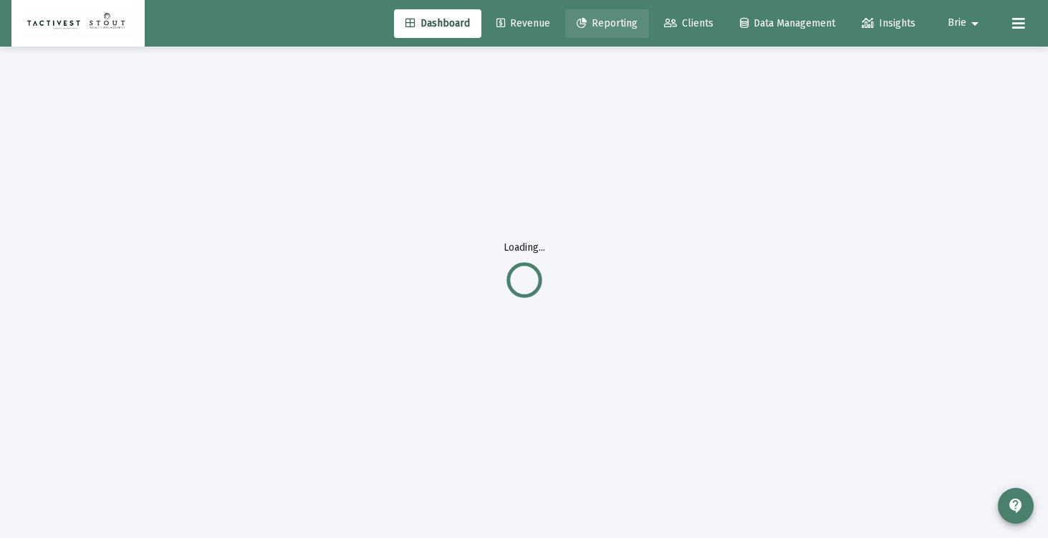
scroll to position [11, 0]
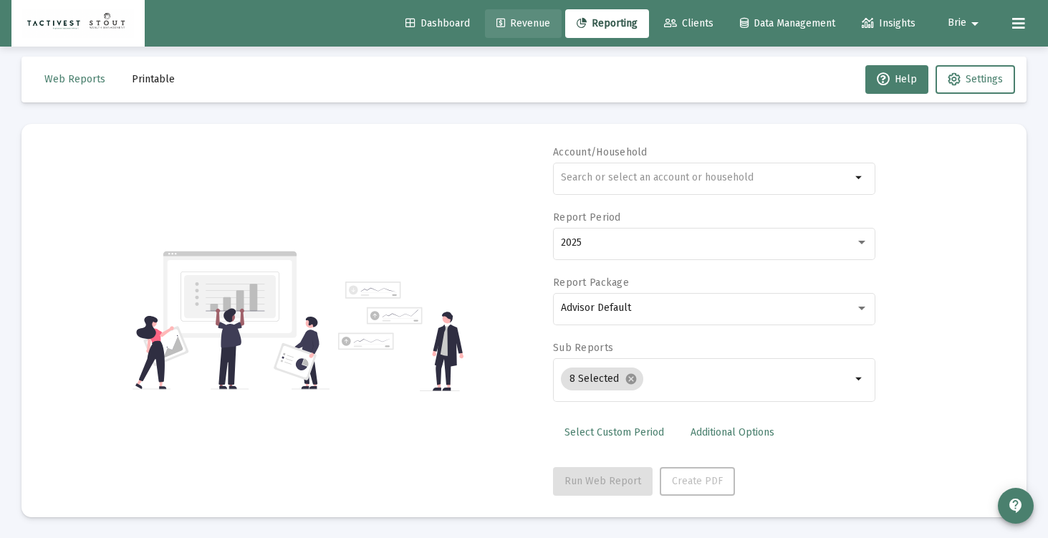
click at [526, 30] on link "Revenue" at bounding box center [523, 23] width 77 height 29
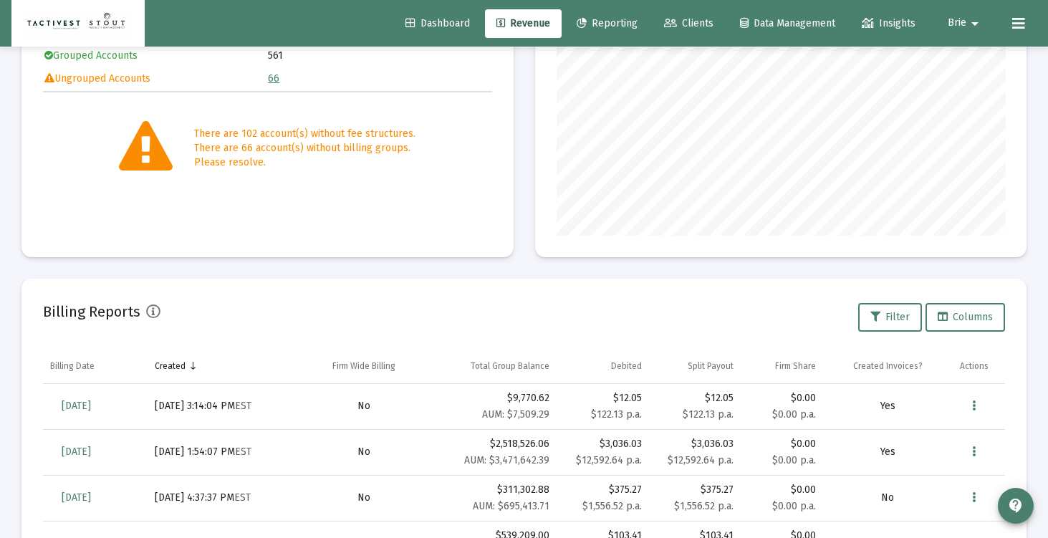
scroll to position [233, 0]
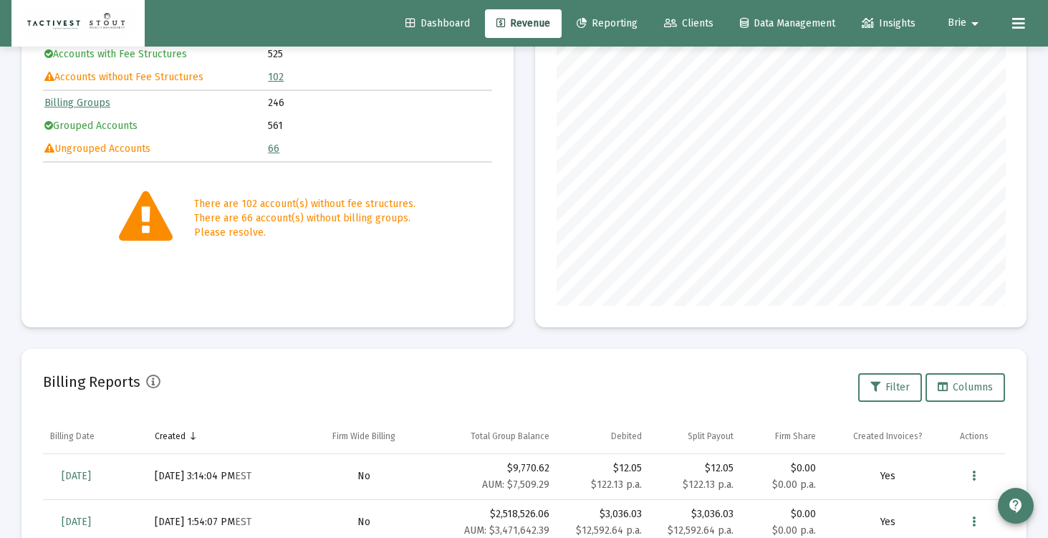
scroll to position [187, 0]
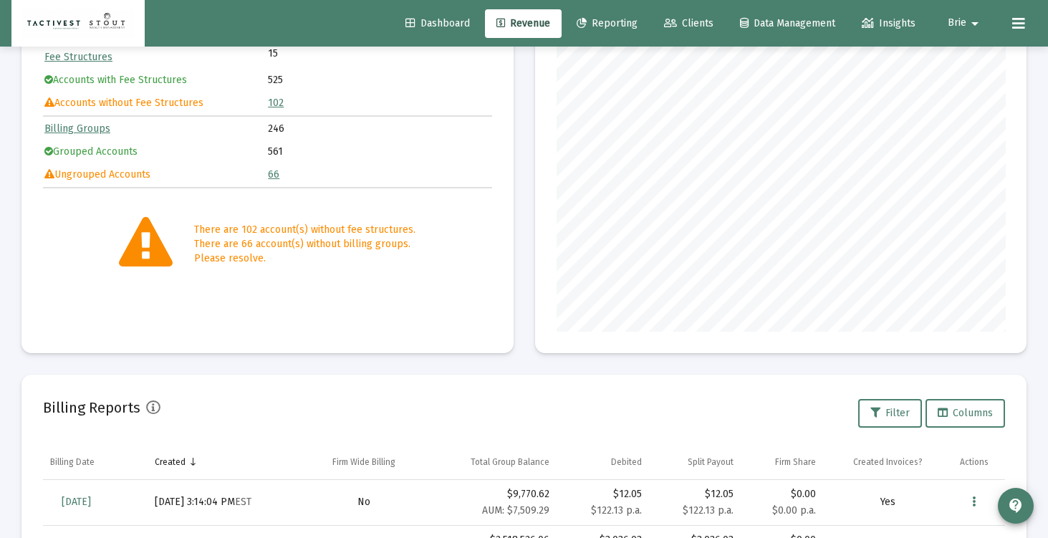
scroll to position [164, 0]
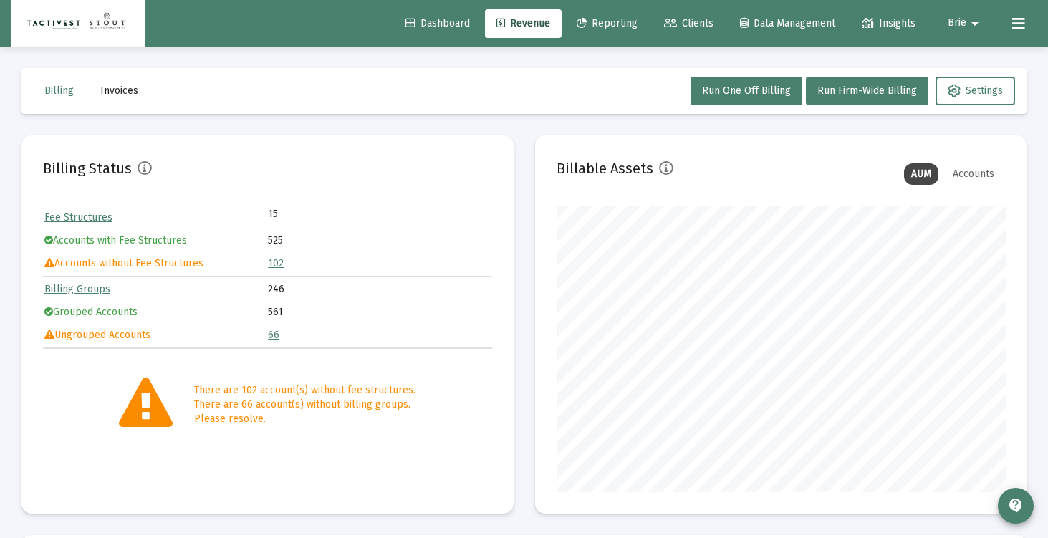
scroll to position [643, 0]
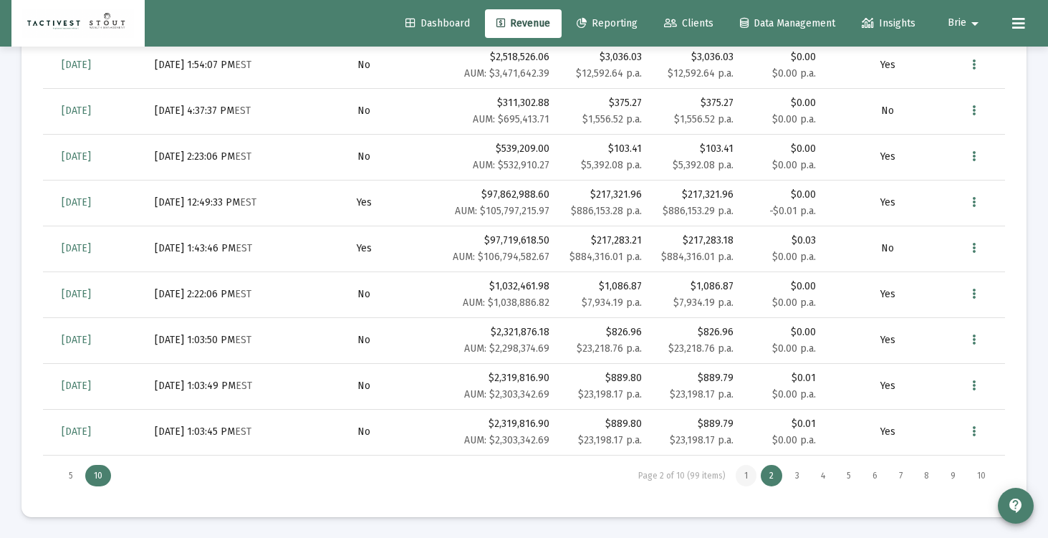
click at [746, 477] on div "1" at bounding box center [745, 475] width 21 height 21
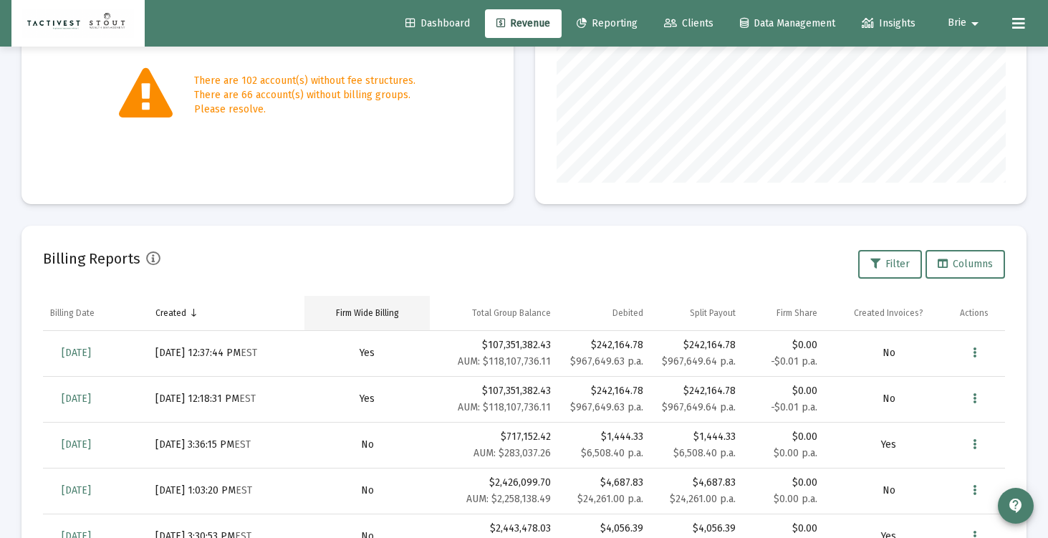
scroll to position [317, 0]
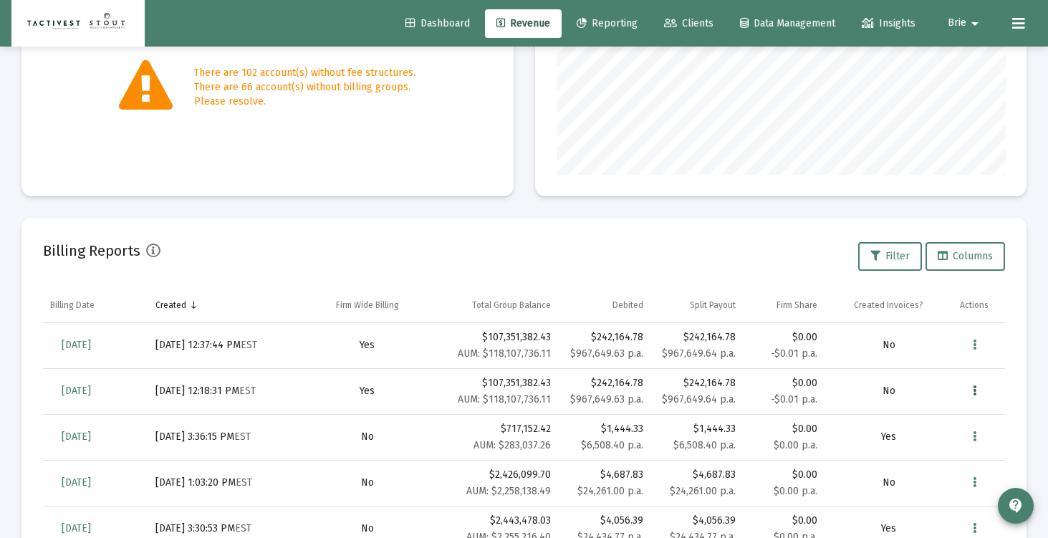
click at [972, 390] on icon "Data grid" at bounding box center [974, 390] width 4 height 17
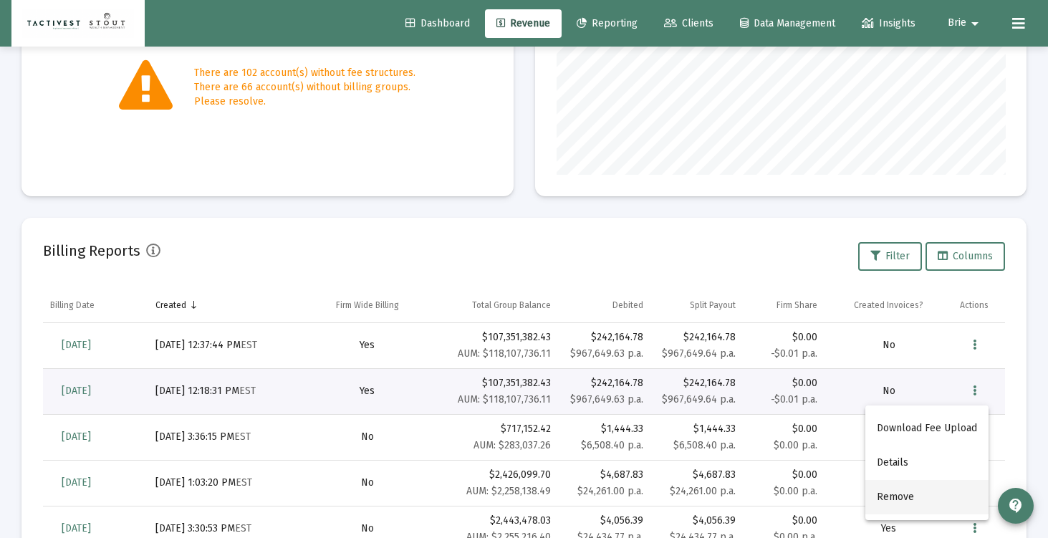
click at [909, 493] on button "Remove" at bounding box center [926, 497] width 123 height 34
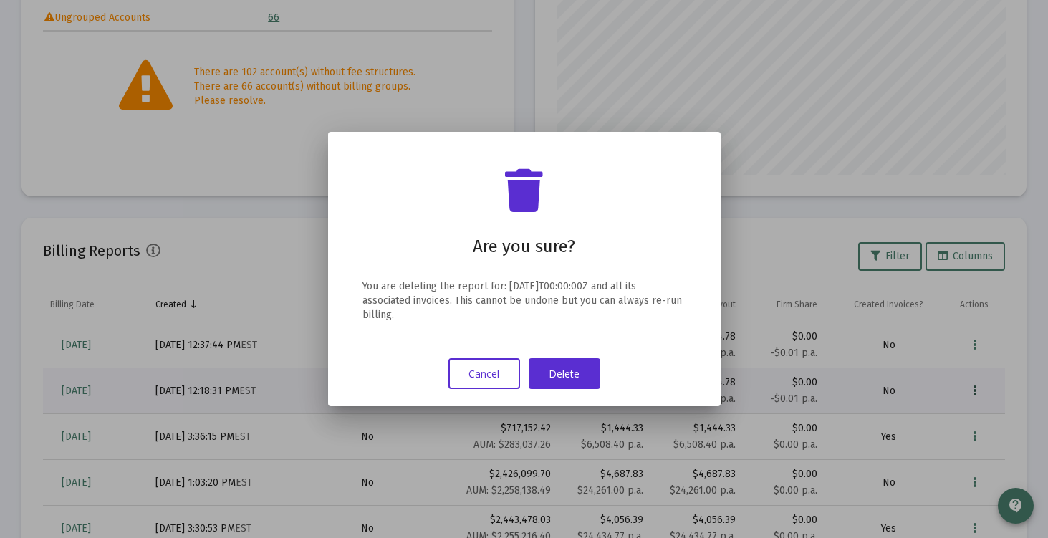
scroll to position [0, 0]
click at [600, 398] on mat-dialog-container "Are you sure? You are deleting the report for: [DATE]T00:00:00Z and all its ass…" at bounding box center [524, 269] width 392 height 274
click at [584, 389] on mat-dialog-container "Are you sure? You are deleting the report for: [DATE]T00:00:00Z and all its ass…" at bounding box center [524, 269] width 392 height 274
click at [581, 377] on button "Delete" at bounding box center [564, 373] width 72 height 31
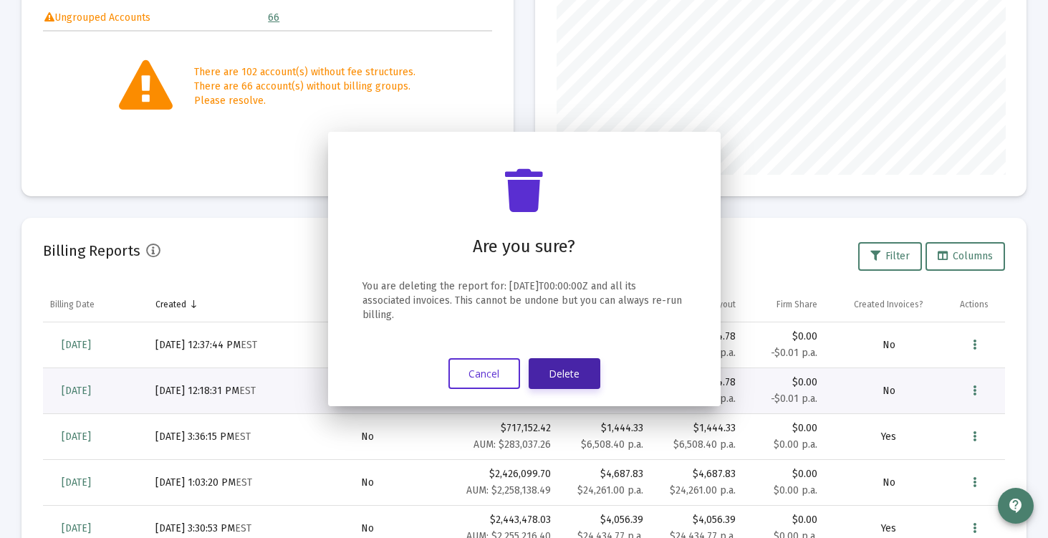
scroll to position [317, 0]
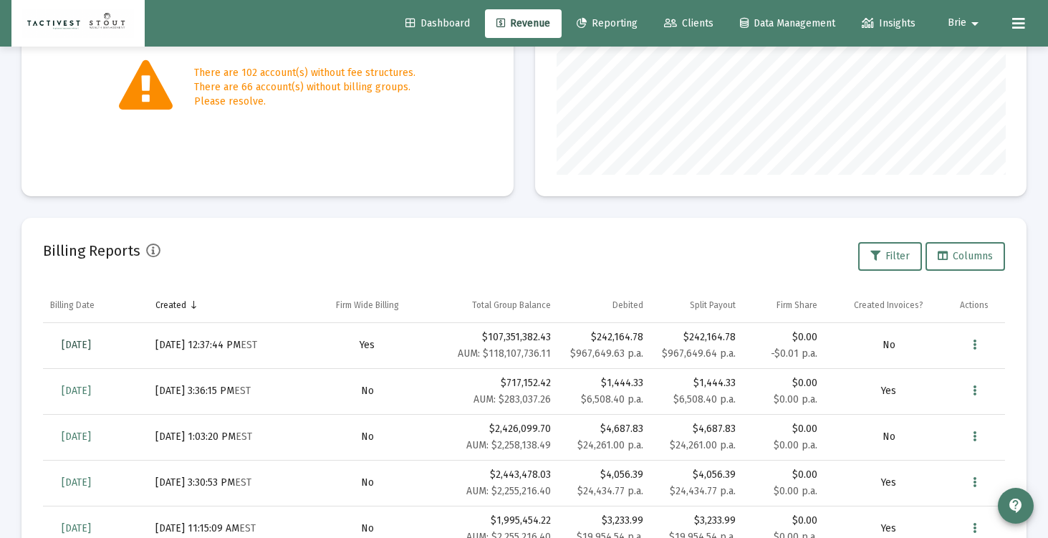
click at [83, 332] on link "[DATE]" at bounding box center [76, 345] width 52 height 29
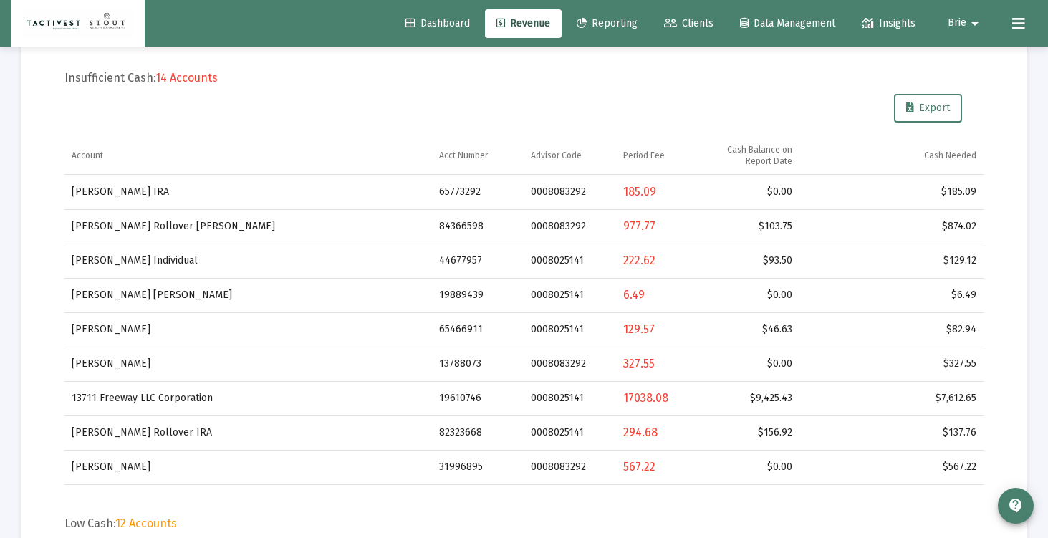
scroll to position [436, 0]
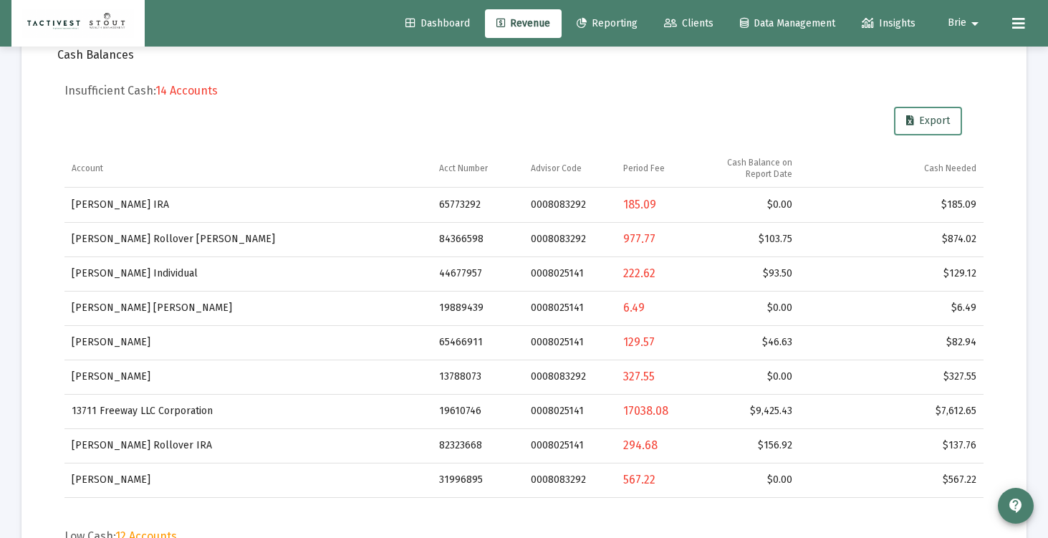
click at [907, 119] on icon at bounding box center [910, 121] width 8 height 10
